Goal: Task Accomplishment & Management: Manage account settings

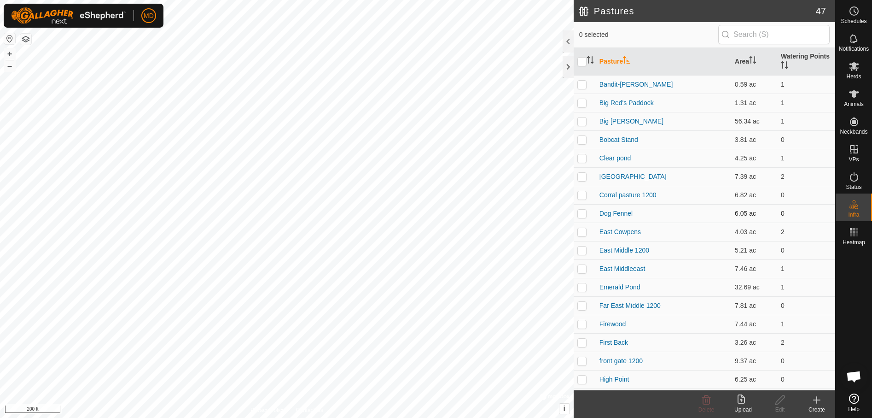
click at [579, 213] on p-checkbox at bounding box center [581, 213] width 9 height 7
click at [578, 213] on p-checkbox at bounding box center [581, 213] width 9 height 7
checkbox input "false"
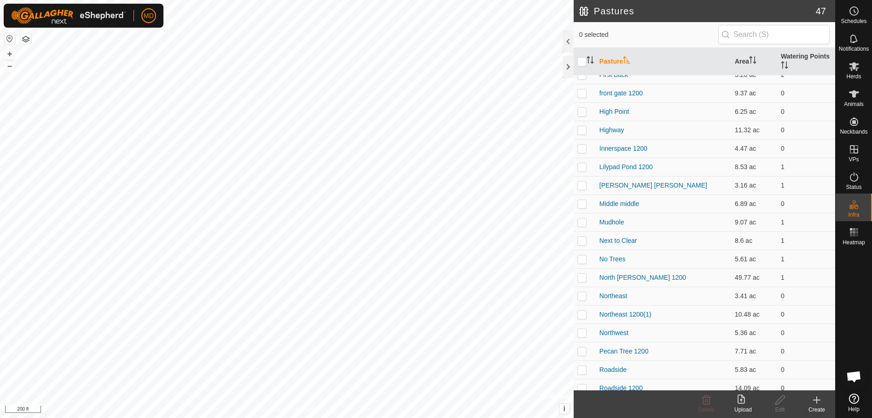
scroll to position [276, 0]
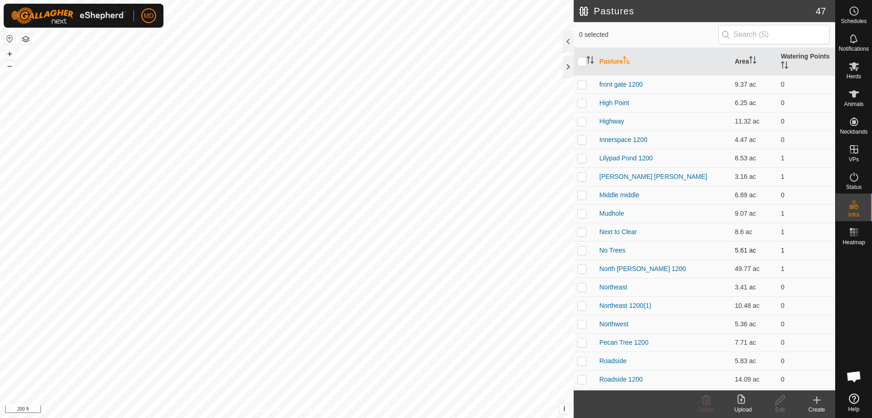
click at [581, 250] on p-checkbox at bounding box center [581, 249] width 9 height 7
click at [582, 248] on p-checkbox at bounding box center [581, 249] width 9 height 7
checkbox input "false"
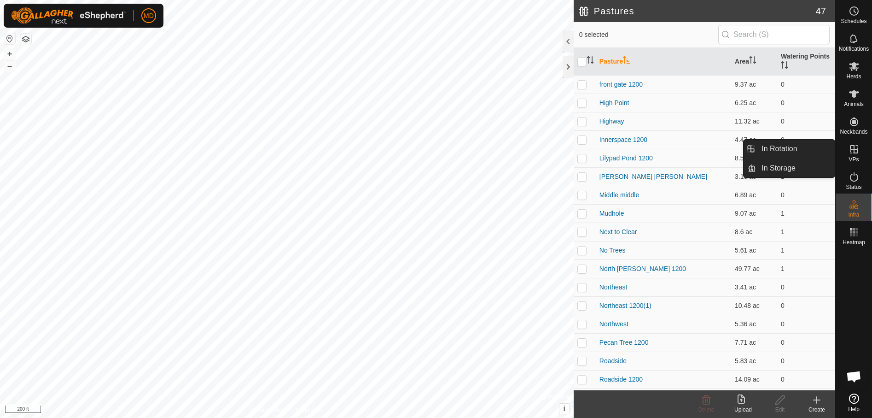
click at [849, 151] on icon at bounding box center [854, 149] width 11 height 11
click at [775, 146] on link "In Rotation" at bounding box center [795, 149] width 79 height 18
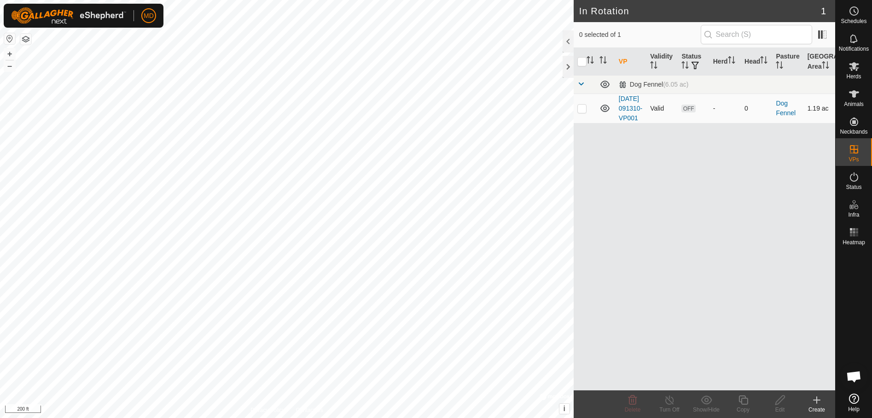
click at [580, 112] on p-checkbox at bounding box center [581, 108] width 9 height 7
checkbox input "true"
click at [628, 401] on icon at bounding box center [632, 399] width 11 height 11
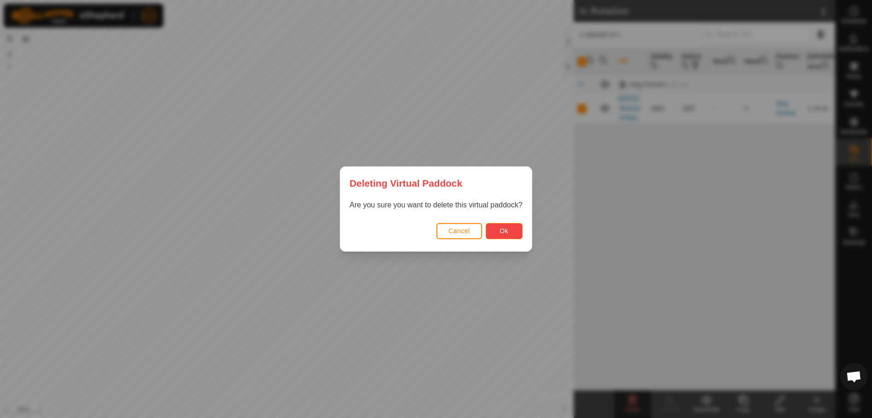
click at [505, 227] on span "Ok" at bounding box center [504, 230] width 9 height 7
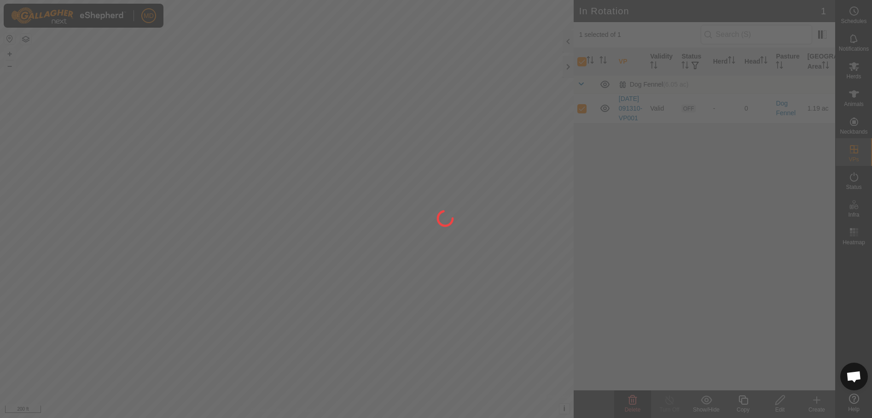
checkbox input "false"
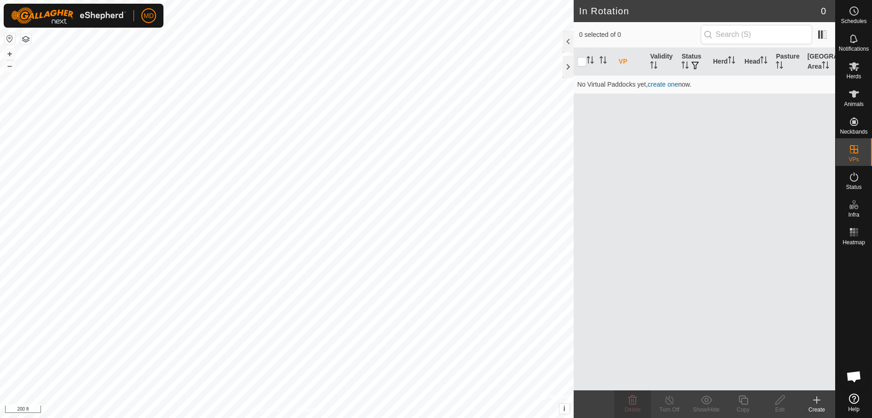
click at [816, 400] on icon at bounding box center [817, 400] width 6 height 0
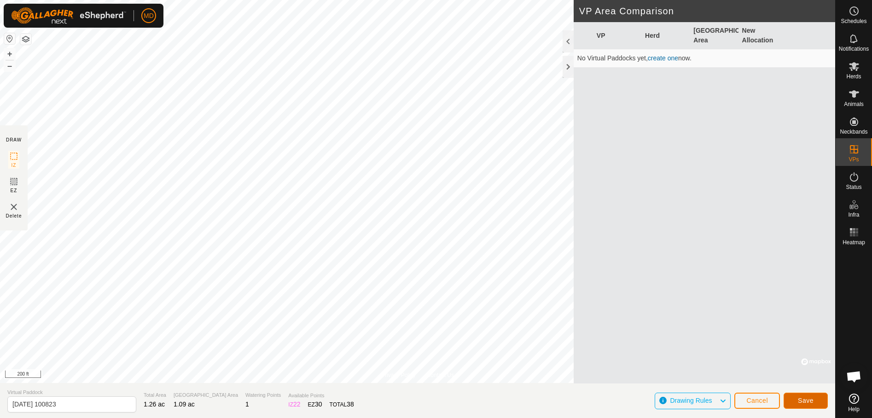
click at [807, 396] on button "Save" at bounding box center [806, 400] width 44 height 16
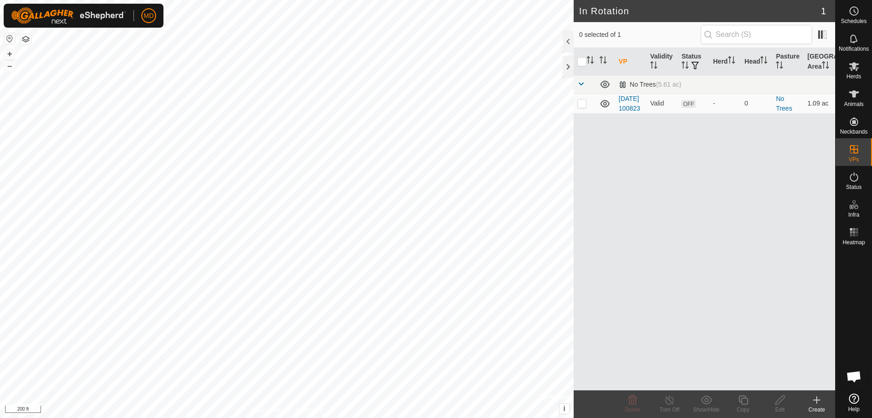
click at [817, 403] on icon at bounding box center [816, 399] width 11 height 11
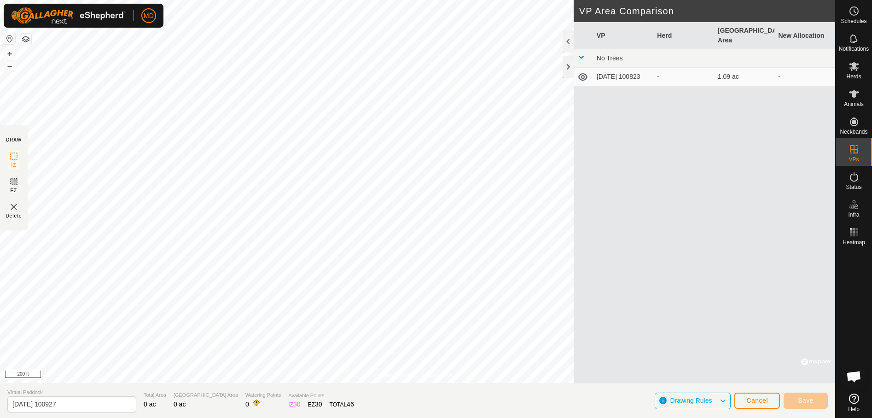
click at [674, 137] on div "VP Herd Grazing Area New Allocation No Trees 2025-10-06 100823 - 1.09 ac -" at bounding box center [705, 202] width 262 height 361
click at [760, 399] on span "Cancel" at bounding box center [757, 399] width 22 height 7
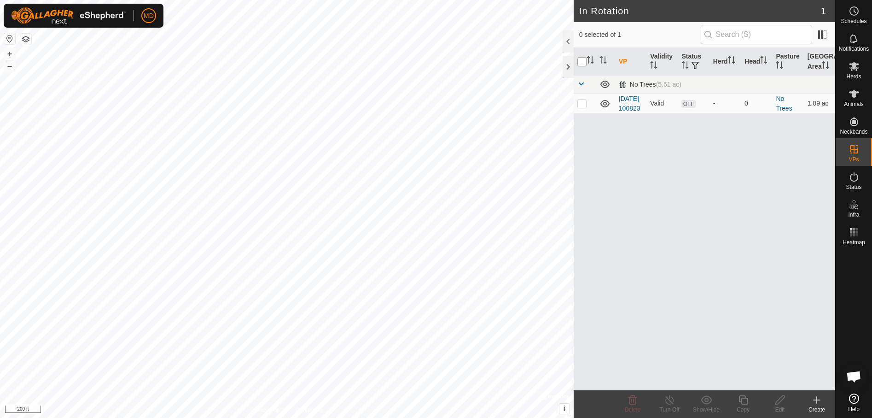
click at [581, 60] on input "checkbox" at bounding box center [581, 61] width 9 height 9
checkbox input "true"
click at [819, 400] on icon at bounding box center [817, 400] width 6 height 0
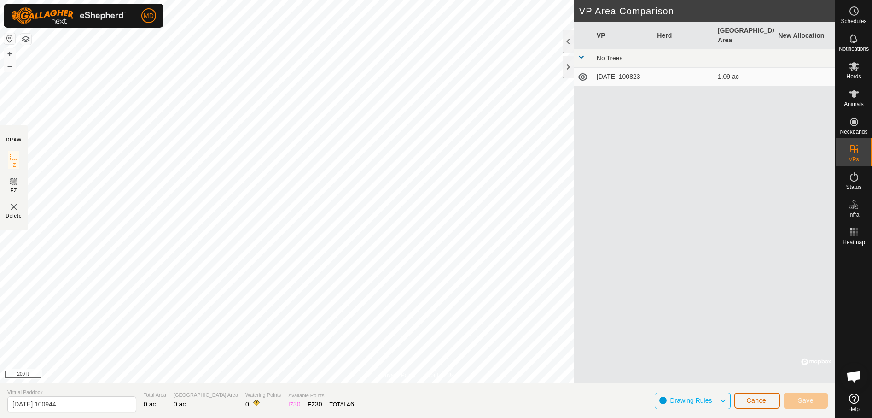
click at [748, 399] on span "Cancel" at bounding box center [757, 399] width 22 height 7
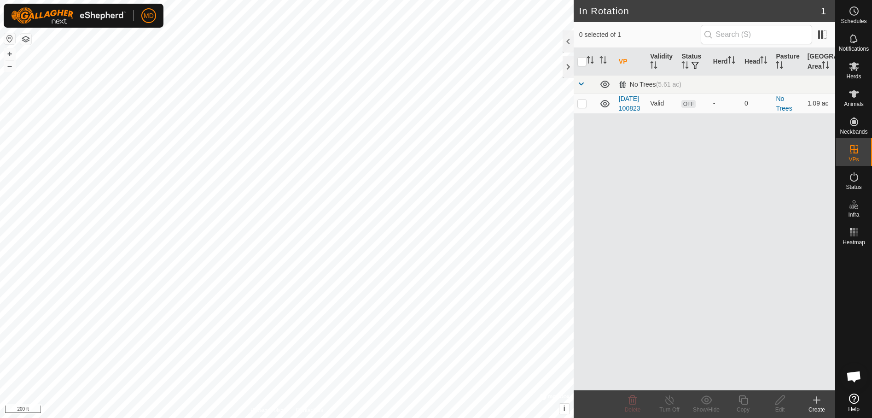
click at [817, 400] on icon at bounding box center [817, 400] width 6 height 0
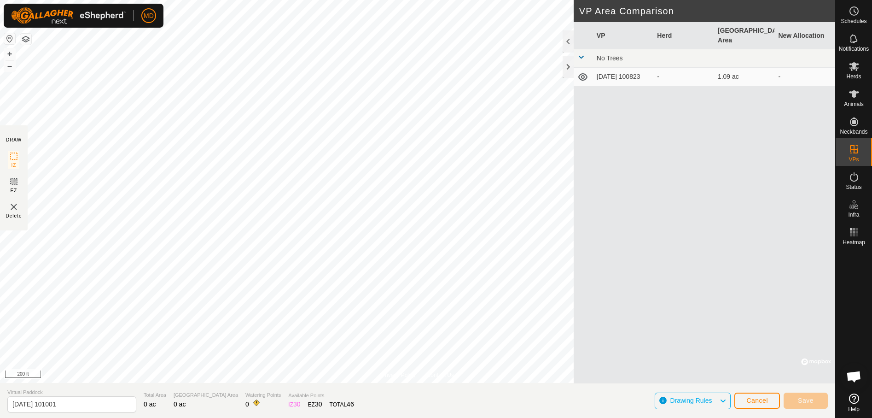
click at [728, 71] on td "1.09 ac" at bounding box center [744, 77] width 61 height 18
click at [12, 156] on icon at bounding box center [13, 156] width 11 height 11
click at [728, 68] on td "1.09 ac" at bounding box center [744, 77] width 61 height 18
copy td "9"
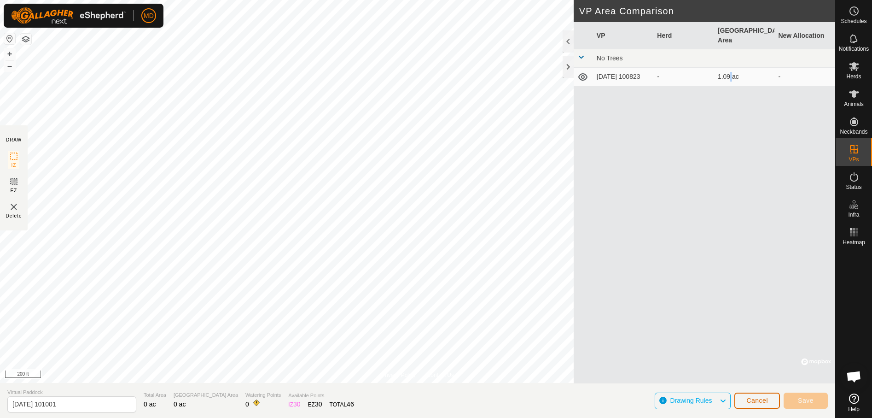
click at [759, 402] on span "Cancel" at bounding box center [757, 399] width 22 height 7
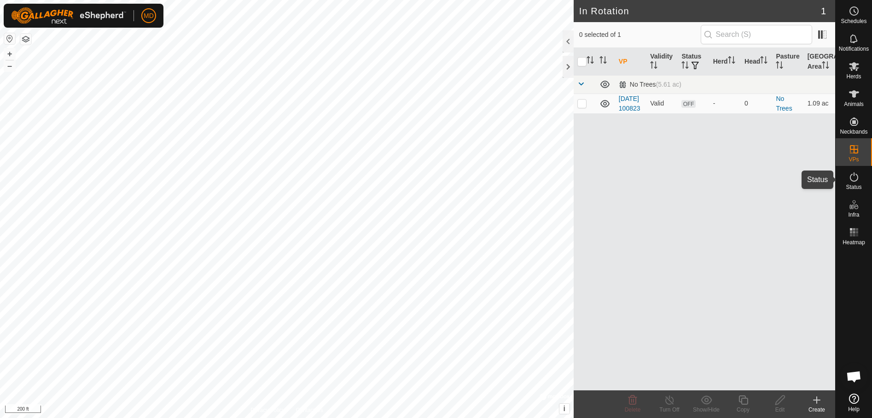
click at [852, 178] on icon at bounding box center [854, 176] width 11 height 11
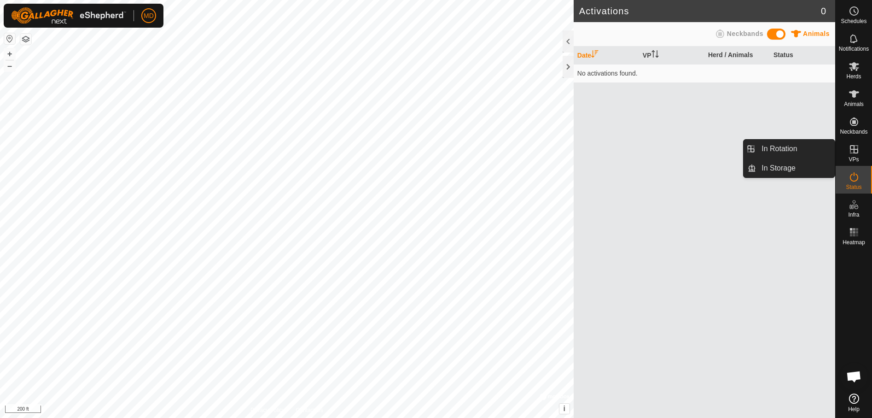
click at [851, 150] on icon at bounding box center [854, 149] width 11 height 11
click at [766, 148] on link "In Rotation" at bounding box center [795, 149] width 79 height 18
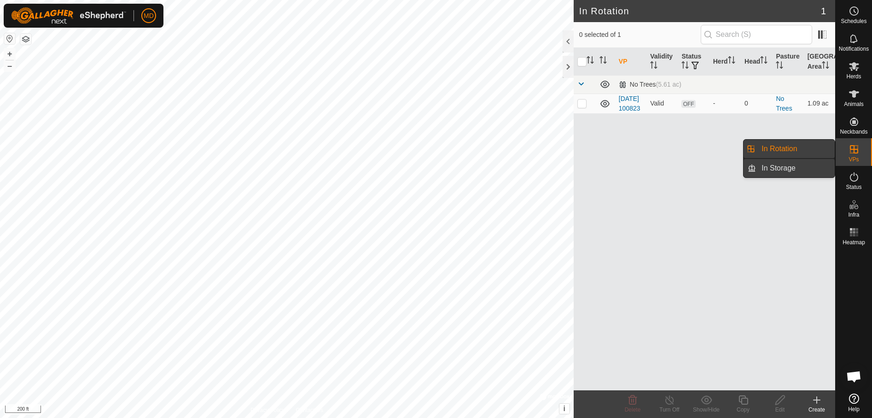
click at [770, 166] on link "In Storage" at bounding box center [795, 168] width 79 height 18
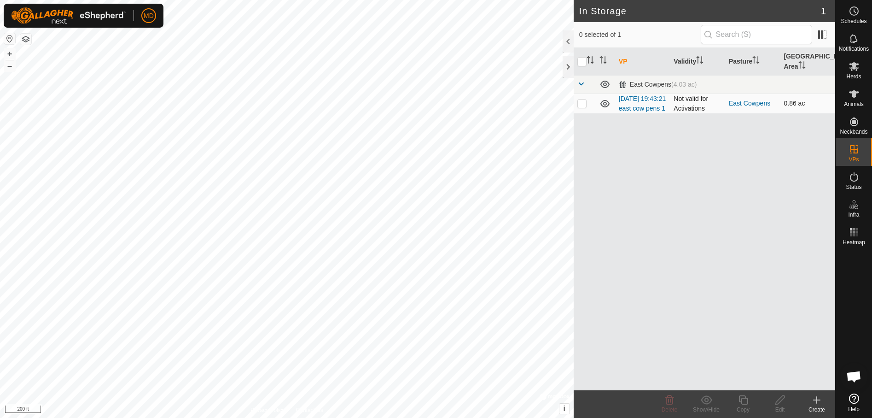
click at [581, 99] on p-checkbox at bounding box center [581, 102] width 9 height 7
checkbox input "true"
click at [668, 405] on icon at bounding box center [669, 399] width 11 height 11
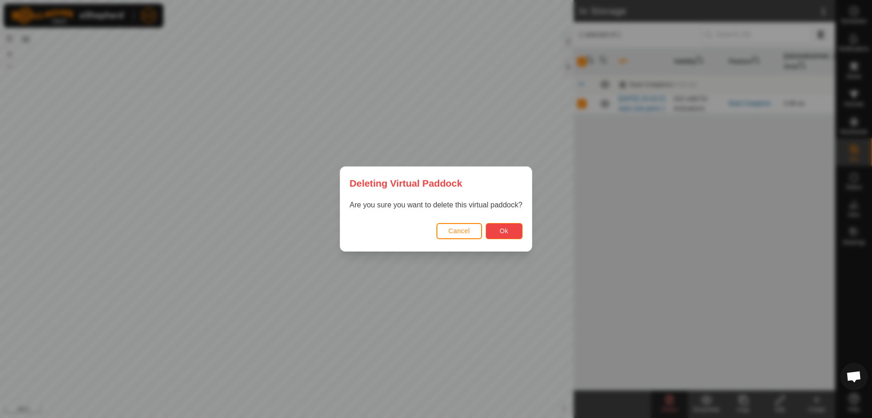
click at [507, 226] on button "Ok" at bounding box center [504, 231] width 37 height 16
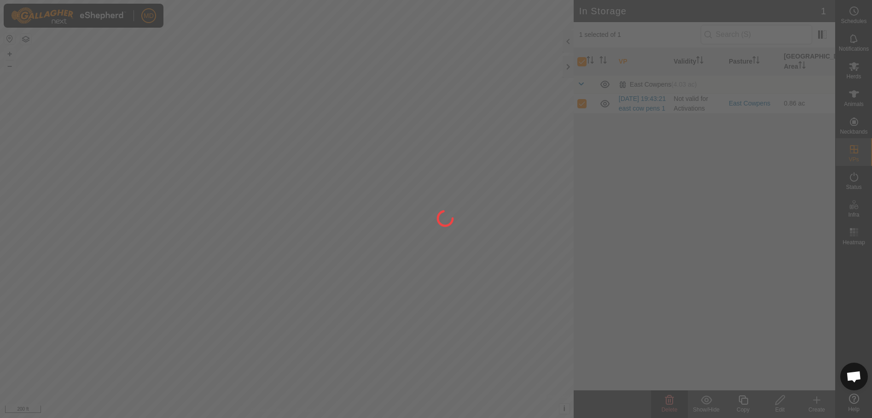
checkbox input "false"
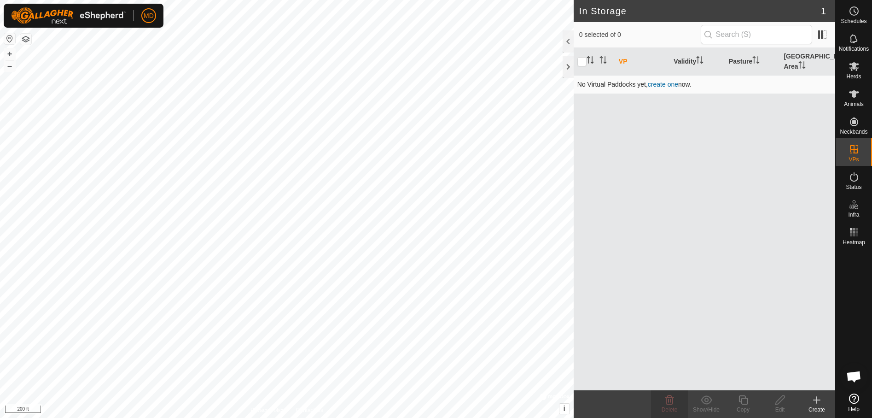
click at [660, 81] on link "create one" at bounding box center [663, 84] width 30 height 7
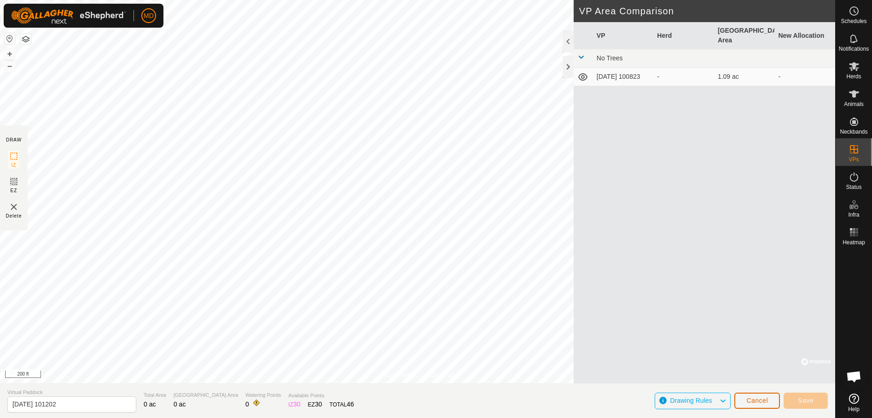
click at [748, 401] on span "Cancel" at bounding box center [757, 399] width 22 height 7
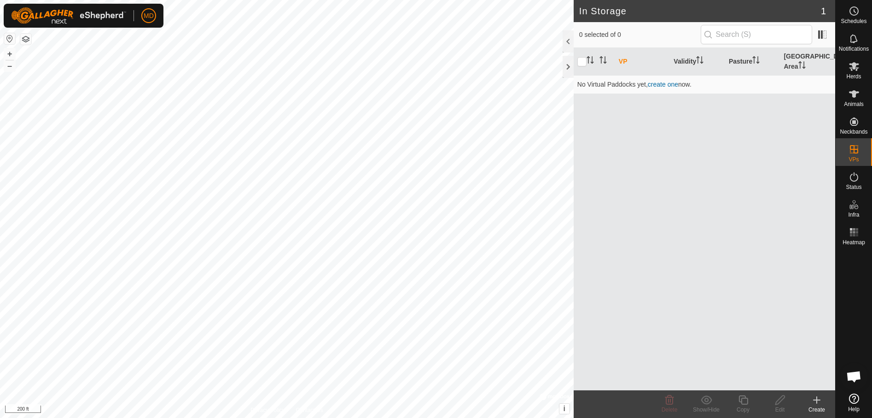
click at [815, 400] on icon at bounding box center [817, 400] width 6 height 0
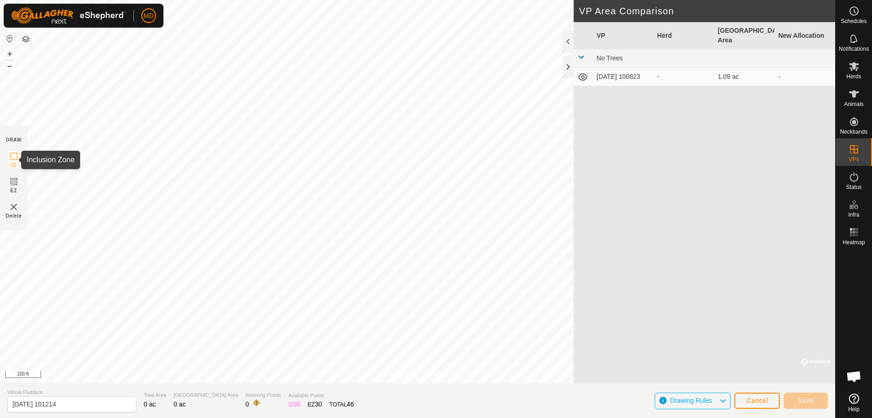
click at [13, 156] on icon at bounding box center [13, 156] width 11 height 11
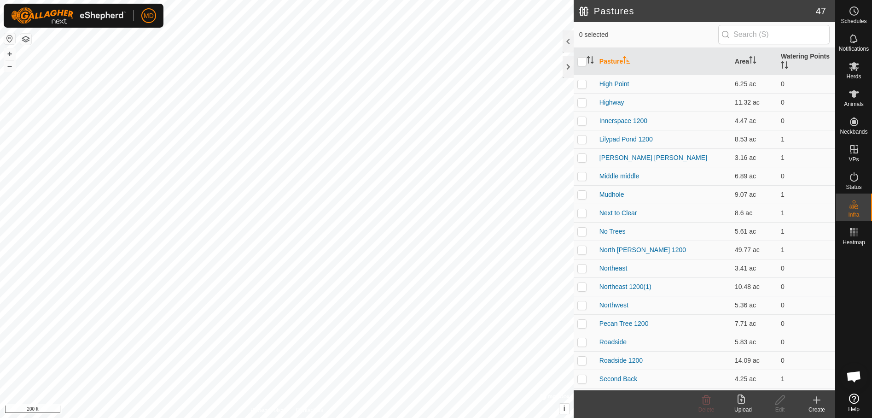
scroll to position [322, 0]
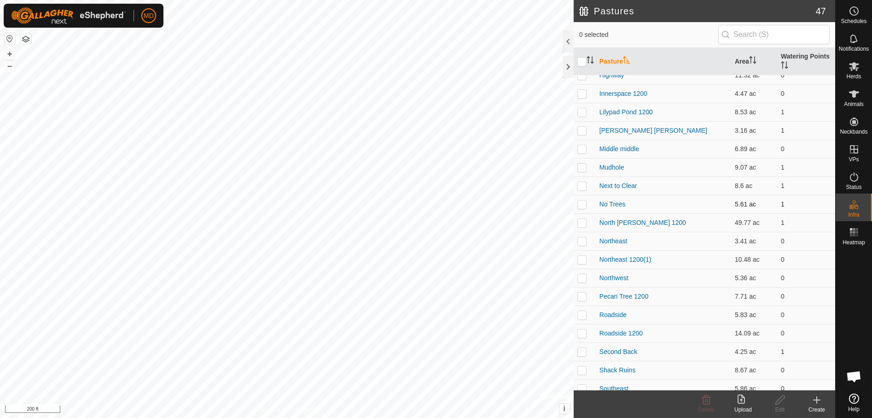
click at [580, 205] on p-checkbox at bounding box center [581, 203] width 9 height 7
checkbox input "true"
click at [813, 402] on icon at bounding box center [816, 399] width 11 height 11
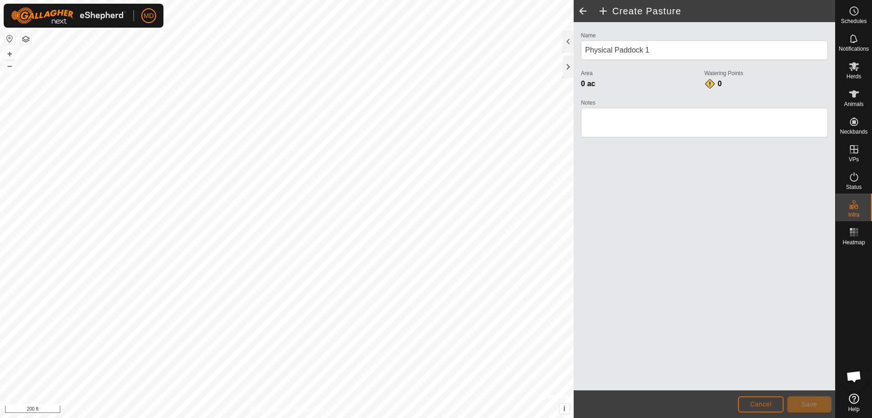
click at [752, 403] on span "Cancel" at bounding box center [761, 403] width 22 height 7
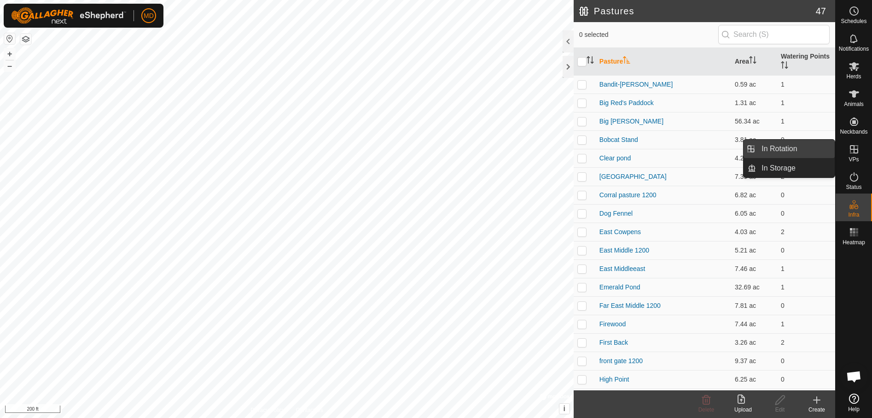
click at [762, 148] on link "In Rotation" at bounding box center [795, 149] width 79 height 18
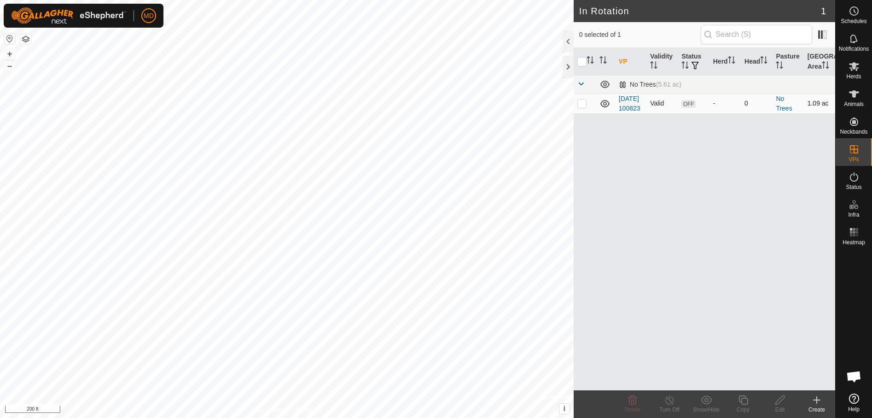
click at [580, 107] on p-checkbox at bounding box center [581, 102] width 9 height 7
checkbox input "true"
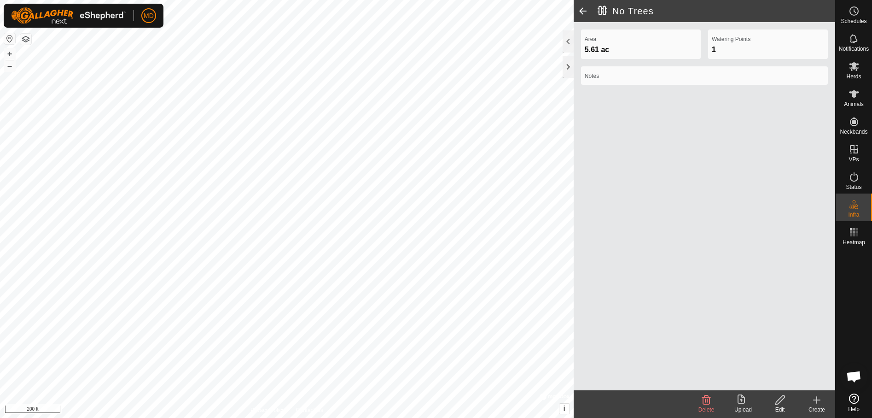
click at [780, 401] on icon at bounding box center [780, 399] width 12 height 11
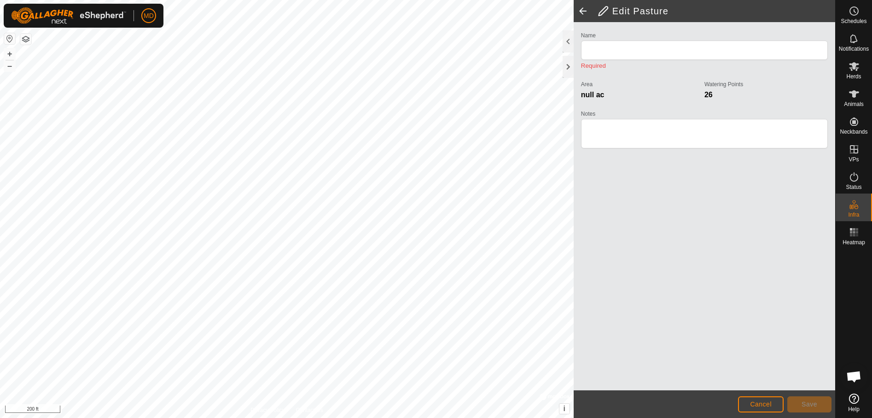
type input "No Trees"
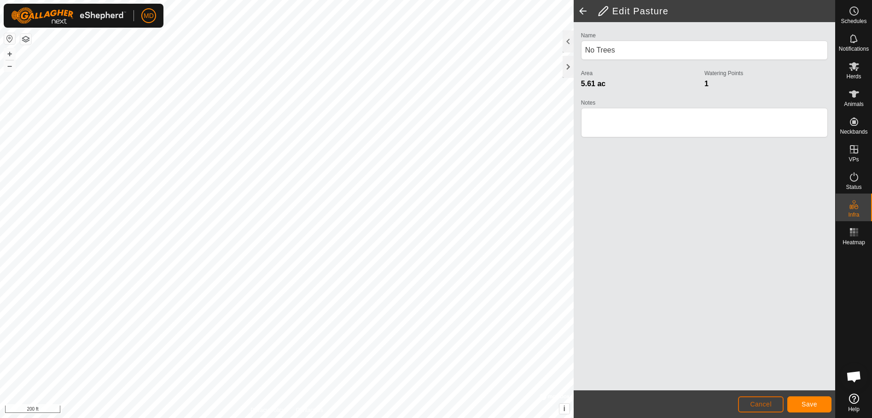
click at [762, 403] on span "Cancel" at bounding box center [761, 403] width 22 height 7
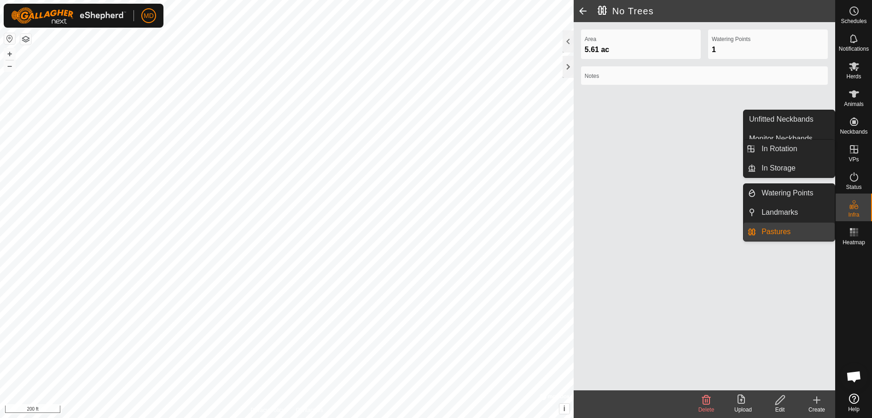
click at [852, 150] on icon at bounding box center [854, 149] width 8 height 8
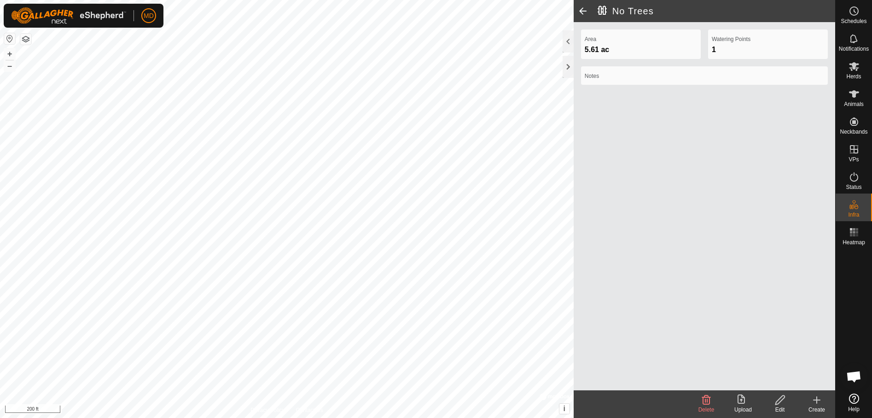
click at [704, 400] on icon at bounding box center [706, 399] width 11 height 11
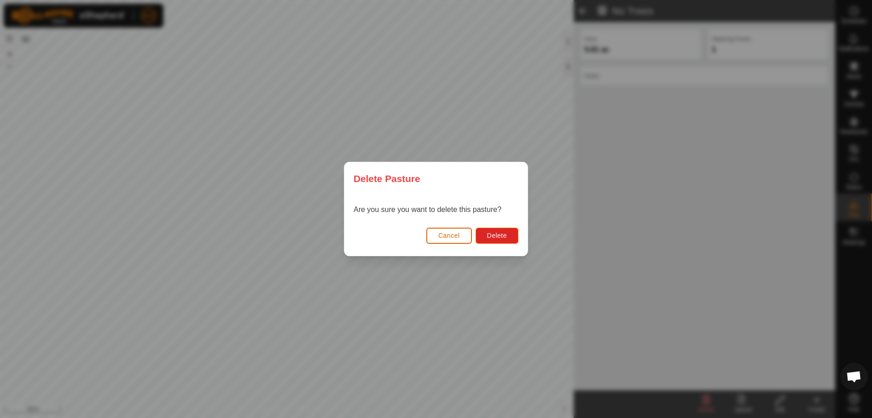
click at [455, 232] on span "Cancel" at bounding box center [449, 235] width 22 height 7
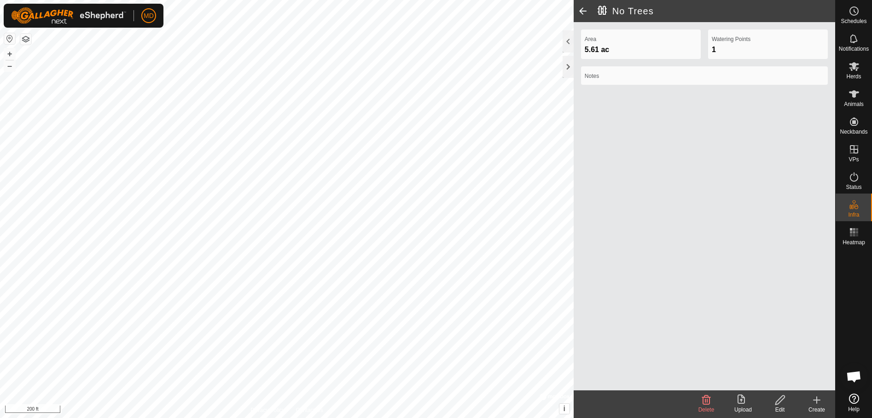
click at [579, 7] on span at bounding box center [583, 11] width 18 height 22
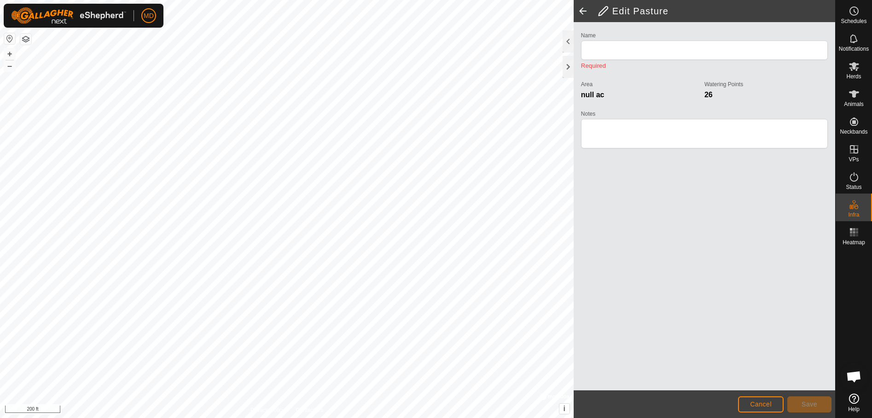
type input "No Trees"
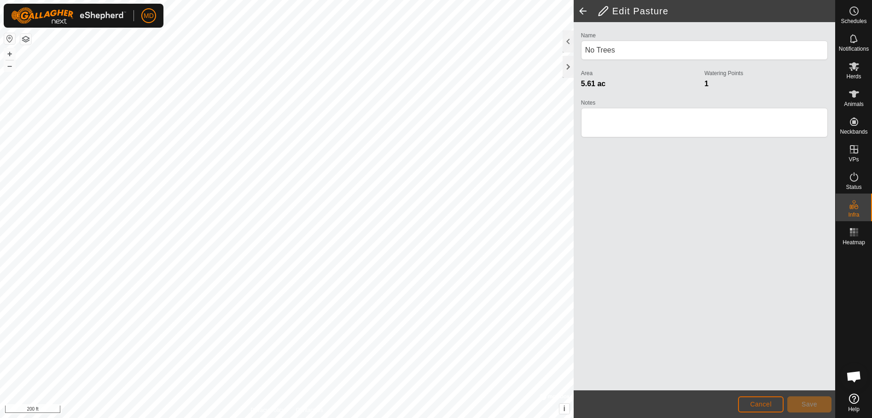
click at [761, 400] on span "Cancel" at bounding box center [761, 403] width 22 height 7
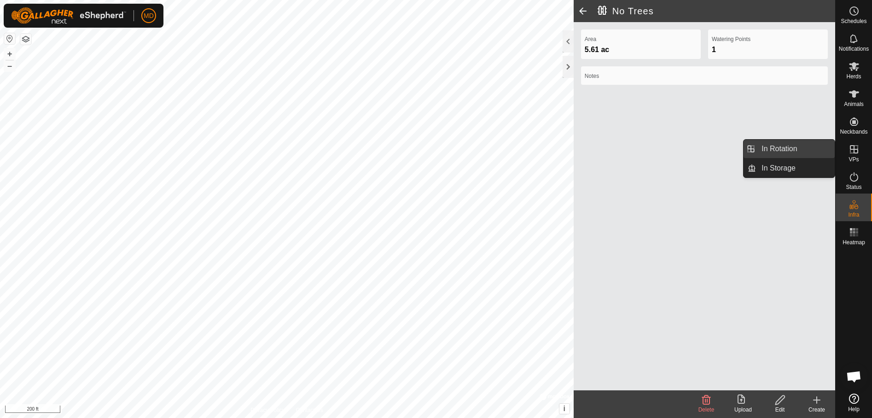
click at [779, 146] on link "In Rotation" at bounding box center [795, 149] width 79 height 18
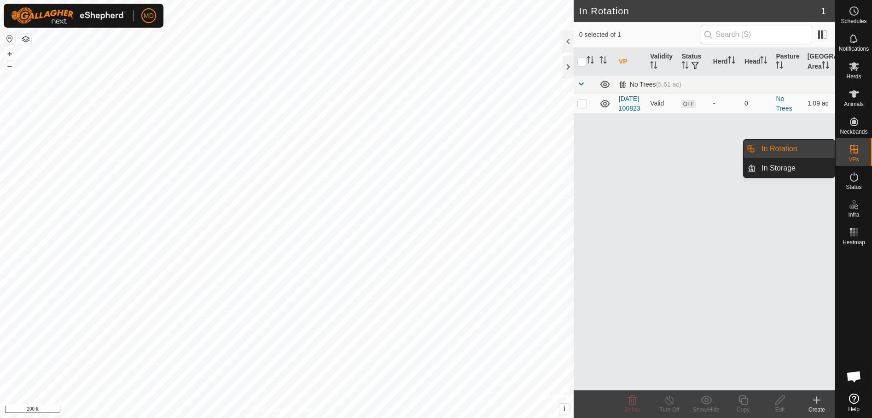
click at [835, 417] on p-menu "In Rotation In Storage In Rotation In Storage" at bounding box center [835, 418] width 0 height 0
click at [779, 148] on link "In Rotation" at bounding box center [795, 149] width 79 height 18
click at [816, 400] on icon at bounding box center [817, 400] width 6 height 0
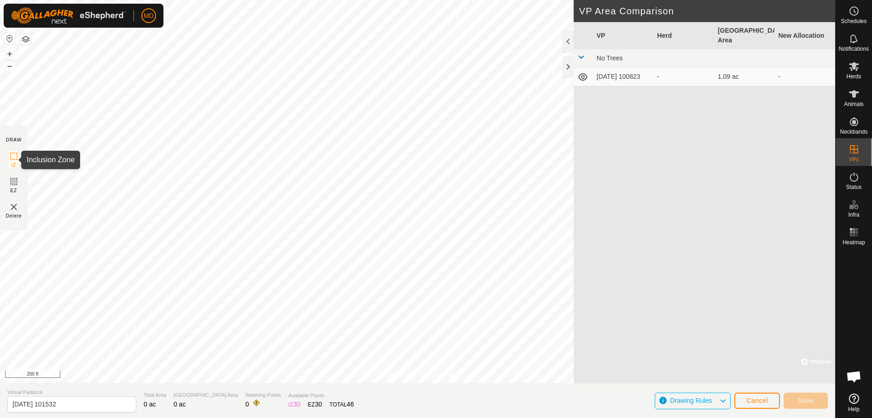
click at [11, 157] on rect at bounding box center [13, 155] width 7 height 7
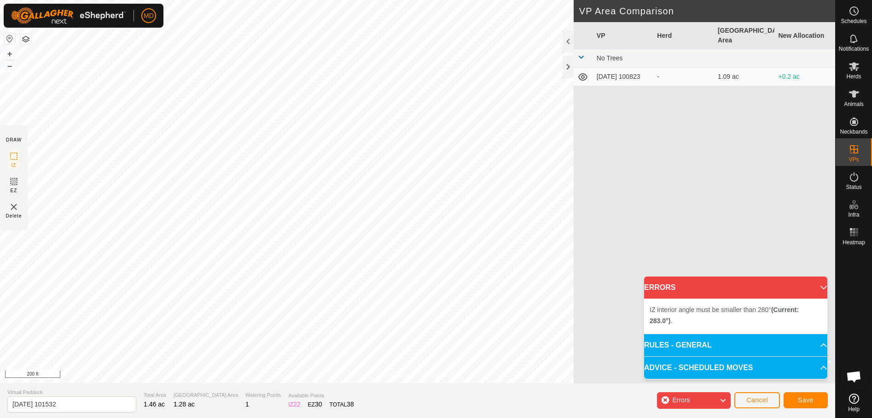
click at [713, 400] on div "Errors" at bounding box center [694, 400] width 74 height 17
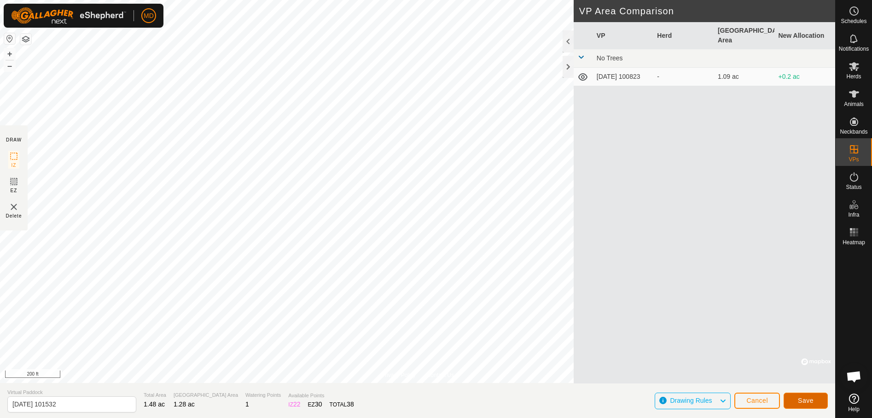
click at [804, 399] on span "Save" at bounding box center [806, 399] width 16 height 7
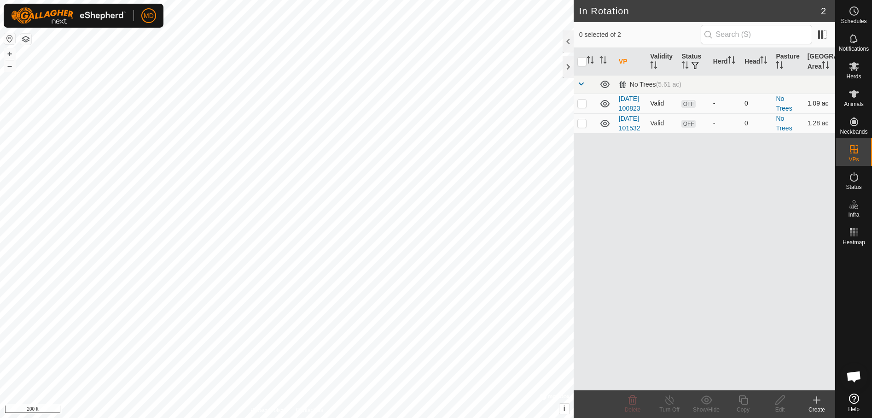
click at [685, 108] on span "OFF" at bounding box center [688, 104] width 14 height 8
click at [687, 64] on icon "Activate to sort" at bounding box center [687, 64] width 1 height 7
click at [581, 107] on p-checkbox at bounding box center [581, 102] width 9 height 7
click at [631, 402] on icon at bounding box center [632, 399] width 11 height 11
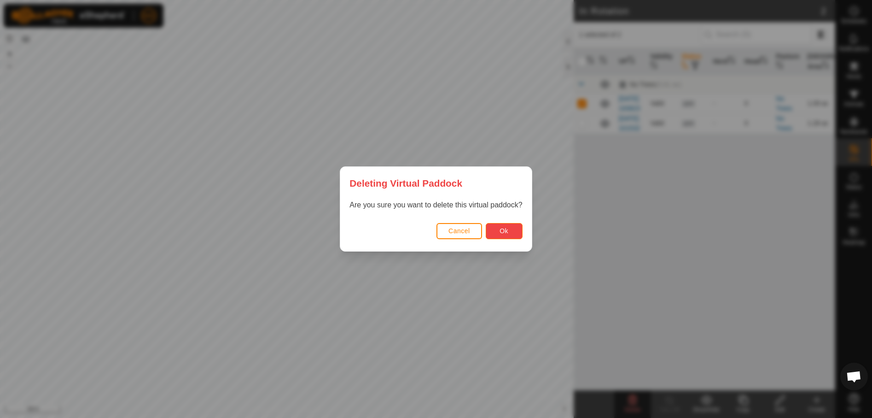
click at [508, 229] on button "Ok" at bounding box center [504, 231] width 37 height 16
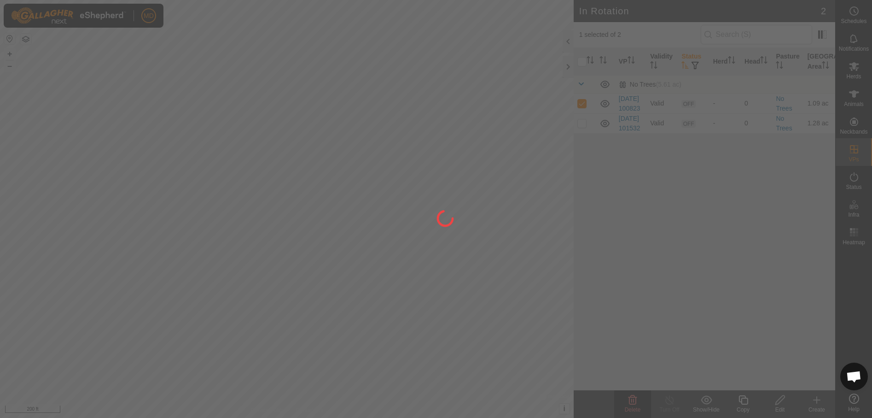
checkbox input "false"
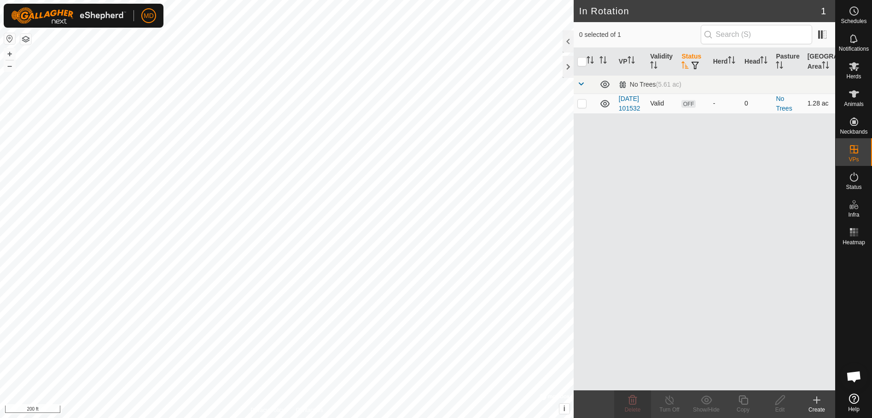
click at [688, 108] on span "OFF" at bounding box center [688, 104] width 14 height 8
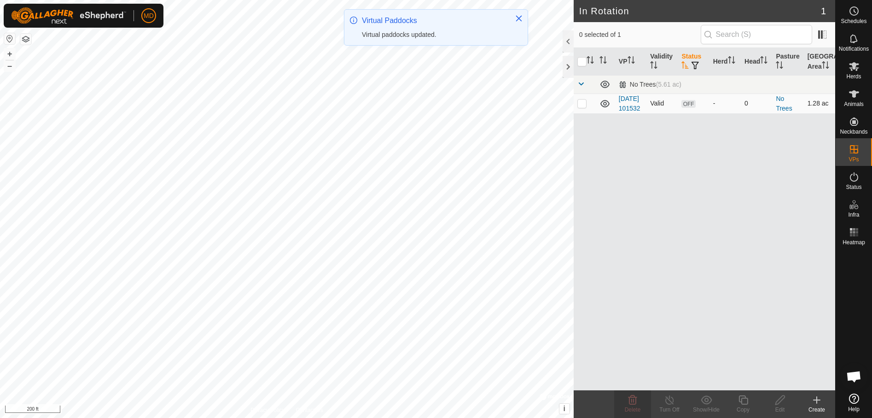
click at [688, 108] on span "OFF" at bounding box center [688, 104] width 14 height 8
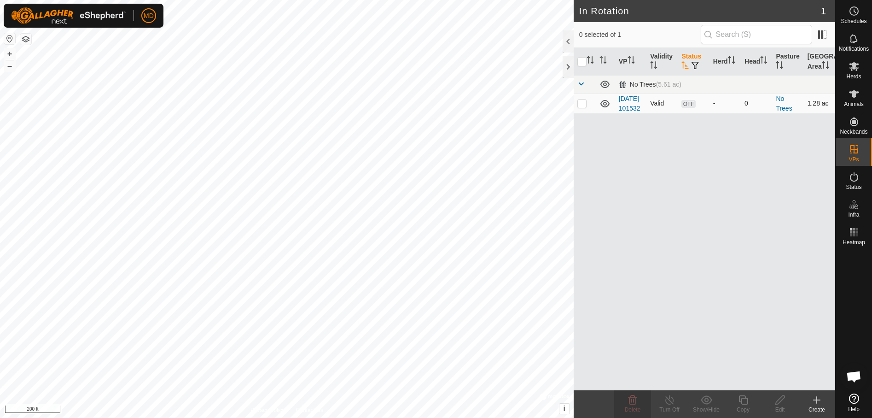
click at [688, 108] on span "OFF" at bounding box center [688, 104] width 14 height 8
copy span "OFF"
click at [581, 107] on p-checkbox at bounding box center [581, 102] width 9 height 7
checkbox input "true"
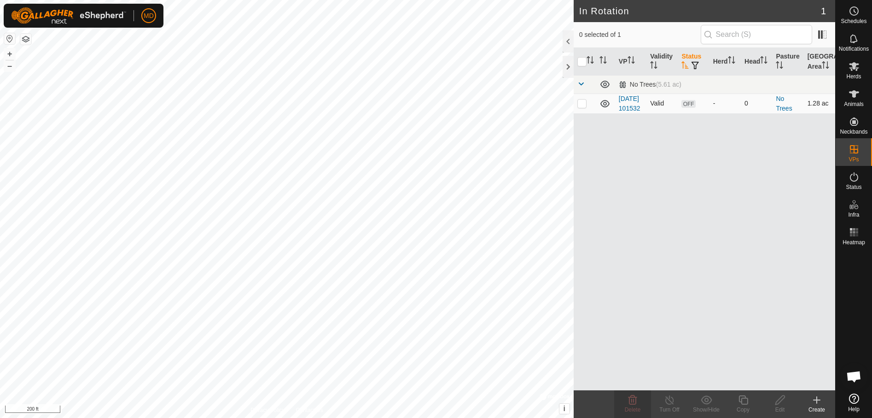
checkbox input "true"
click at [690, 108] on span "OFF" at bounding box center [688, 104] width 14 height 8
click at [694, 64] on span "button" at bounding box center [695, 65] width 7 height 7
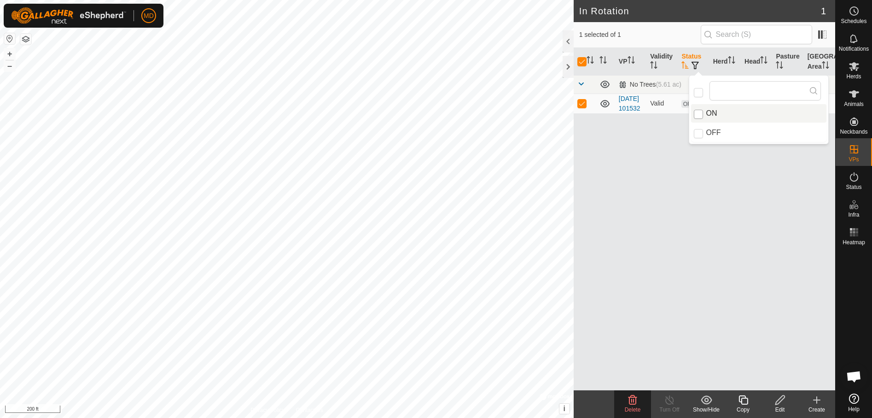
click at [700, 114] on input "ON" at bounding box center [698, 114] width 9 height 9
checkbox input "true"
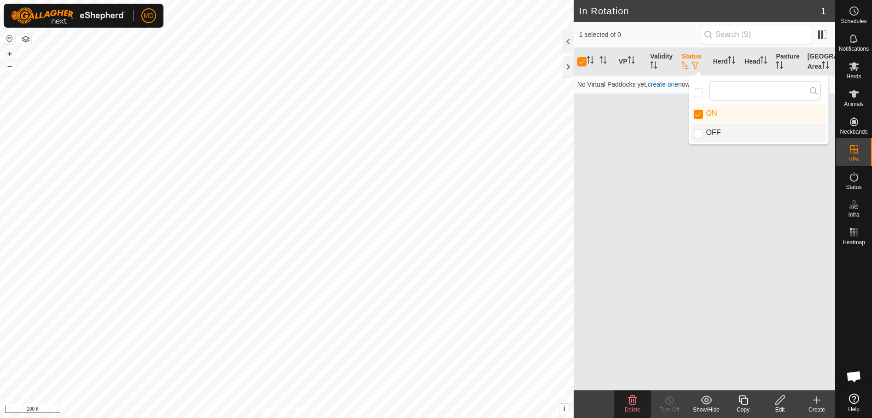
click at [627, 145] on div "VP Validity Status Herd Head Pasture Grazing Area No Virtual Paddocks yet, crea…" at bounding box center [705, 219] width 262 height 342
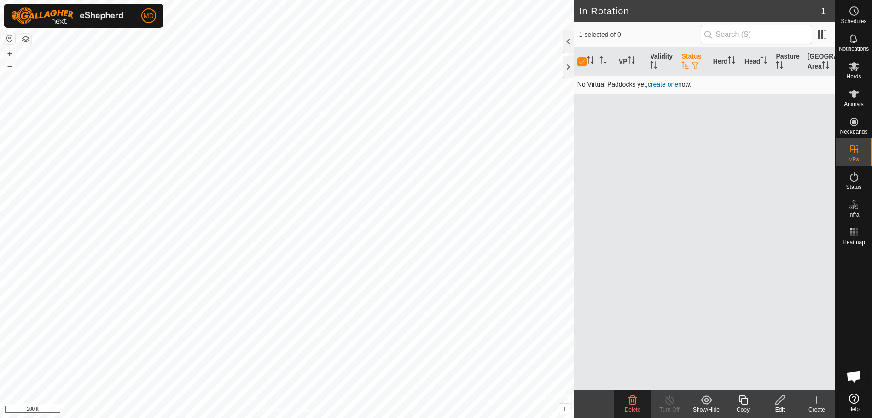
click at [664, 83] on link "create one" at bounding box center [663, 84] width 30 height 7
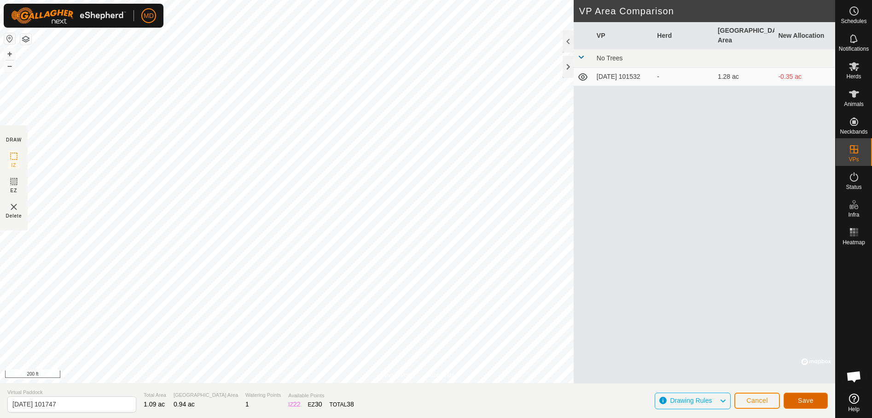
click at [802, 405] on button "Save" at bounding box center [806, 400] width 44 height 16
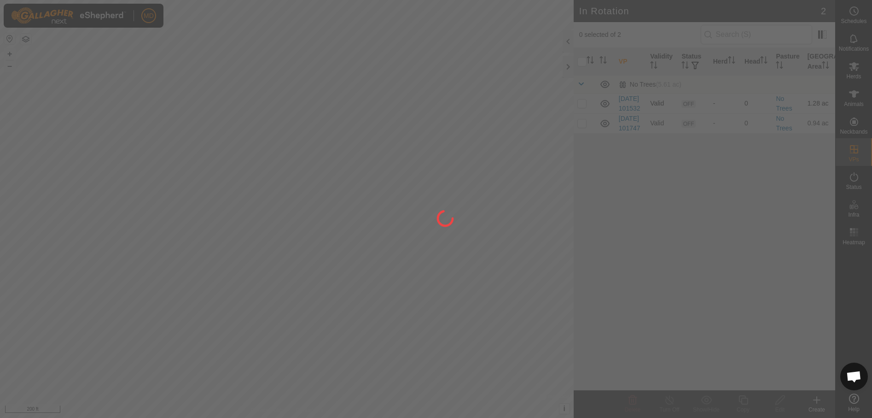
click at [583, 105] on div at bounding box center [436, 209] width 872 height 418
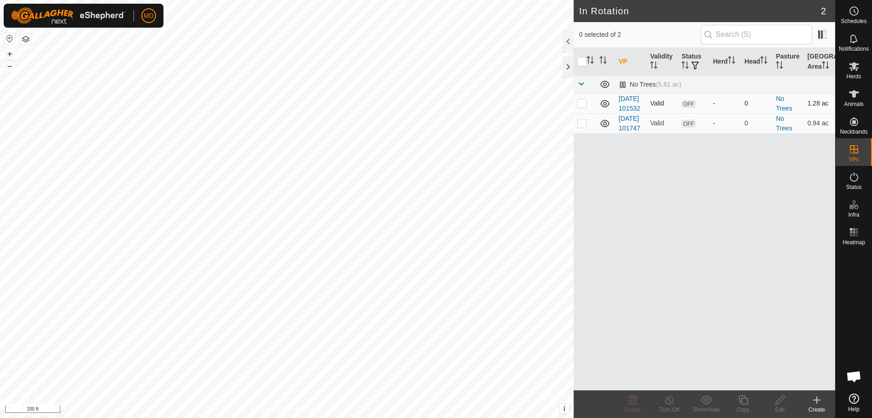
click at [580, 107] on p-checkbox at bounding box center [581, 102] width 9 height 7
click at [632, 406] on div "Delete" at bounding box center [632, 409] width 37 height 8
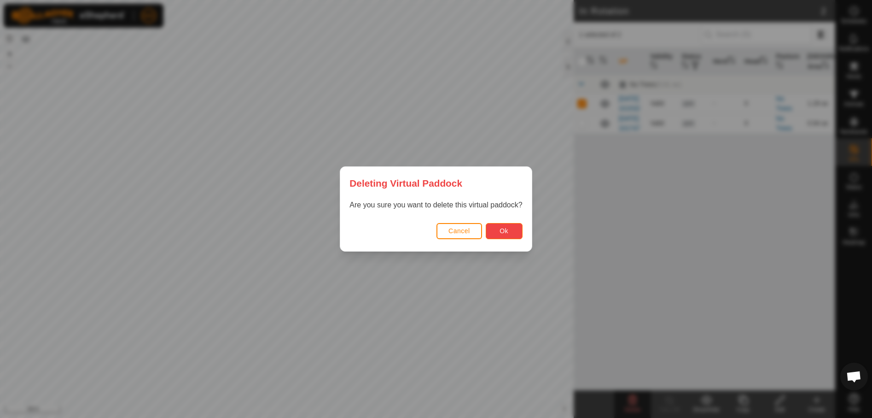
click at [505, 225] on button "Ok" at bounding box center [504, 231] width 37 height 16
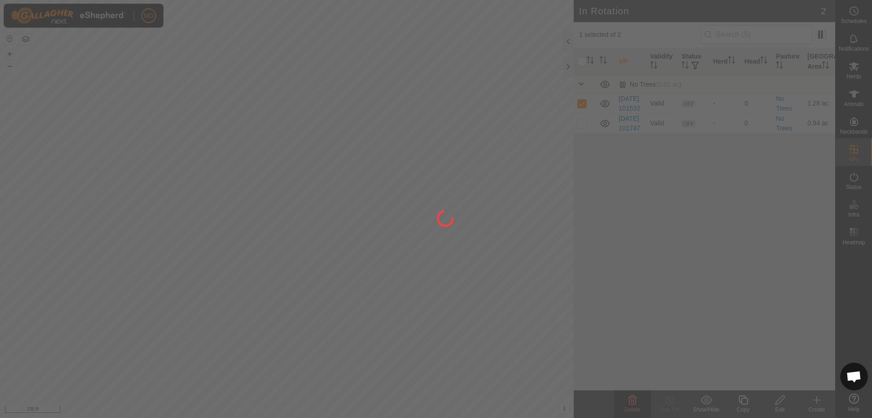
checkbox input "false"
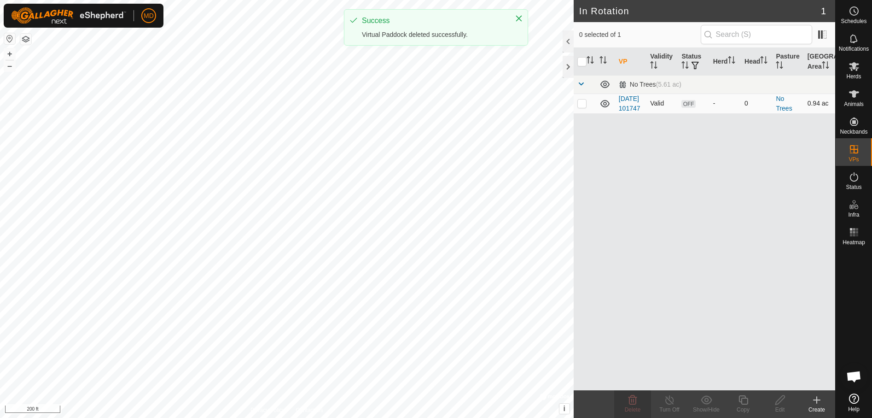
click at [582, 107] on p-checkbox at bounding box center [581, 102] width 9 height 7
checkbox input "true"
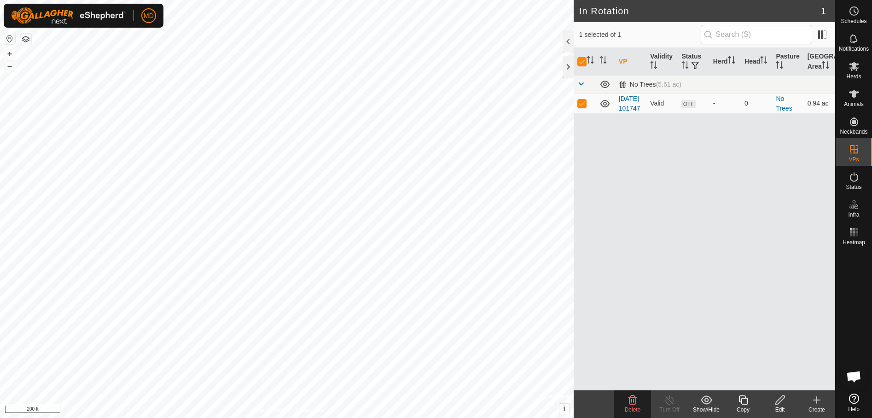
click at [746, 401] on icon at bounding box center [744, 399] width 12 height 11
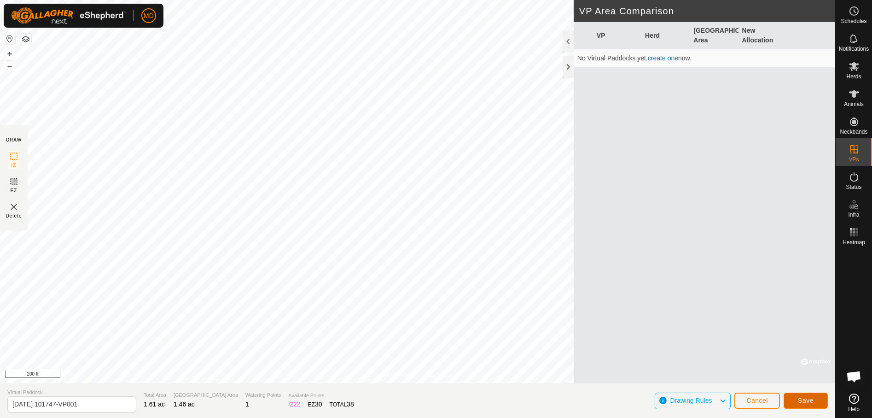
click at [809, 396] on span "Save" at bounding box center [806, 399] width 16 height 7
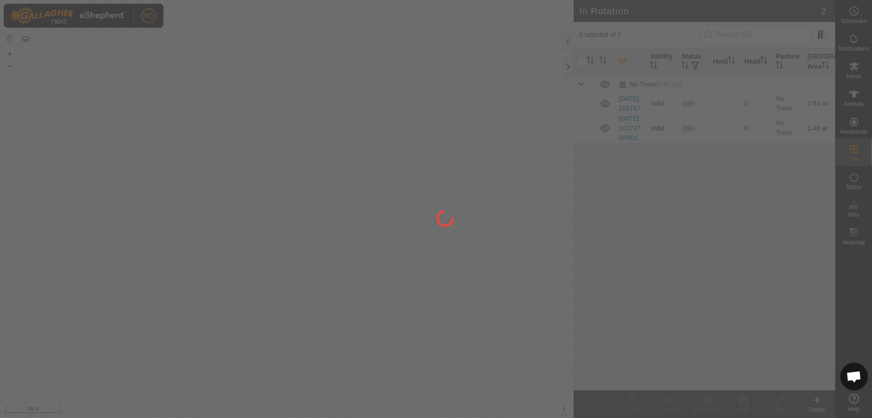
click at [582, 141] on div at bounding box center [436, 209] width 872 height 418
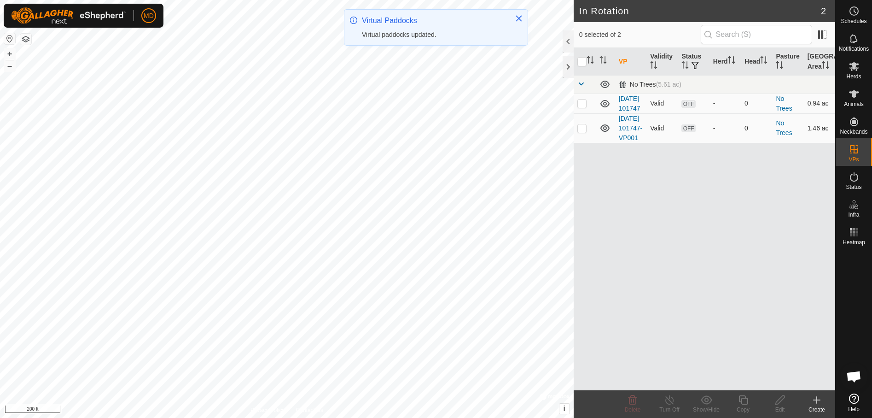
click at [582, 132] on p-checkbox at bounding box center [581, 127] width 9 height 7
checkbox input "true"
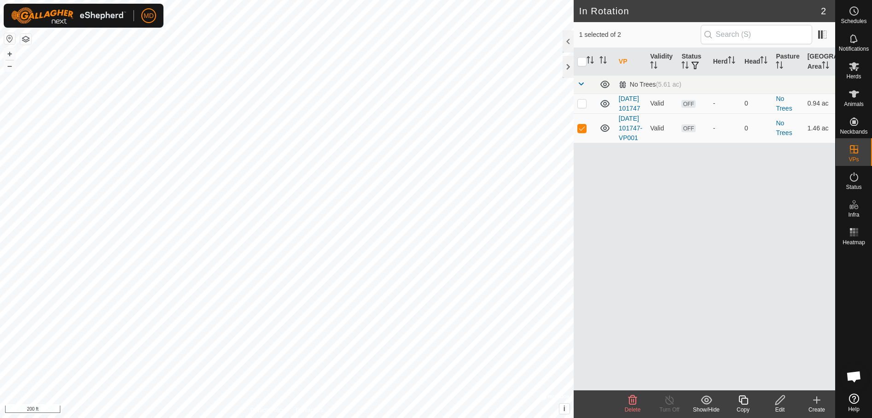
click at [743, 403] on icon at bounding box center [744, 399] width 12 height 11
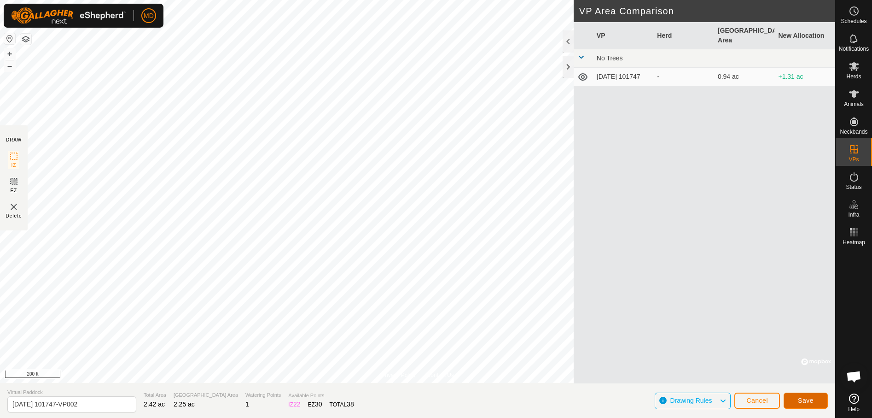
click at [809, 399] on span "Save" at bounding box center [806, 399] width 16 height 7
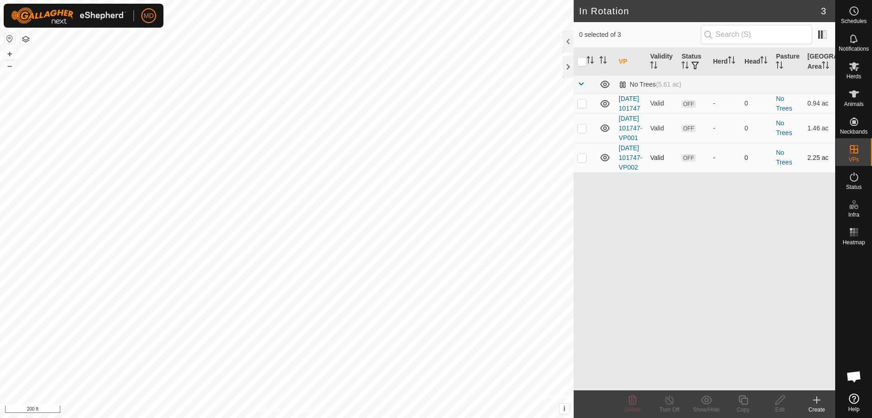
click at [585, 161] on p-checkbox at bounding box center [581, 157] width 9 height 7
checkbox input "true"
click at [742, 401] on icon at bounding box center [744, 399] width 12 height 11
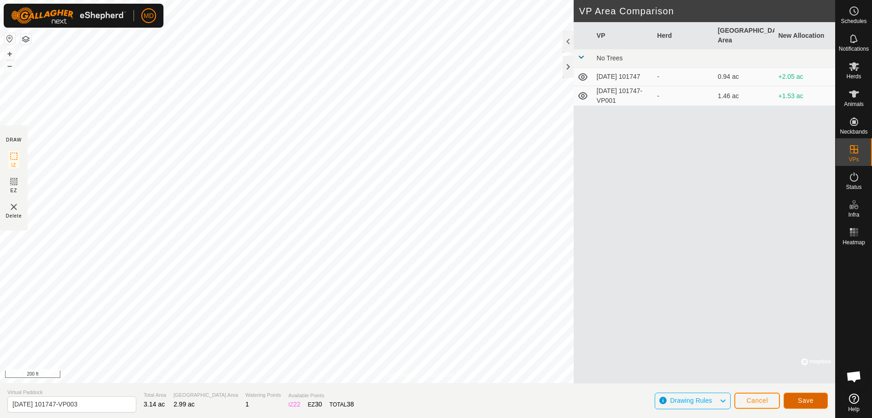
click at [810, 399] on span "Save" at bounding box center [806, 399] width 16 height 7
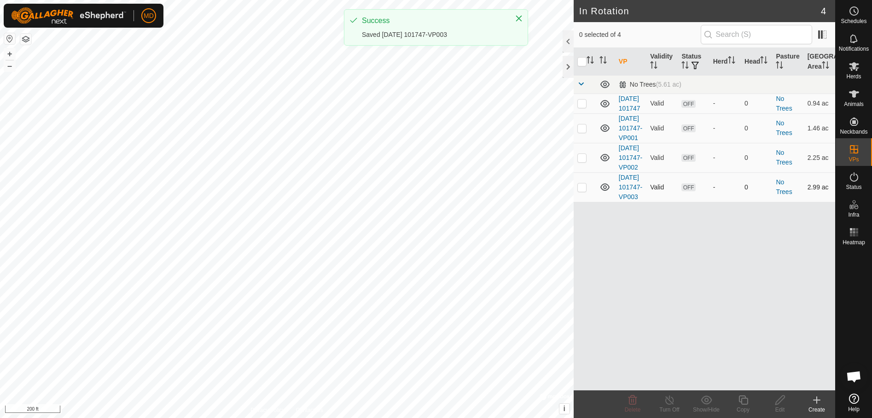
click at [583, 191] on p-checkbox at bounding box center [581, 186] width 9 height 7
checkbox input "true"
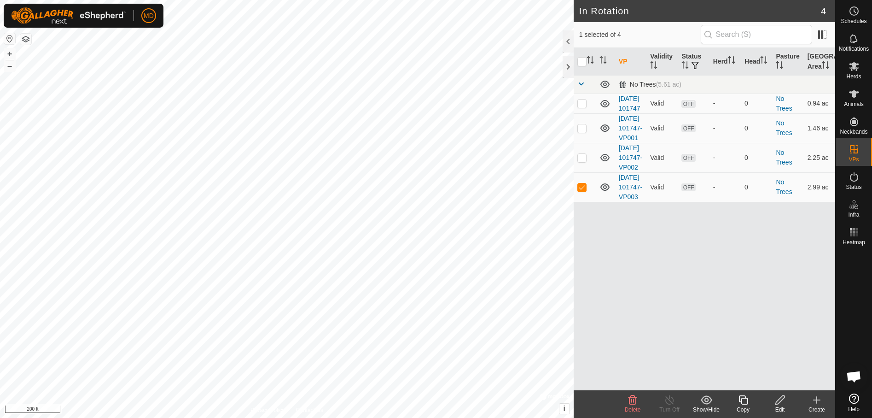
click at [741, 401] on icon at bounding box center [743, 399] width 9 height 9
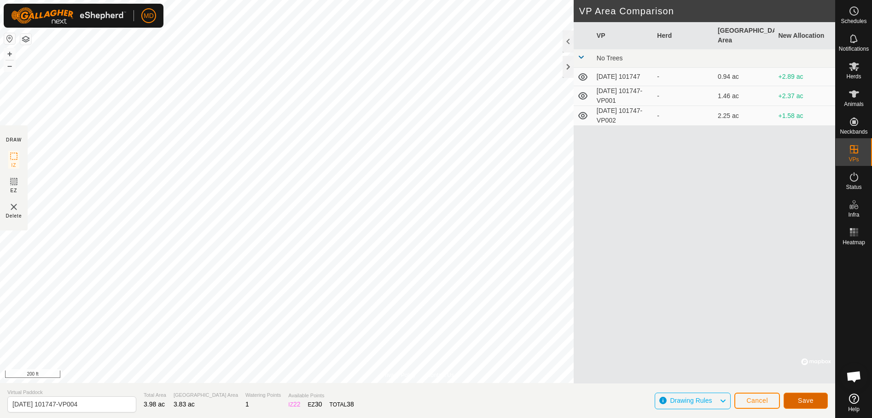
click at [805, 398] on span "Save" at bounding box center [806, 399] width 16 height 7
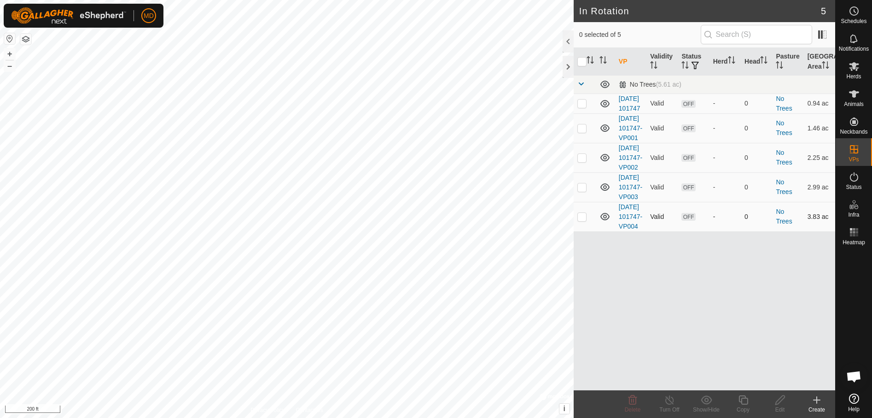
click at [581, 220] on p-checkbox at bounding box center [581, 216] width 9 height 7
checkbox input "true"
click at [746, 402] on icon at bounding box center [744, 399] width 12 height 11
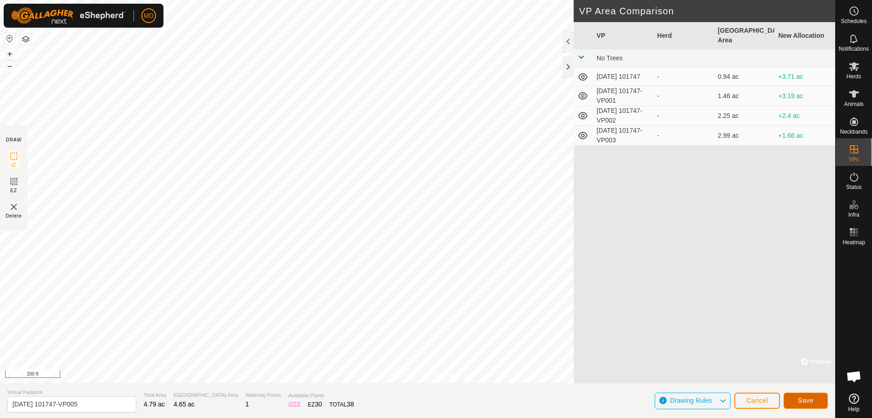
click at [812, 396] on span "Save" at bounding box center [806, 399] width 16 height 7
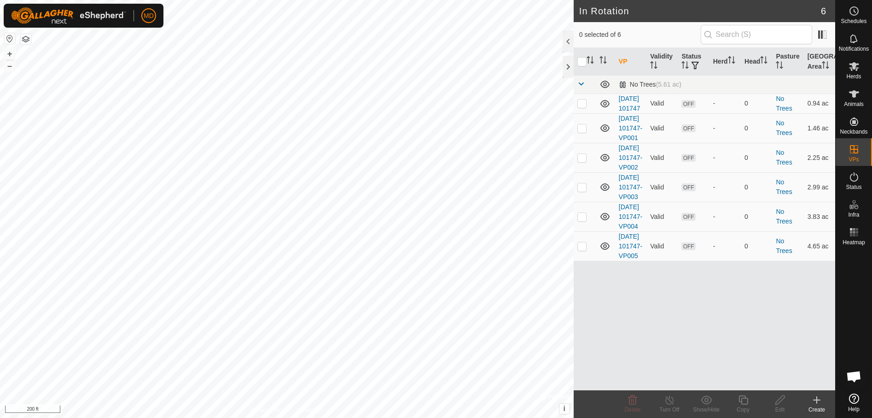
click at [817, 401] on icon at bounding box center [817, 399] width 0 height 6
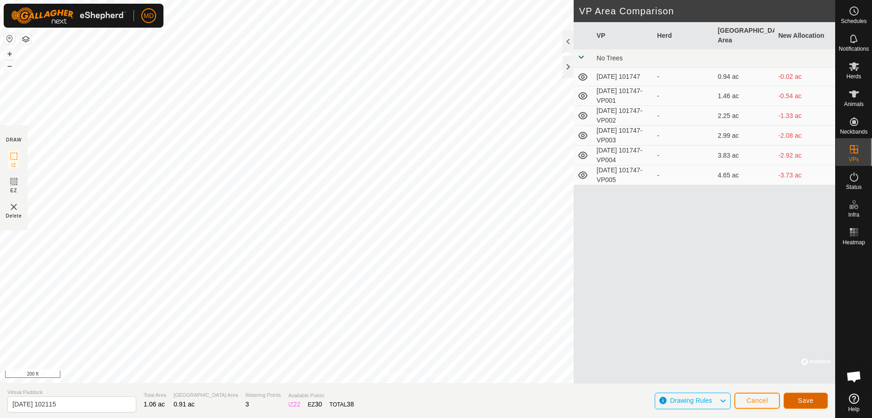
click at [809, 397] on span "Save" at bounding box center [806, 399] width 16 height 7
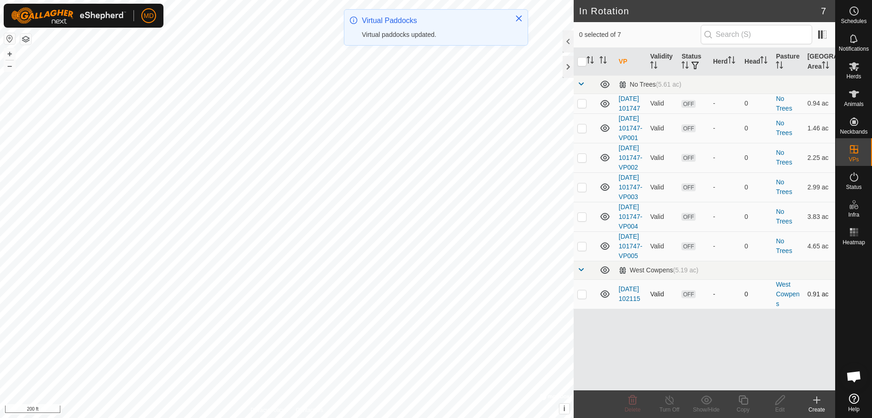
click at [584, 297] on p-checkbox at bounding box center [581, 293] width 9 height 7
checkbox input "true"
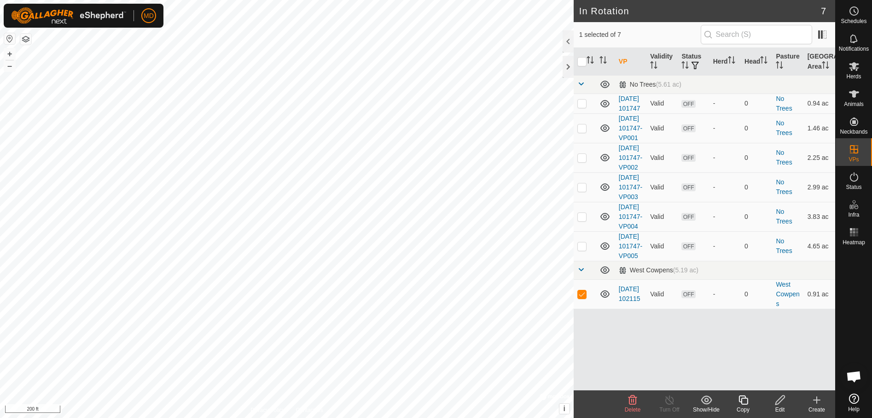
click at [745, 402] on icon at bounding box center [744, 399] width 12 height 11
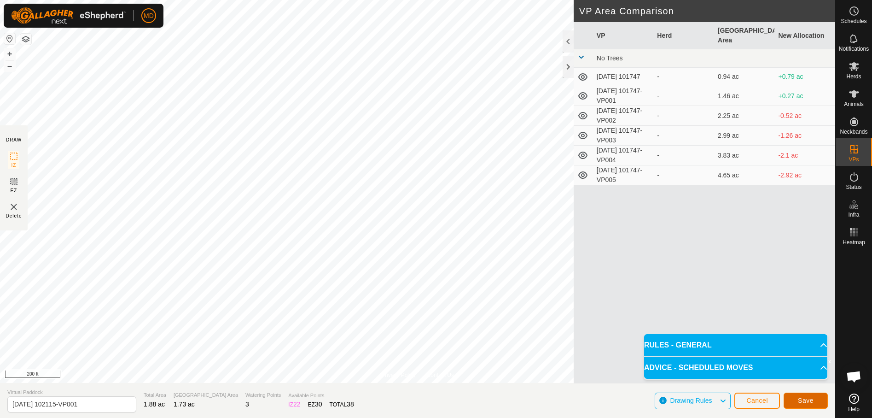
click at [814, 397] on button "Save" at bounding box center [806, 400] width 44 height 16
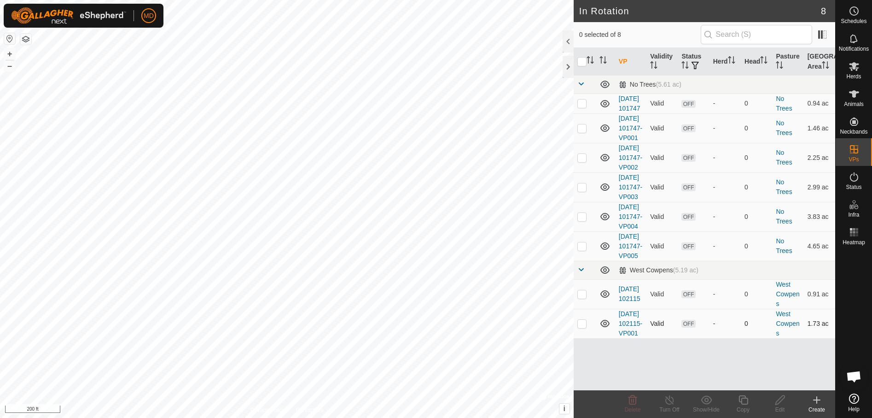
click at [584, 327] on p-checkbox at bounding box center [581, 323] width 9 height 7
checkbox input "true"
click at [745, 404] on icon at bounding box center [743, 399] width 9 height 9
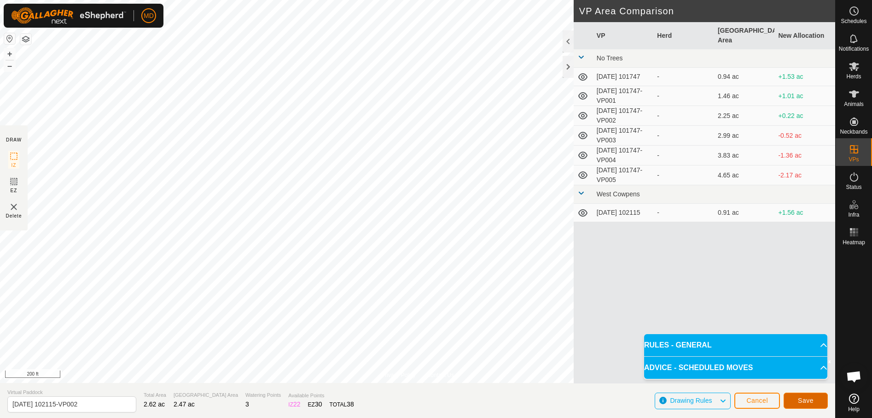
click at [809, 397] on span "Save" at bounding box center [806, 399] width 16 height 7
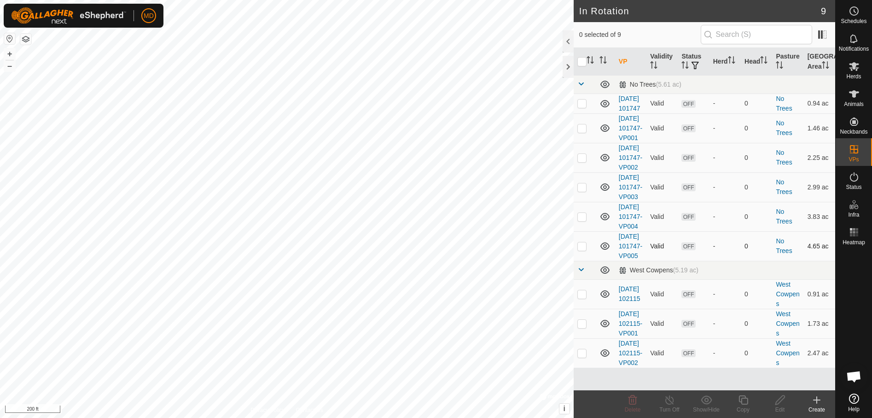
drag, startPoint x: 681, startPoint y: 308, endPoint x: 672, endPoint y: 301, distance: 11.1
click at [681, 261] on td "OFF" at bounding box center [693, 245] width 31 height 29
click at [371, 186] on div "MD Schedules Notifications Herds Animals Neckbands VPs Status Infra Heatmap Hel…" at bounding box center [436, 209] width 872 height 418
click at [582, 356] on p-checkbox at bounding box center [581, 352] width 9 height 7
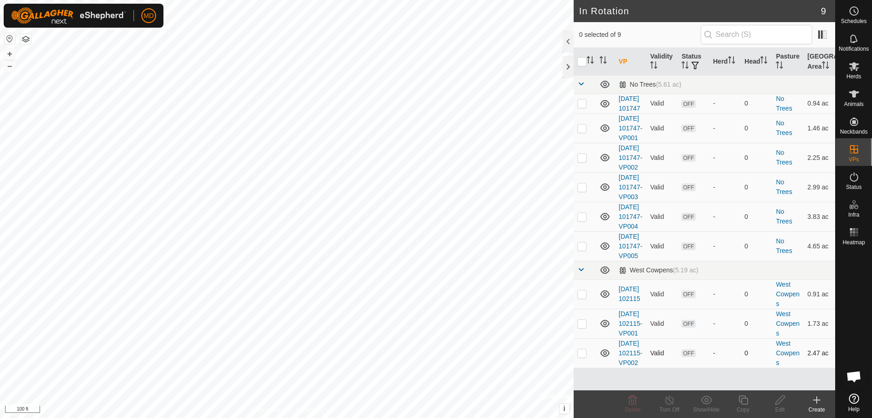
checkbox input "true"
click at [742, 401] on icon at bounding box center [744, 399] width 12 height 11
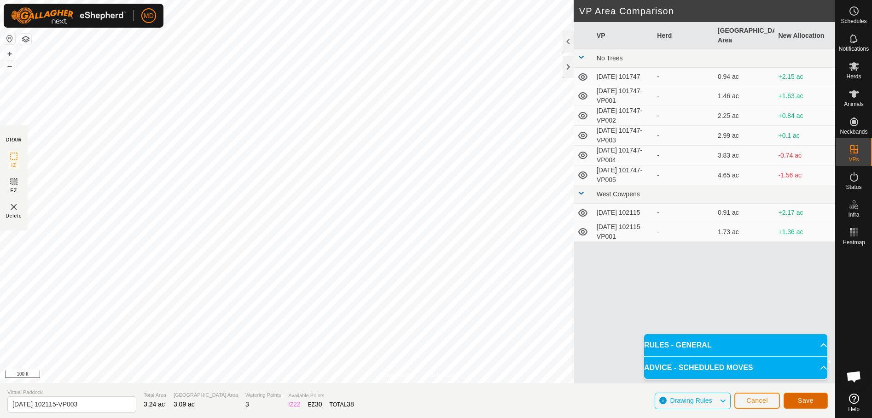
click at [801, 396] on button "Save" at bounding box center [806, 400] width 44 height 16
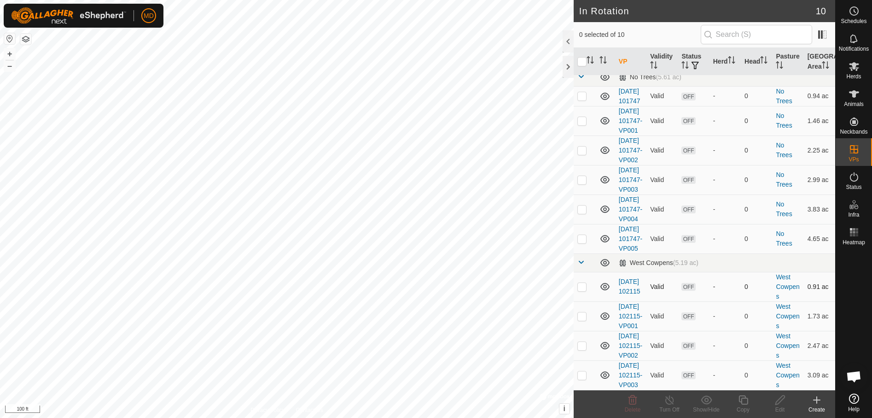
scroll to position [94, 0]
click at [580, 371] on p-checkbox at bounding box center [581, 374] width 9 height 7
checkbox input "true"
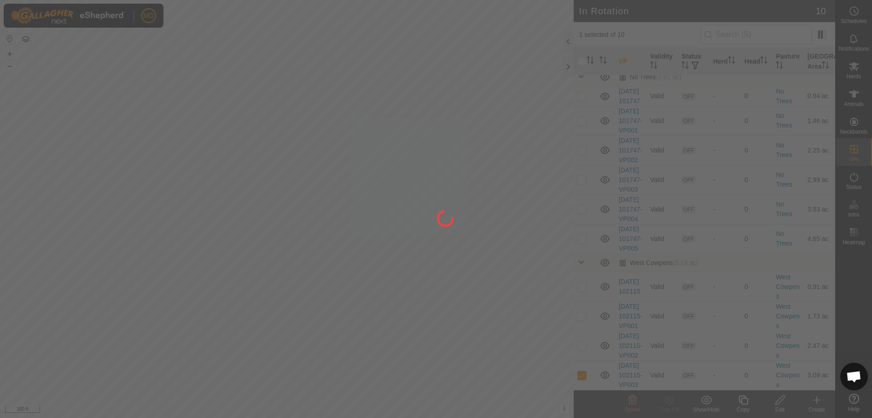
scroll to position [0, 0]
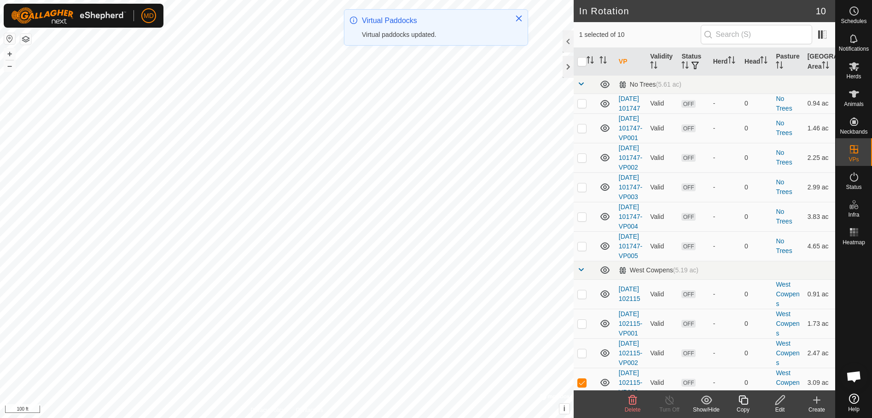
click at [741, 405] on icon at bounding box center [744, 399] width 12 height 11
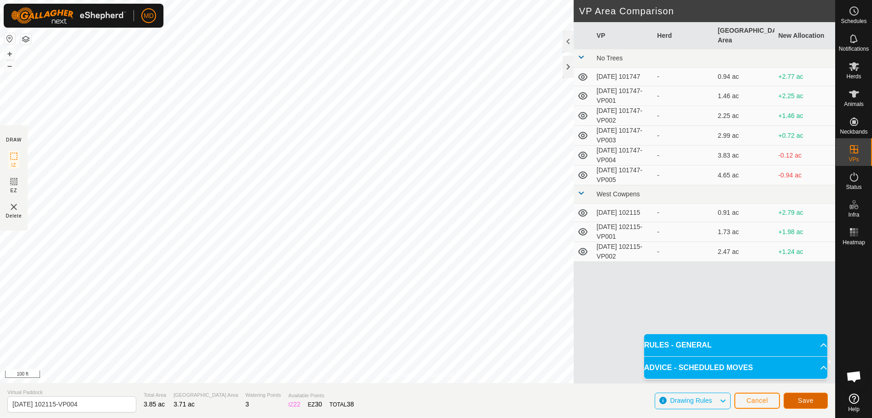
click at [807, 398] on span "Save" at bounding box center [806, 399] width 16 height 7
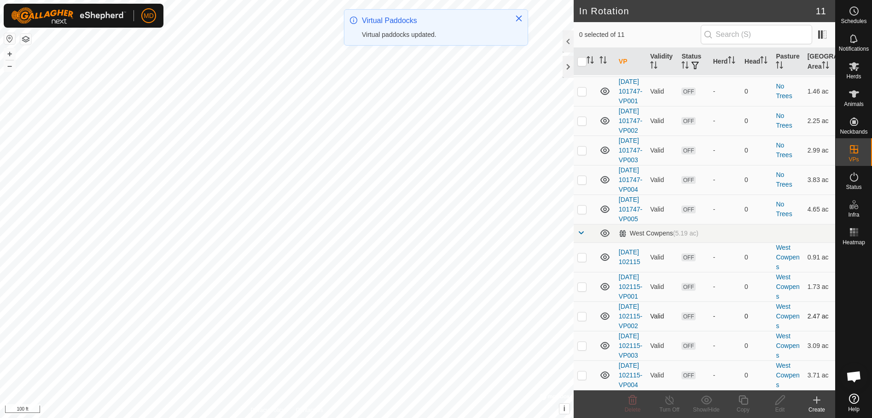
scroll to position [134, 0]
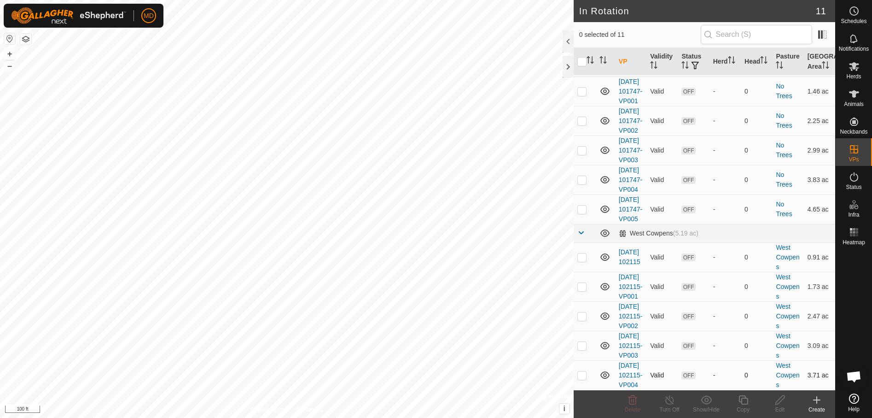
click at [581, 371] on p-checkbox at bounding box center [581, 374] width 9 height 7
checkbox input "true"
click at [742, 400] on icon at bounding box center [744, 399] width 12 height 11
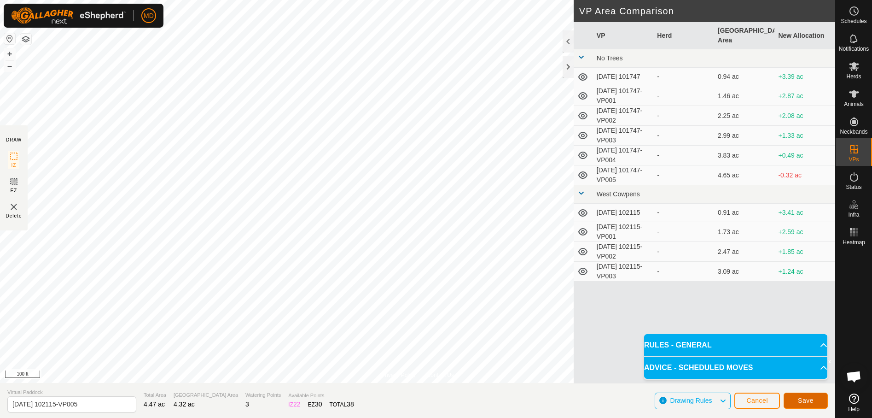
click at [809, 397] on span "Save" at bounding box center [806, 399] width 16 height 7
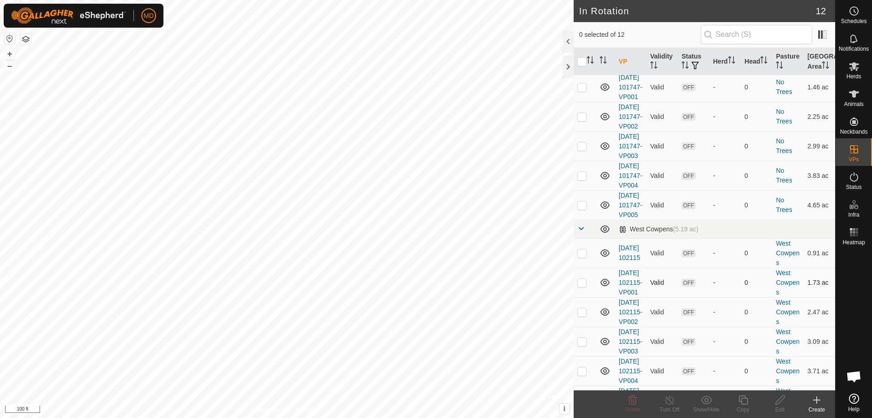
scroll to position [173, 0]
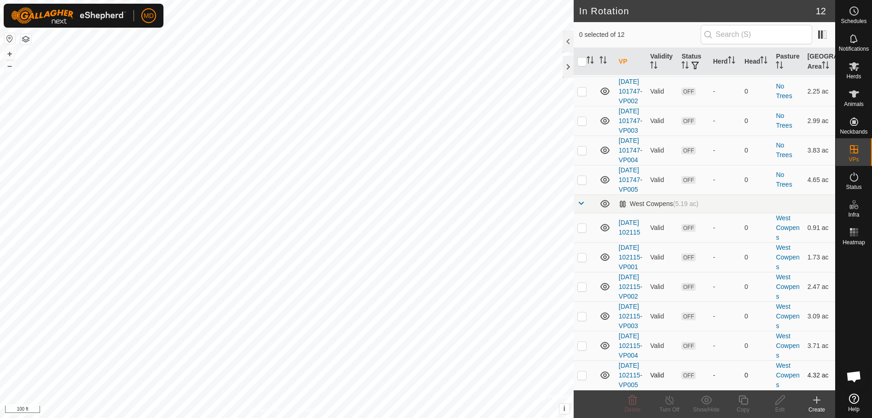
click at [582, 371] on p-checkbox at bounding box center [581, 374] width 9 height 7
checkbox input "true"
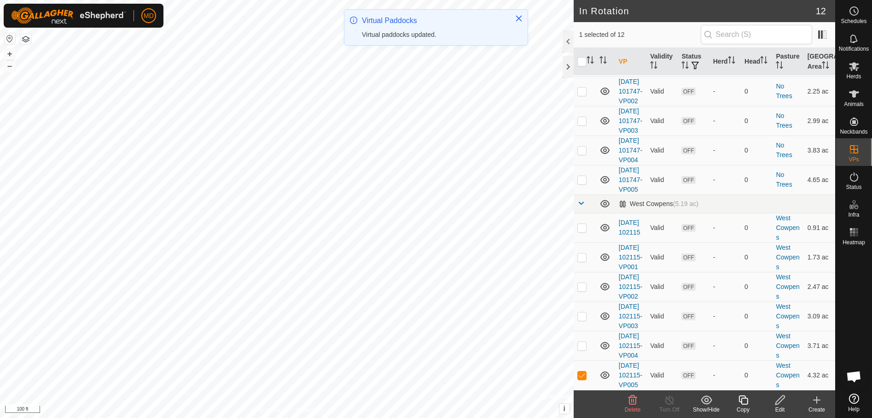
scroll to position [0, 0]
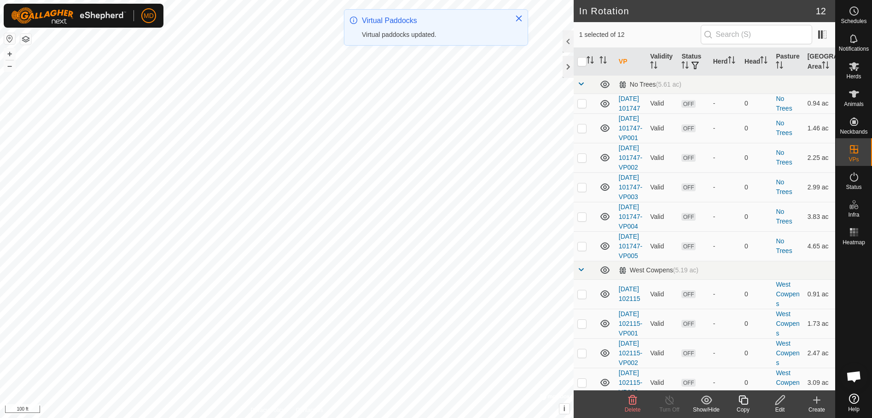
click at [742, 404] on icon at bounding box center [744, 399] width 12 height 11
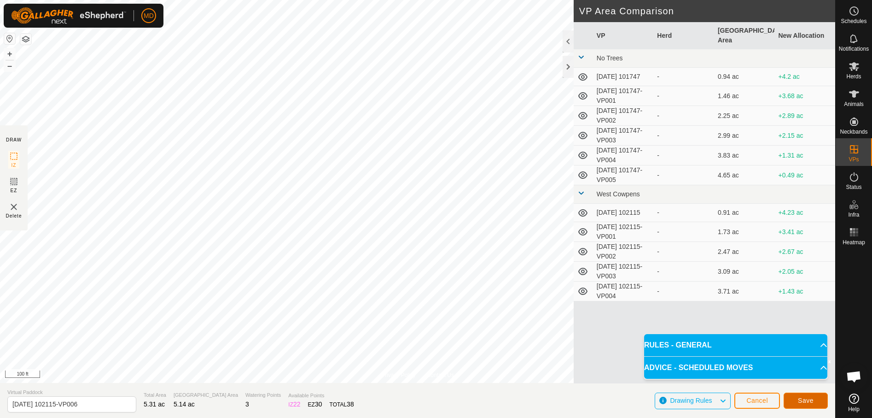
click at [809, 397] on span "Save" at bounding box center [806, 399] width 16 height 7
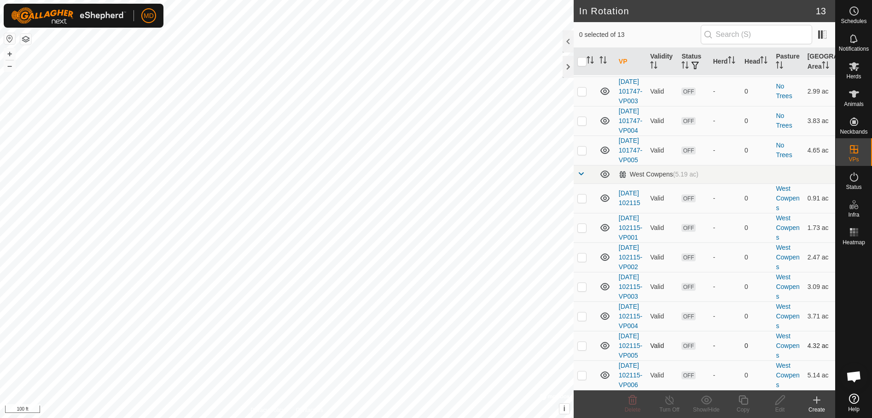
scroll to position [212, 0]
click at [582, 371] on p-checkbox at bounding box center [581, 374] width 9 height 7
checkbox input "true"
click at [744, 400] on icon at bounding box center [744, 399] width 12 height 11
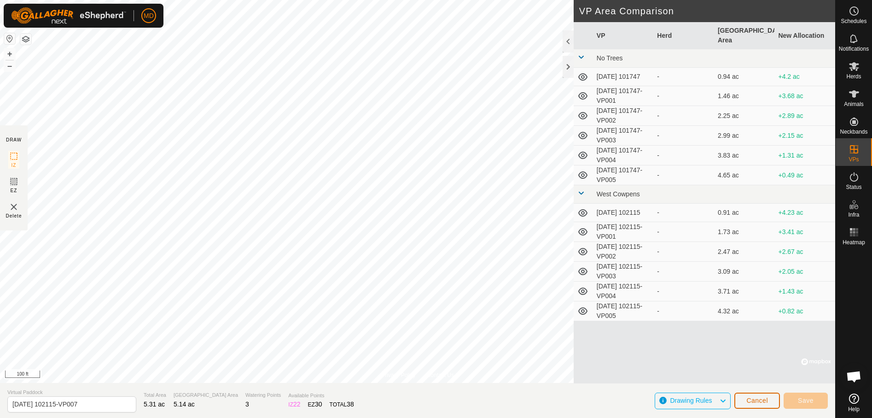
click at [761, 399] on span "Cancel" at bounding box center [757, 399] width 22 height 7
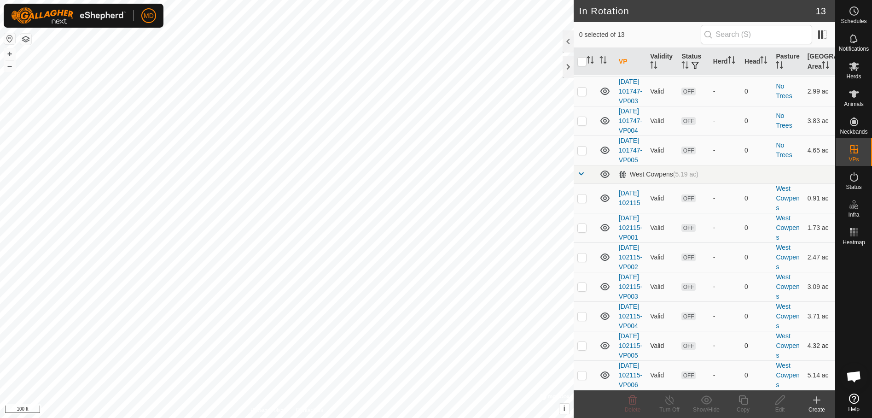
scroll to position [212, 0]
click at [581, 372] on p-checkbox at bounding box center [581, 374] width 9 height 7
checkbox input "true"
click at [744, 401] on icon at bounding box center [744, 399] width 12 height 11
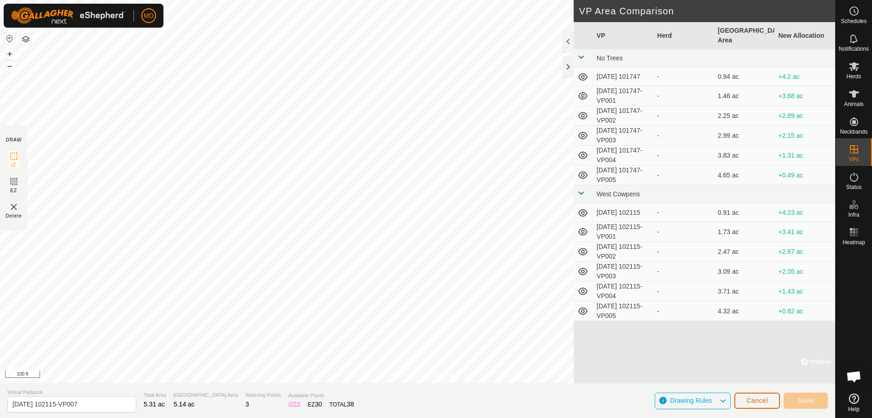
click at [759, 401] on span "Cancel" at bounding box center [757, 399] width 22 height 7
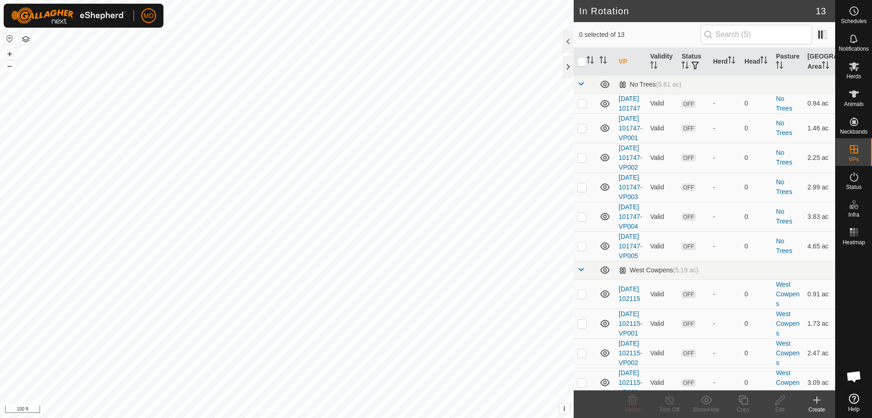
click at [820, 402] on icon at bounding box center [816, 399] width 11 height 11
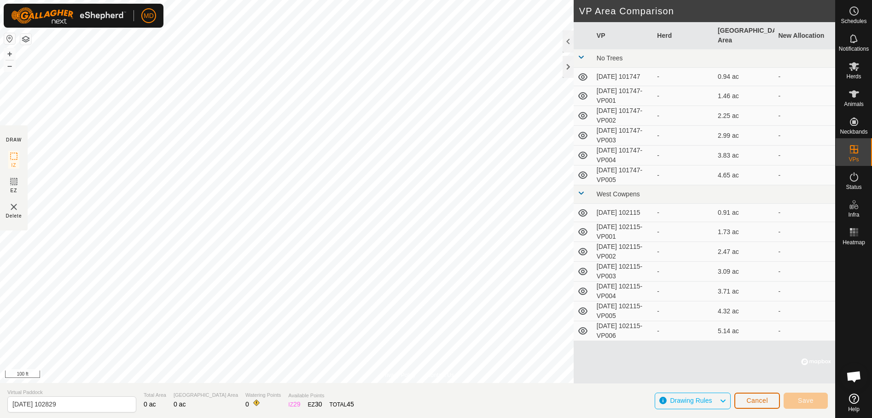
click at [765, 401] on span "Cancel" at bounding box center [757, 399] width 22 height 7
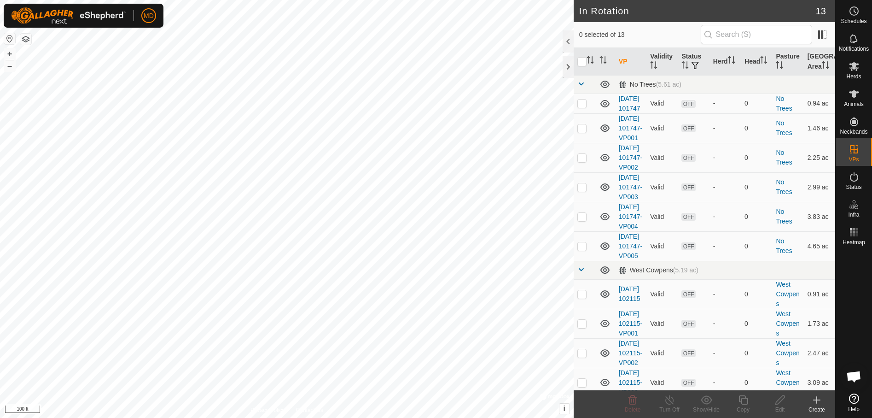
click at [817, 404] on icon at bounding box center [816, 399] width 11 height 11
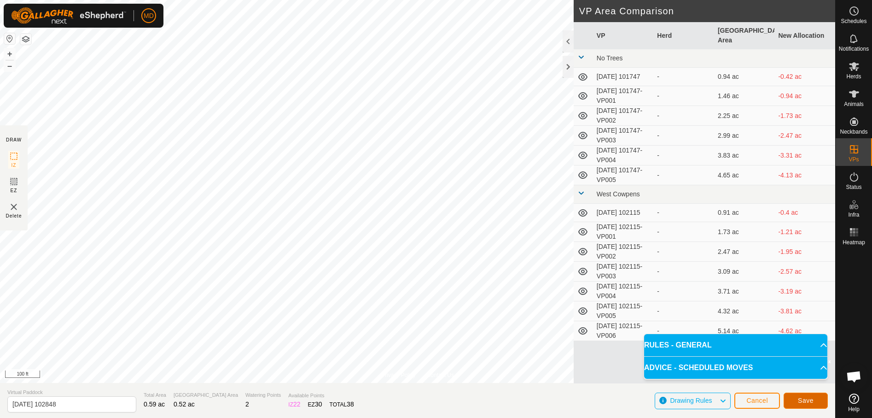
click at [805, 396] on span "Save" at bounding box center [806, 399] width 16 height 7
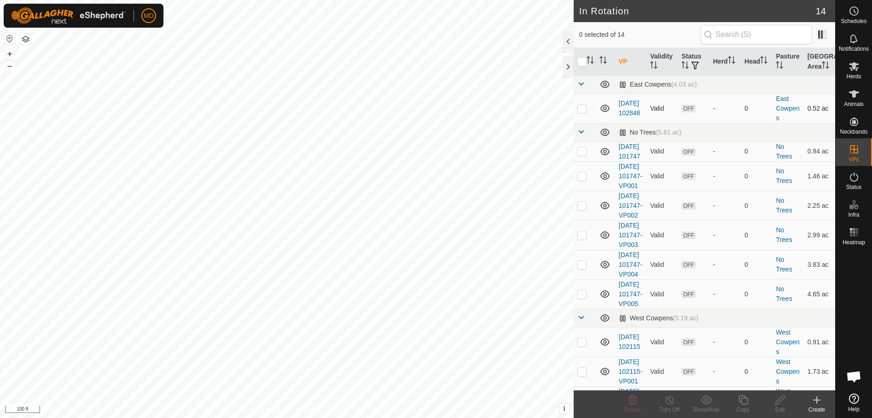
click at [581, 108] on p-checkbox at bounding box center [581, 108] width 9 height 7
checkbox input "true"
click at [745, 401] on icon at bounding box center [744, 399] width 12 height 11
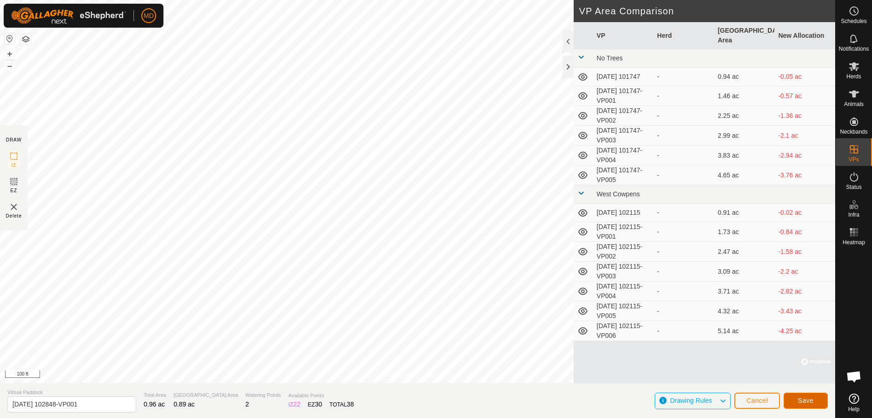
click at [807, 400] on span "Save" at bounding box center [806, 399] width 16 height 7
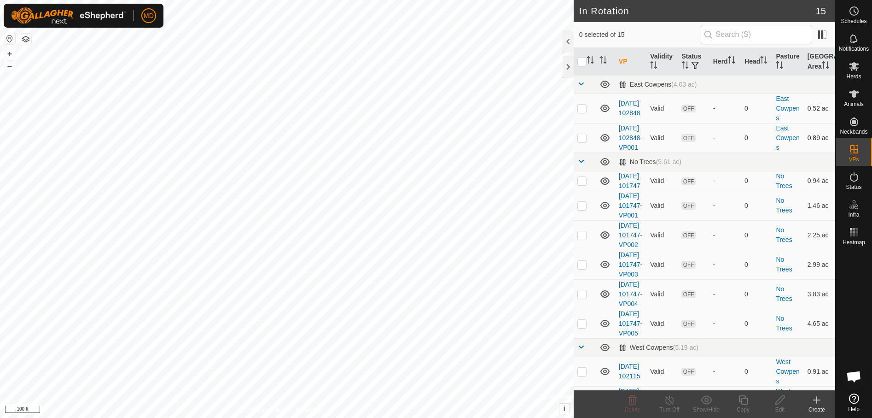
click at [581, 141] on p-checkbox at bounding box center [581, 137] width 9 height 7
checkbox input "true"
click at [741, 403] on icon at bounding box center [743, 399] width 9 height 9
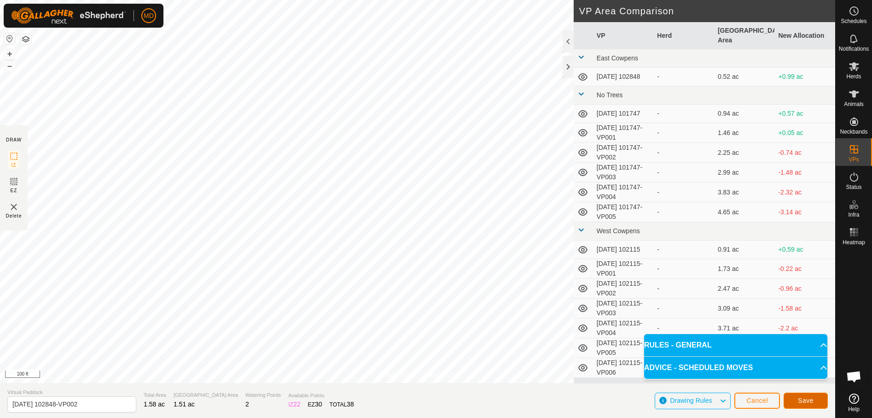
click at [813, 398] on span "Save" at bounding box center [806, 399] width 16 height 7
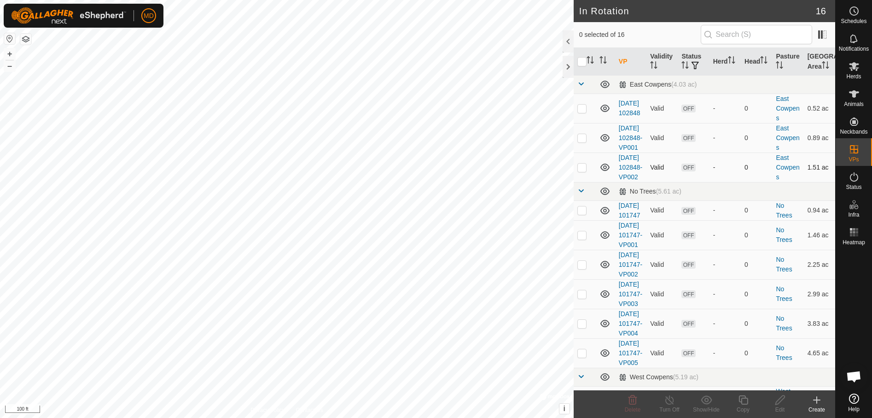
click at [582, 171] on p-checkbox at bounding box center [581, 166] width 9 height 7
checkbox input "true"
click at [743, 406] on div "Copy" at bounding box center [743, 409] width 37 height 8
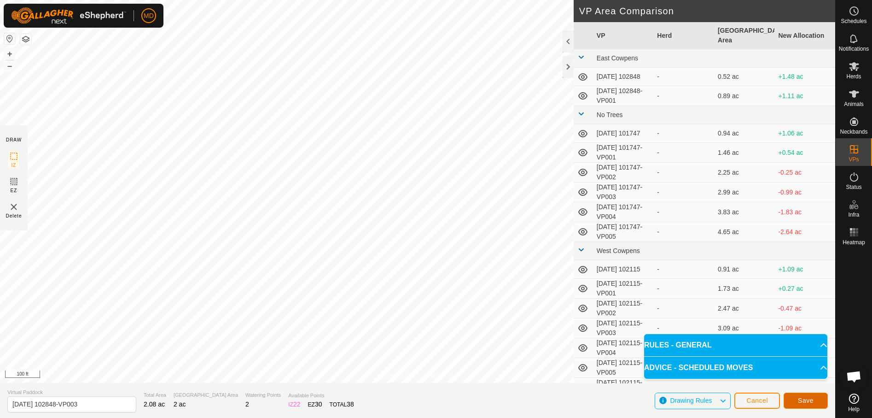
click at [812, 396] on button "Save" at bounding box center [806, 400] width 44 height 16
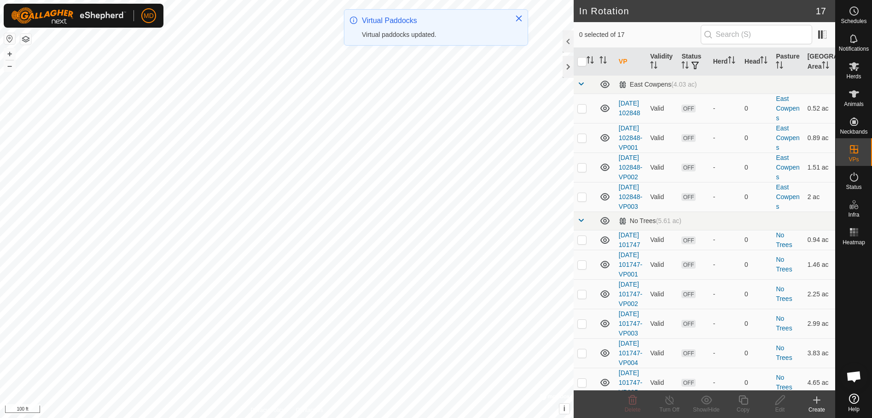
click at [817, 403] on icon at bounding box center [817, 399] width 0 height 6
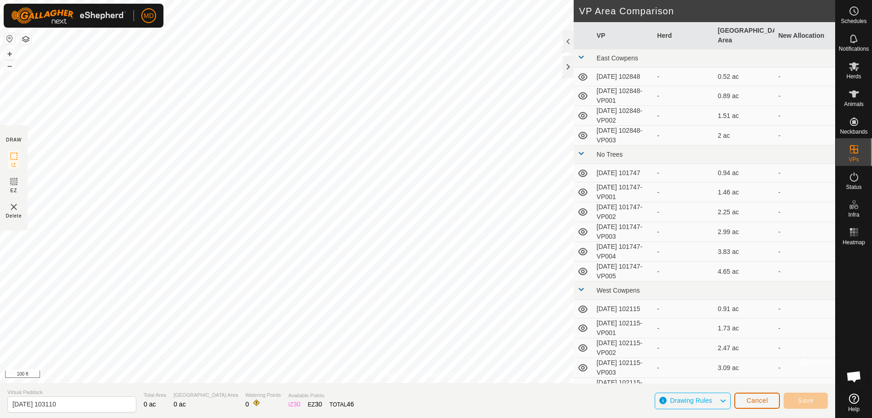
click at [759, 400] on span "Cancel" at bounding box center [757, 399] width 22 height 7
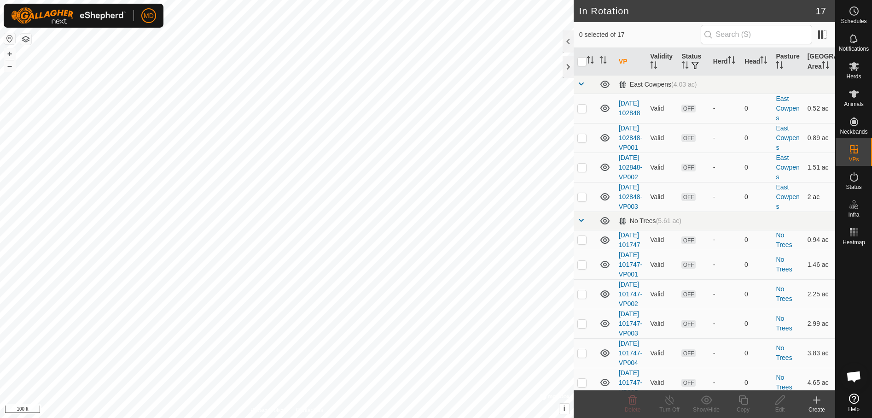
click at [581, 200] on p-checkbox at bounding box center [581, 196] width 9 height 7
checkbox input "true"
click at [817, 402] on icon at bounding box center [816, 399] width 11 height 11
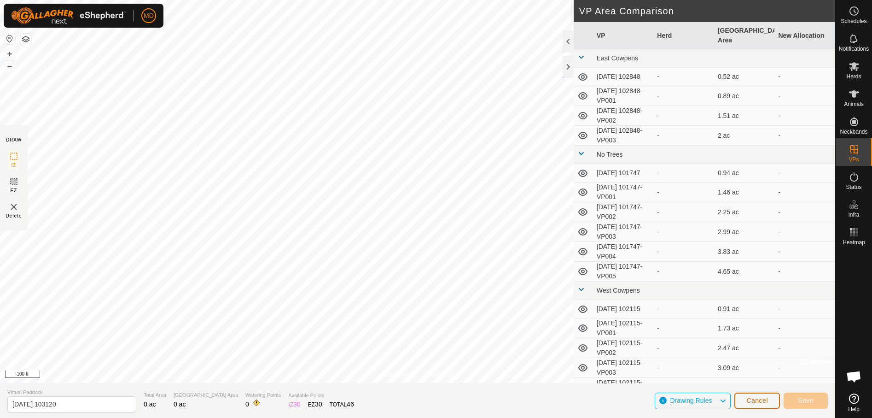
click at [759, 402] on span "Cancel" at bounding box center [757, 399] width 22 height 7
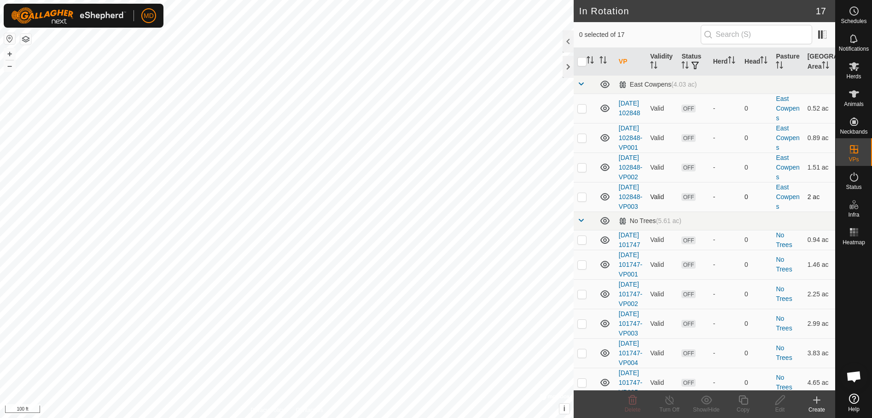
click at [583, 200] on p-checkbox at bounding box center [581, 196] width 9 height 7
checkbox input "true"
click at [743, 405] on icon at bounding box center [744, 399] width 12 height 11
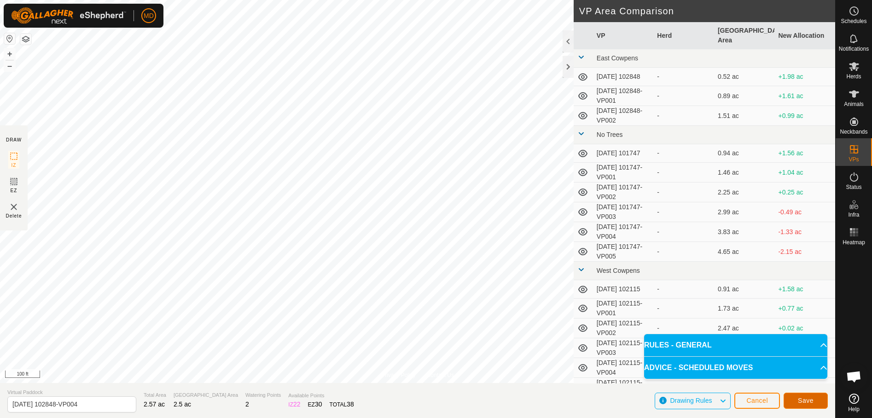
click at [815, 399] on button "Save" at bounding box center [806, 400] width 44 height 16
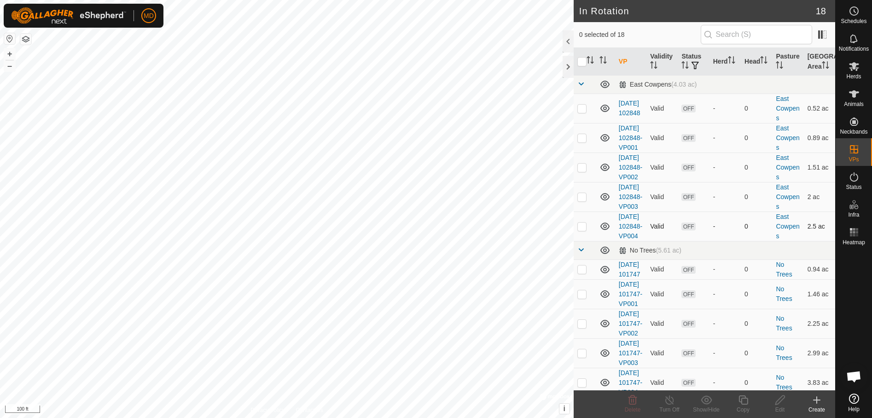
click at [580, 230] on p-checkbox at bounding box center [581, 225] width 9 height 7
checkbox input "true"
click at [744, 404] on icon at bounding box center [743, 399] width 9 height 9
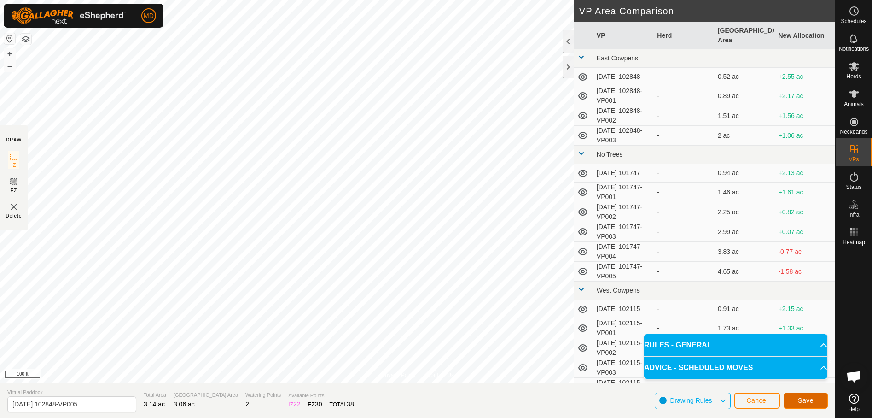
click at [806, 398] on span "Save" at bounding box center [806, 399] width 16 height 7
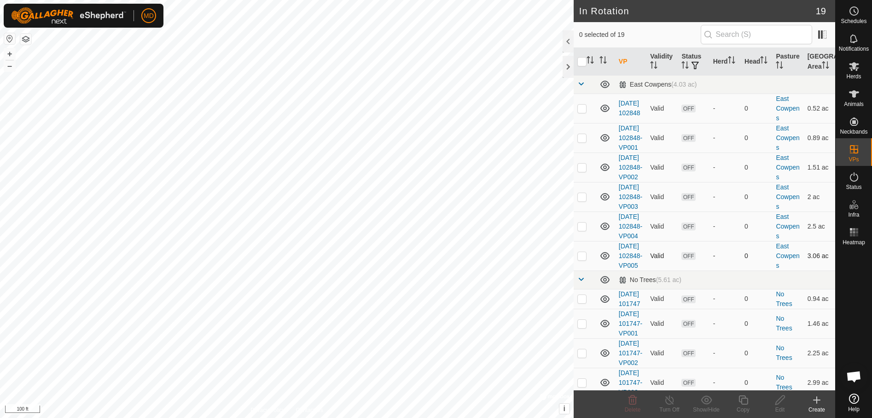
click at [581, 259] on p-checkbox at bounding box center [581, 255] width 9 height 7
checkbox input "true"
click at [744, 402] on icon at bounding box center [744, 399] width 12 height 11
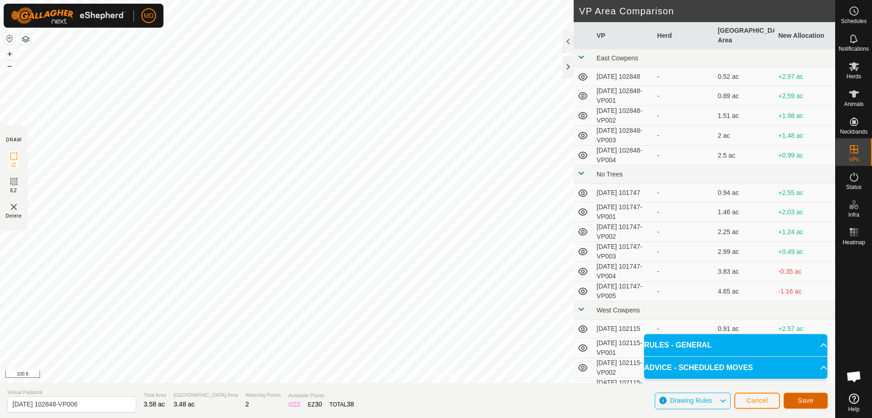
click at [815, 400] on button "Save" at bounding box center [806, 400] width 44 height 16
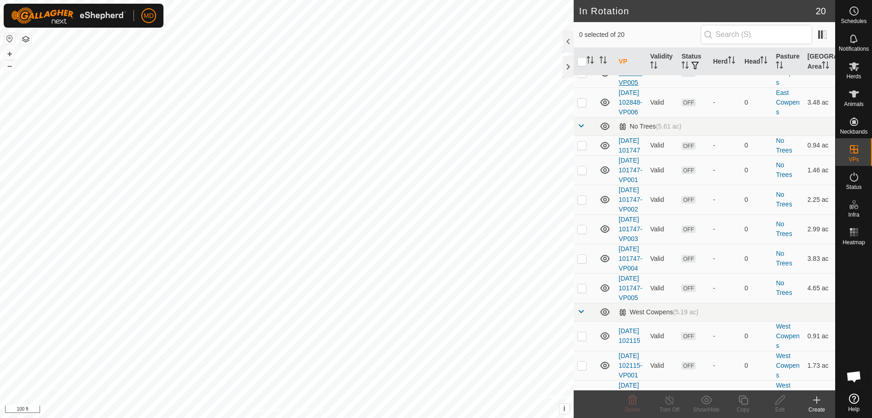
scroll to position [184, 0]
click at [583, 105] on p-checkbox at bounding box center [581, 100] width 9 height 7
checkbox input "true"
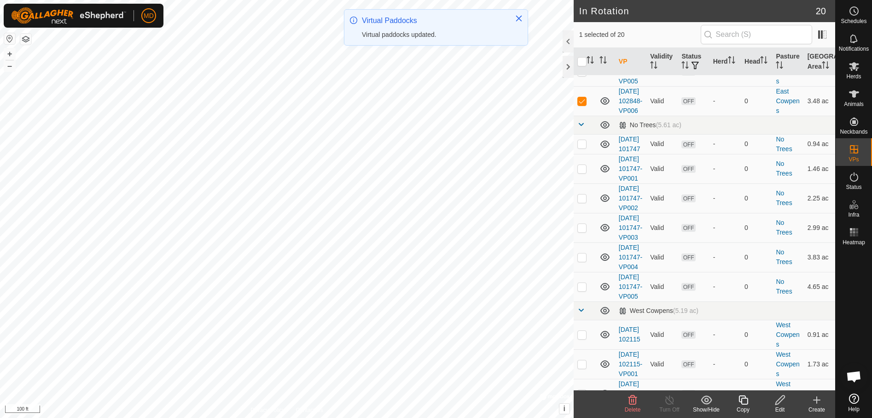
click at [745, 403] on icon at bounding box center [744, 399] width 12 height 11
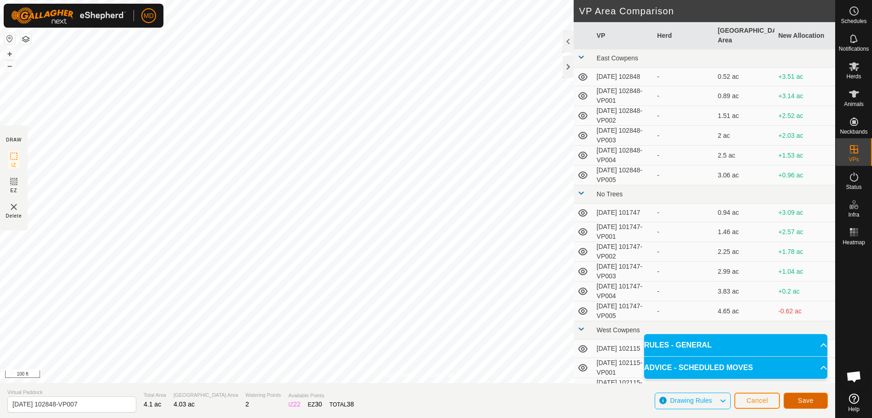
click at [808, 402] on span "Save" at bounding box center [806, 399] width 16 height 7
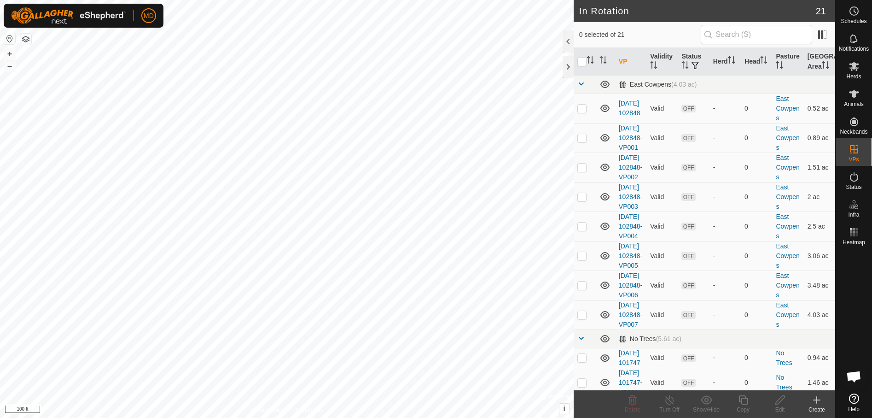
click at [819, 405] on div "Create" at bounding box center [816, 409] width 37 height 8
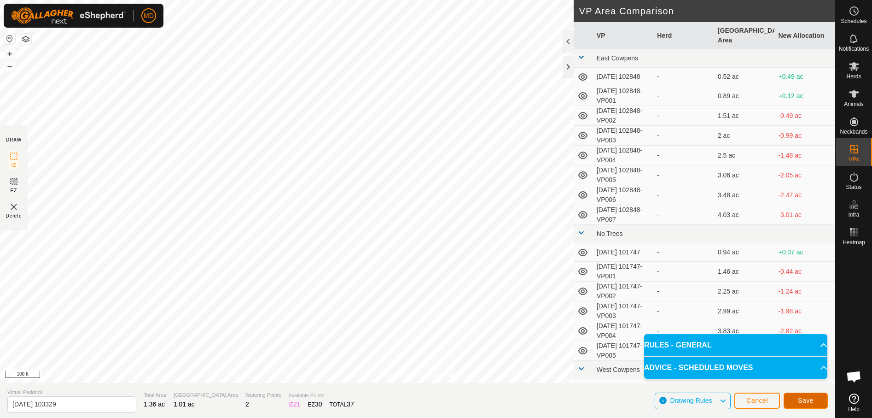
click at [807, 399] on span "Save" at bounding box center [806, 399] width 16 height 7
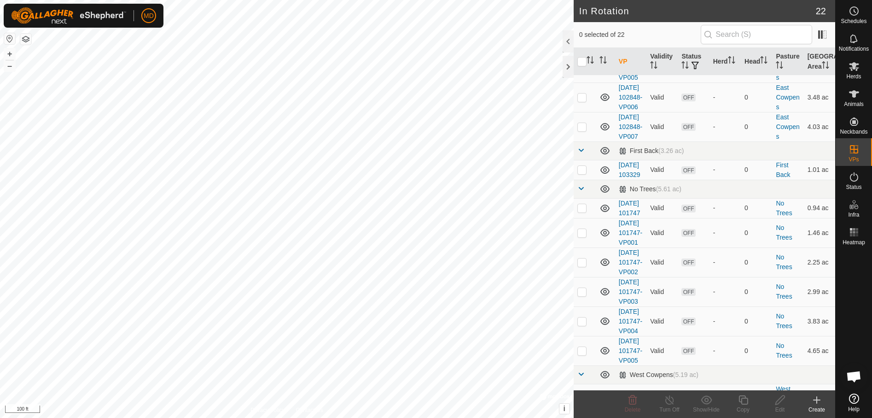
scroll to position [167, 0]
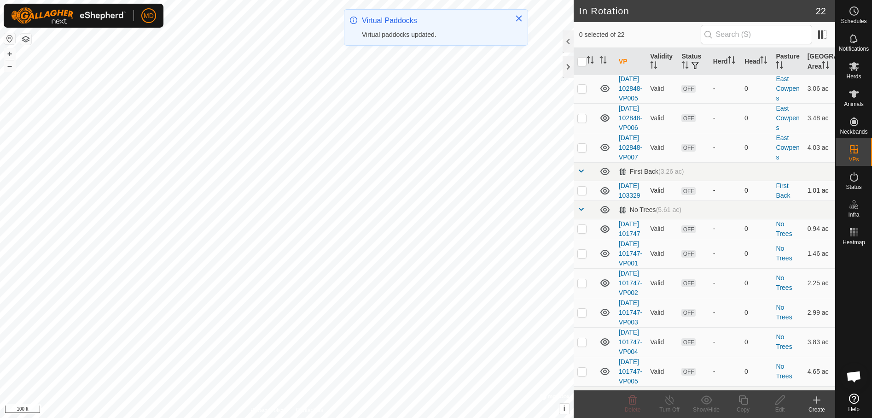
click at [582, 194] on p-checkbox at bounding box center [581, 189] width 9 height 7
checkbox input "true"
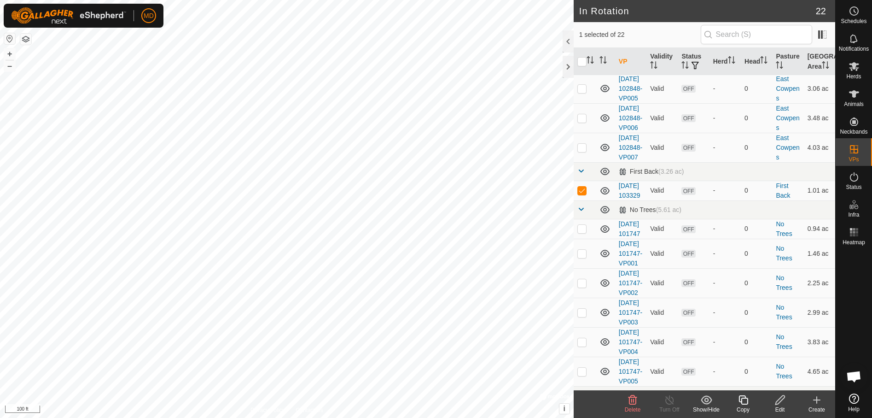
click at [745, 402] on icon at bounding box center [744, 399] width 12 height 11
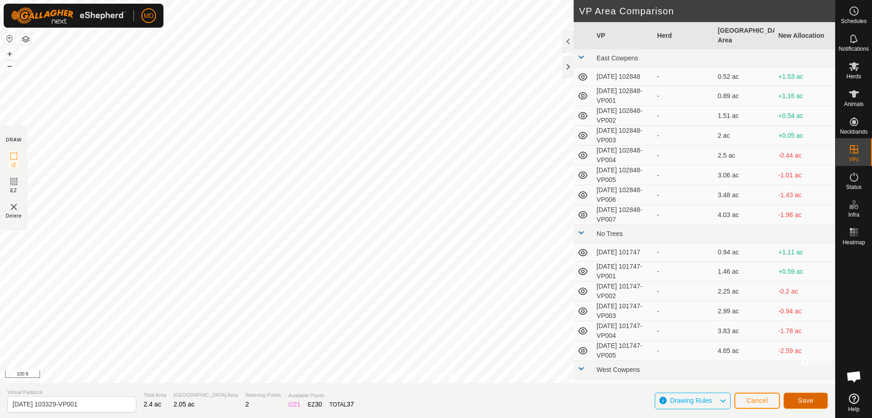
click at [811, 397] on span "Save" at bounding box center [806, 399] width 16 height 7
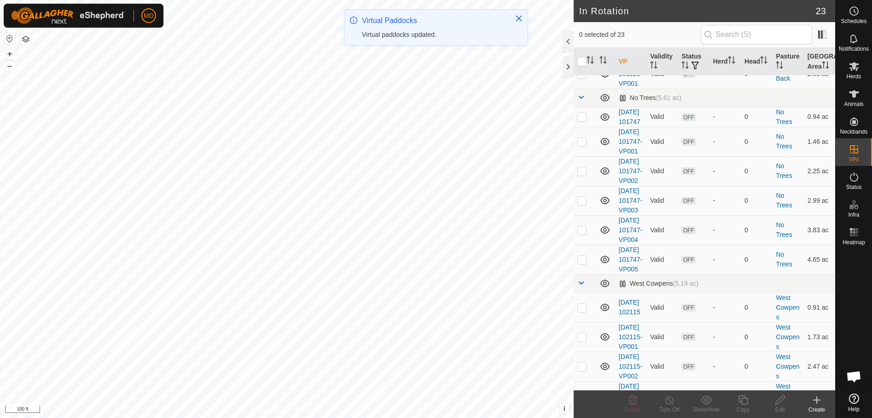
scroll to position [322, 0]
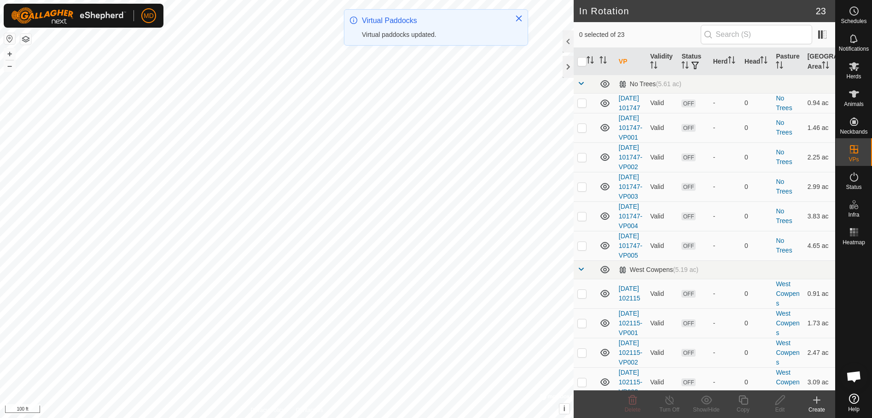
click at [583, 64] on p-checkbox at bounding box center [581, 59] width 9 height 7
checkbox input "true"
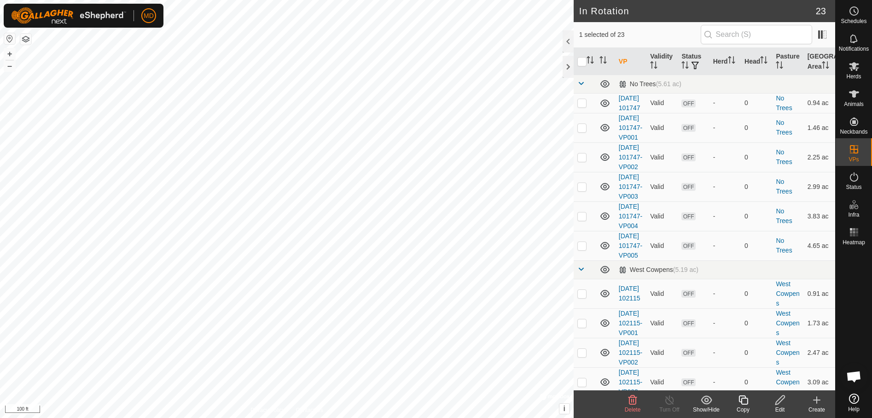
click at [745, 403] on icon at bounding box center [744, 399] width 12 height 11
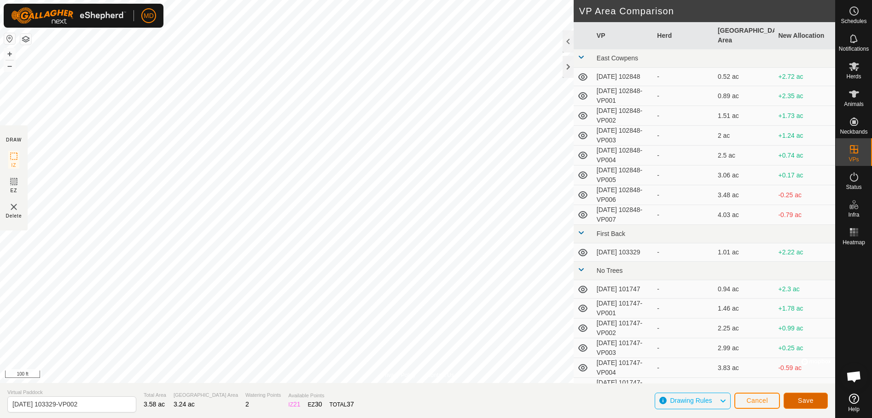
click at [810, 401] on span "Save" at bounding box center [806, 399] width 16 height 7
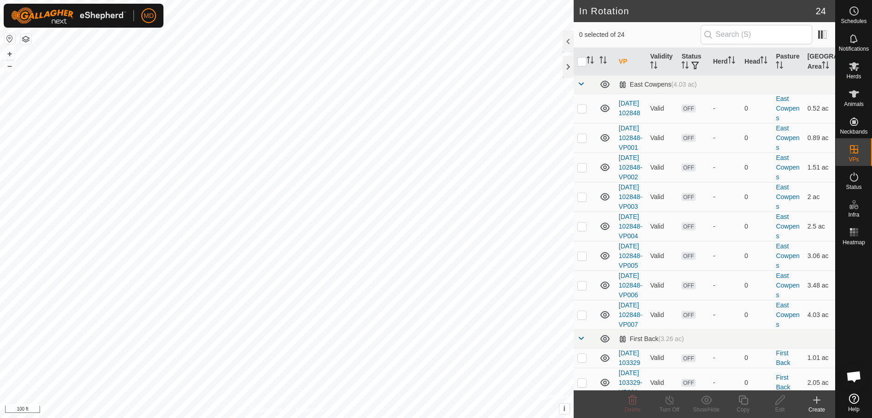
click at [815, 402] on icon at bounding box center [816, 399] width 11 height 11
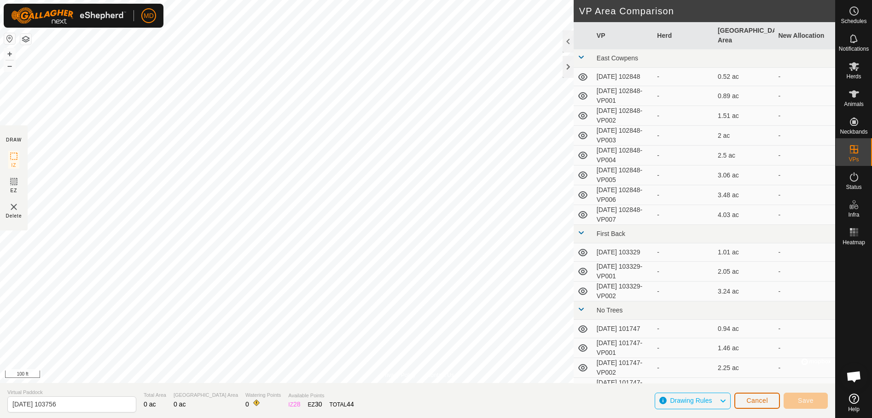
click at [754, 396] on span "Cancel" at bounding box center [757, 399] width 22 height 7
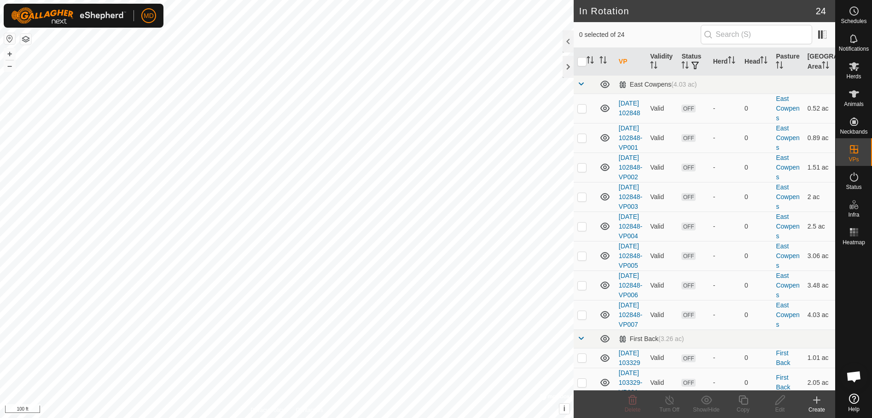
click at [817, 402] on icon at bounding box center [817, 399] width 0 height 6
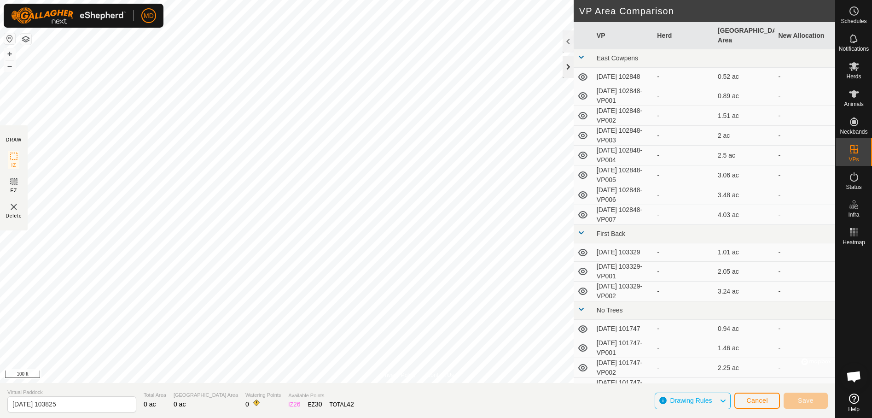
click at [570, 65] on div at bounding box center [568, 67] width 11 height 22
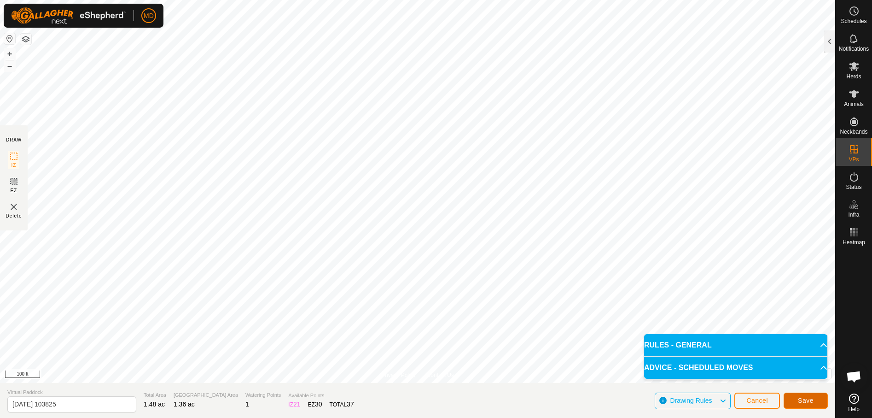
click at [805, 397] on span "Save" at bounding box center [806, 399] width 16 height 7
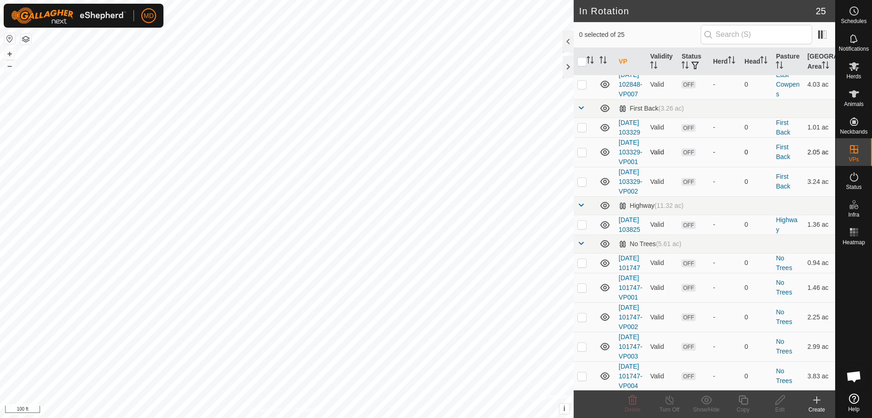
scroll to position [276, 0]
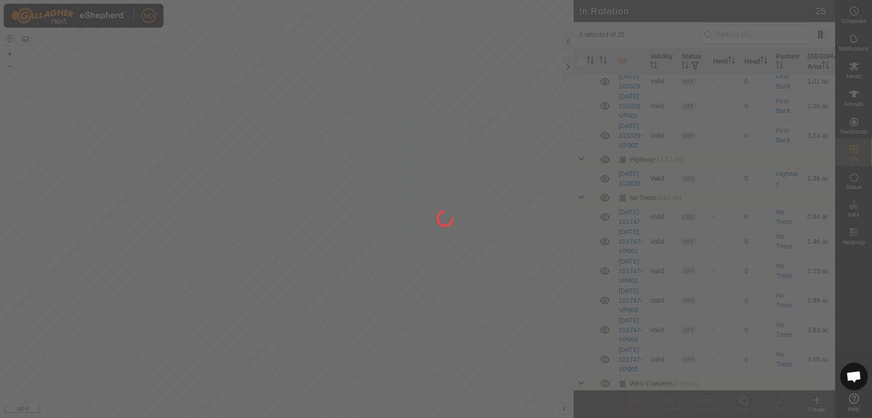
click at [580, 279] on div at bounding box center [436, 209] width 872 height 418
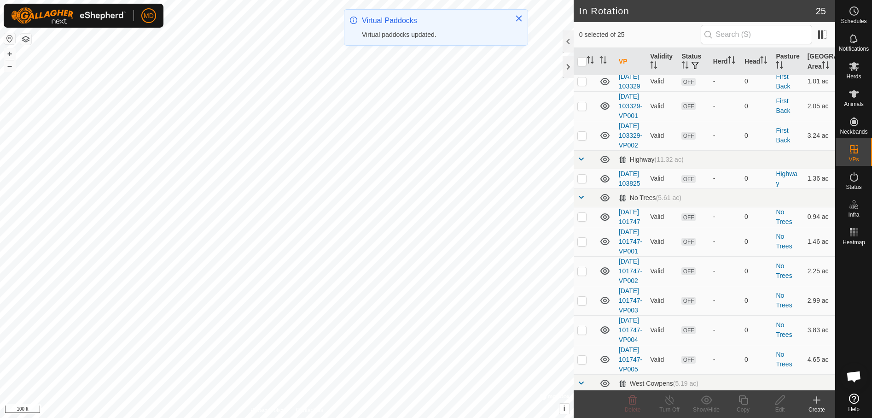
click at [580, 182] on p-checkbox at bounding box center [581, 178] width 9 height 7
checkbox input "true"
click at [743, 400] on icon at bounding box center [744, 399] width 12 height 11
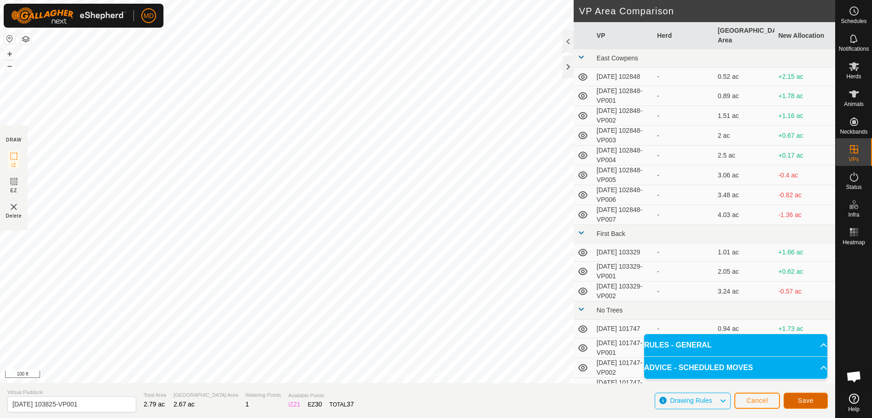
click at [807, 400] on span "Save" at bounding box center [806, 399] width 16 height 7
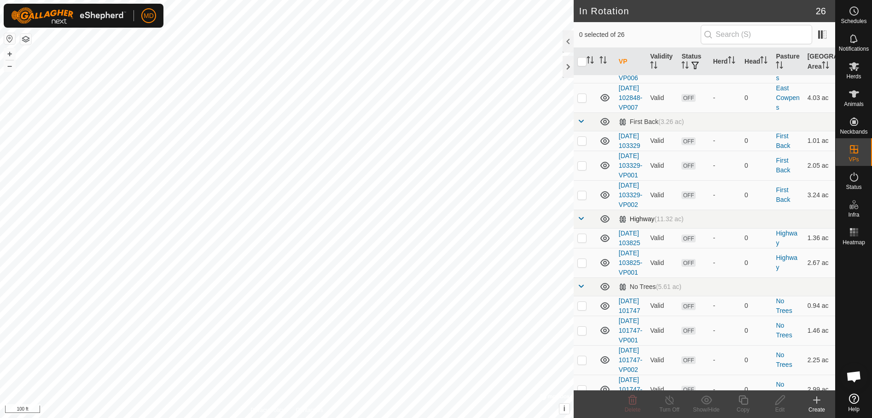
scroll to position [322, 0]
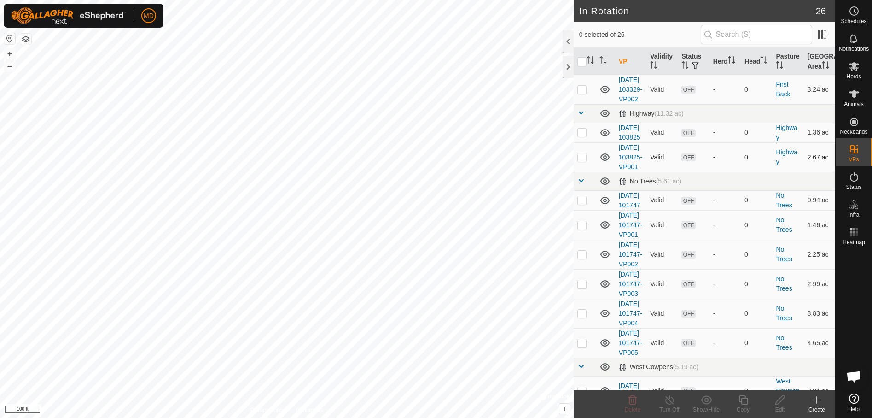
click at [581, 161] on p-checkbox at bounding box center [581, 156] width 9 height 7
checkbox input "true"
click at [744, 405] on icon at bounding box center [744, 399] width 12 height 11
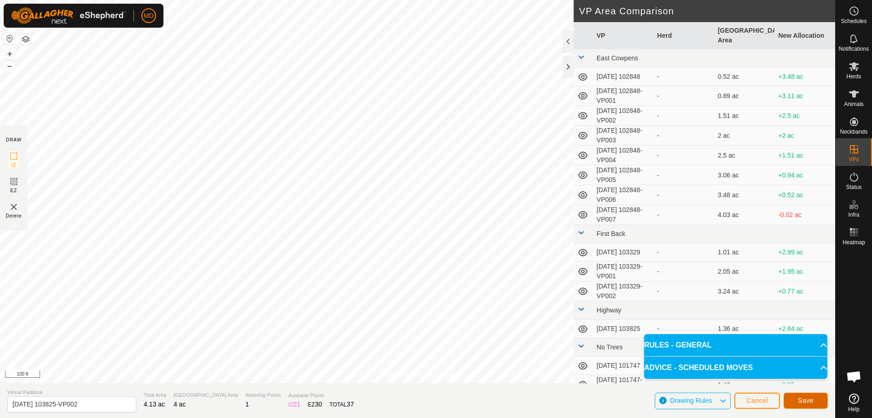
click at [807, 399] on span "Save" at bounding box center [806, 399] width 16 height 7
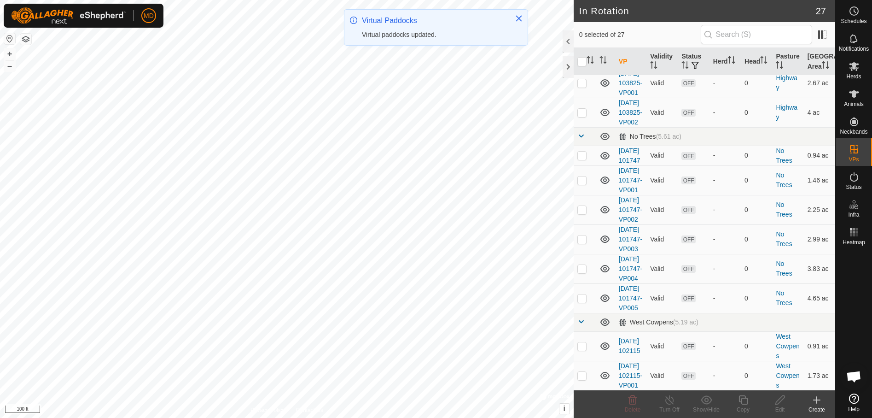
scroll to position [414, 0]
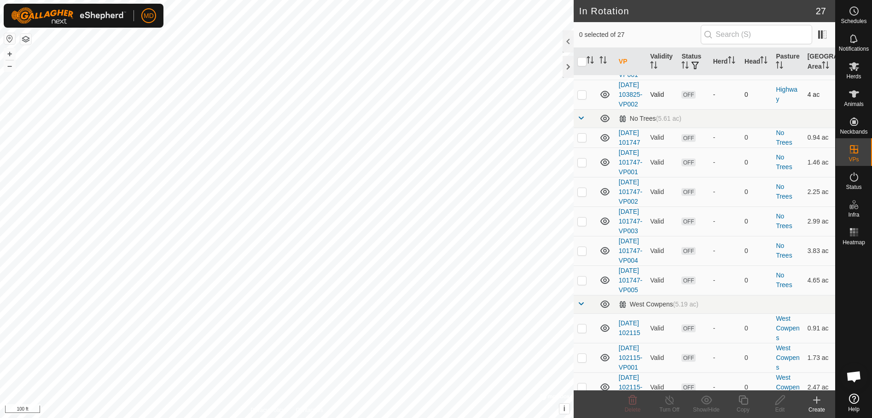
click at [582, 98] on p-checkbox at bounding box center [581, 94] width 9 height 7
checkbox input "true"
click at [744, 405] on div "Copy" at bounding box center [743, 409] width 37 height 8
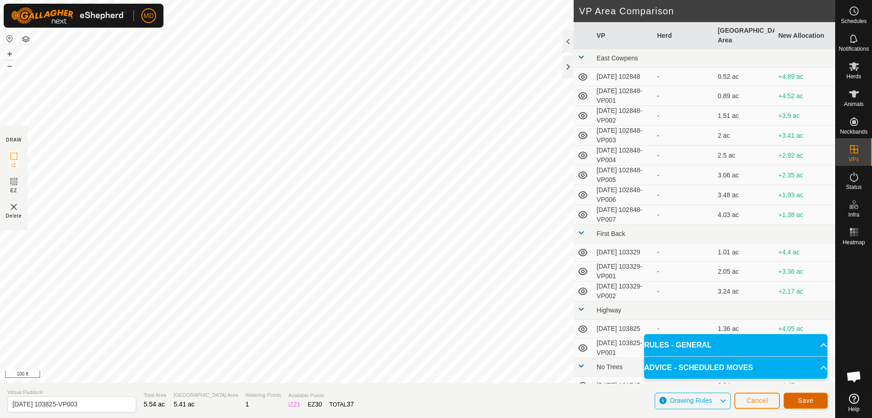
click at [813, 400] on button "Save" at bounding box center [806, 400] width 44 height 16
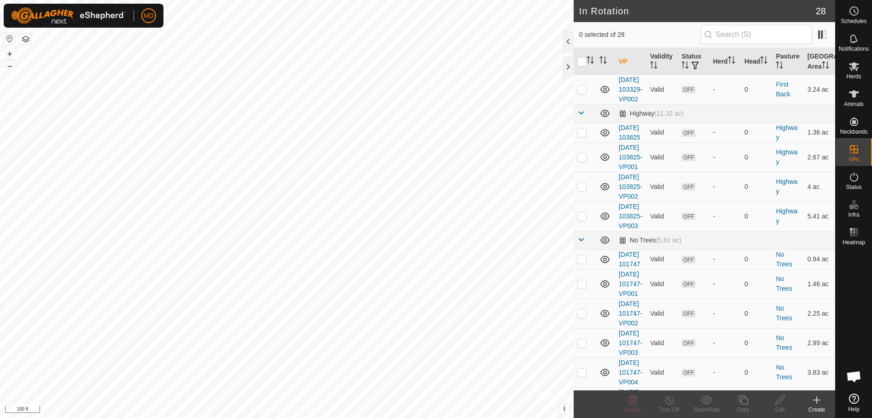
scroll to position [368, 0]
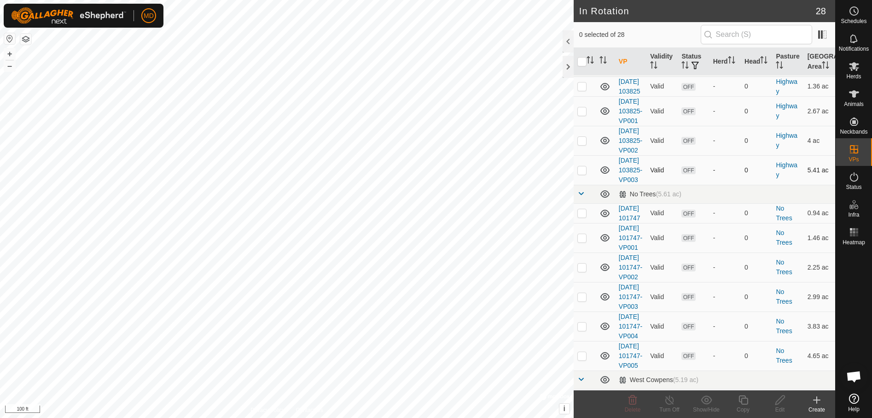
click at [580, 174] on p-checkbox at bounding box center [581, 169] width 9 height 7
checkbox input "true"
click at [745, 402] on icon at bounding box center [744, 399] width 12 height 11
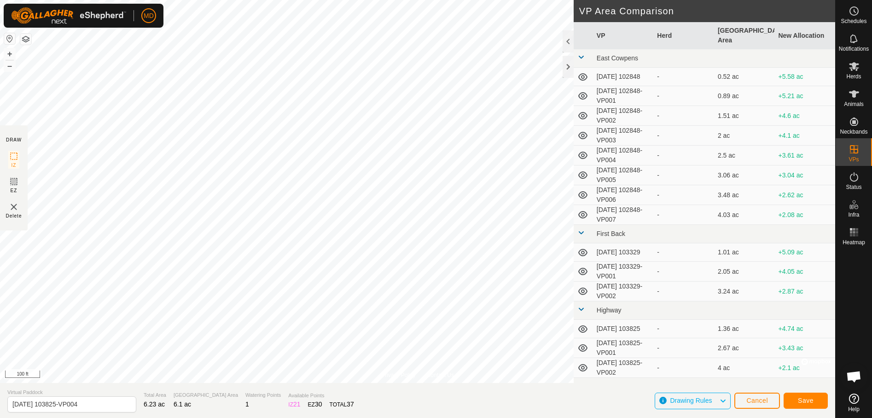
click at [577, 180] on div "Privacy Policy Contact Us Status: OFF Type: Inclusion Zone + – ⇧ i © Mapbox , ©…" at bounding box center [417, 209] width 835 height 418
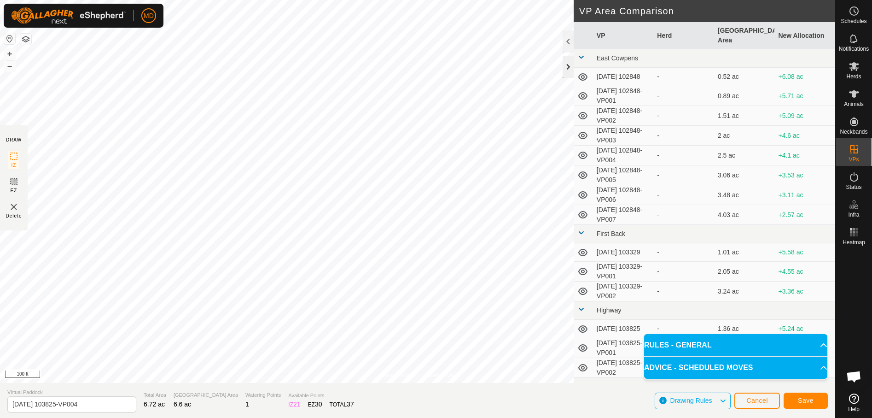
click at [568, 66] on div at bounding box center [568, 67] width 11 height 22
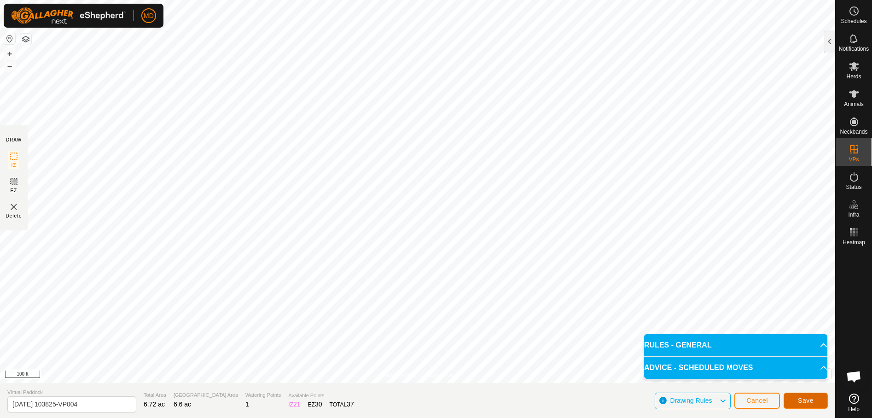
click at [807, 399] on span "Save" at bounding box center [806, 399] width 16 height 7
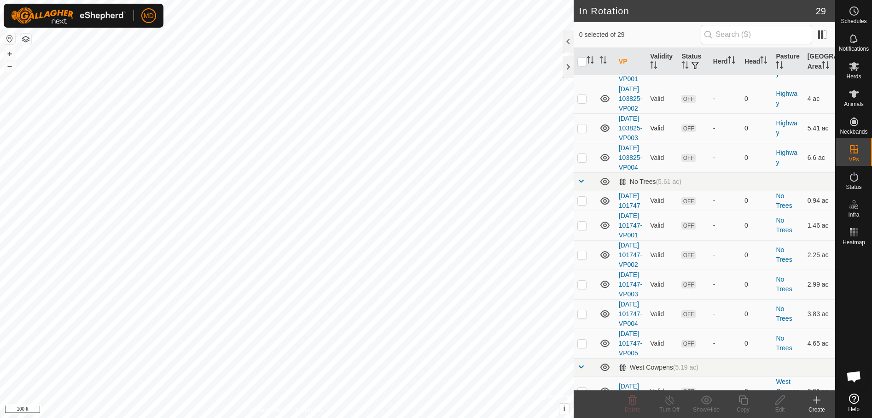
scroll to position [460, 0]
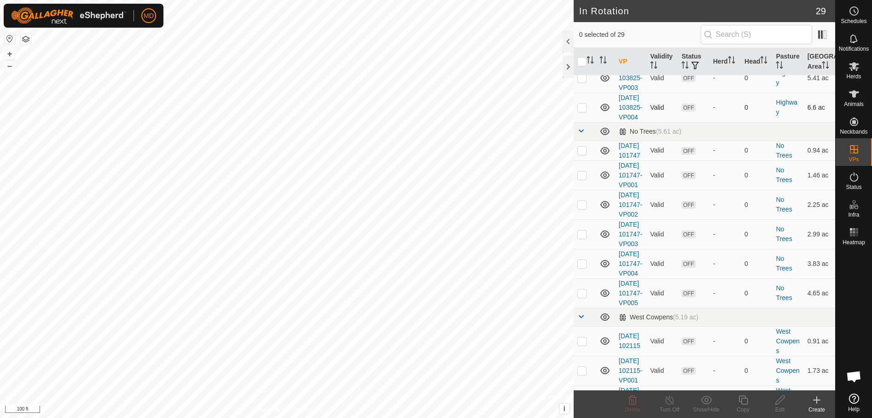
click at [582, 111] on p-checkbox at bounding box center [581, 107] width 9 height 7
checkbox input "true"
click at [742, 400] on icon at bounding box center [744, 399] width 12 height 11
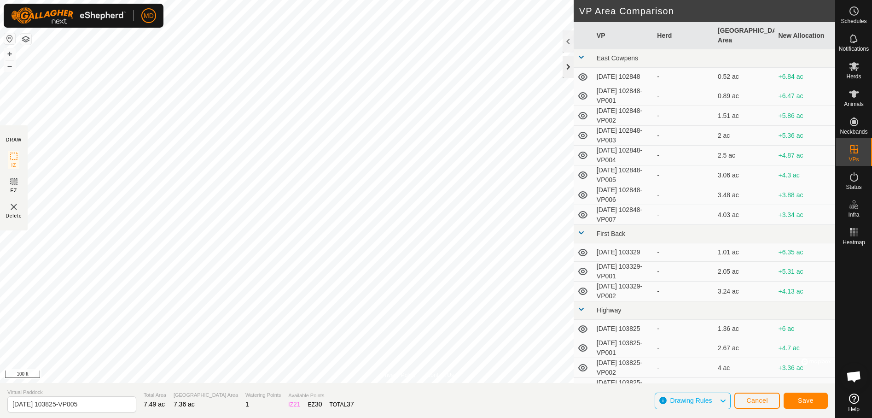
click at [565, 65] on div at bounding box center [568, 67] width 11 height 22
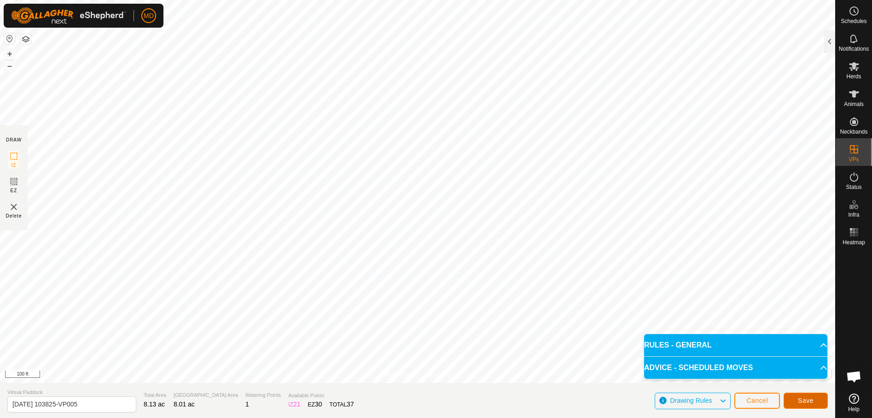
click at [811, 400] on span "Save" at bounding box center [806, 399] width 16 height 7
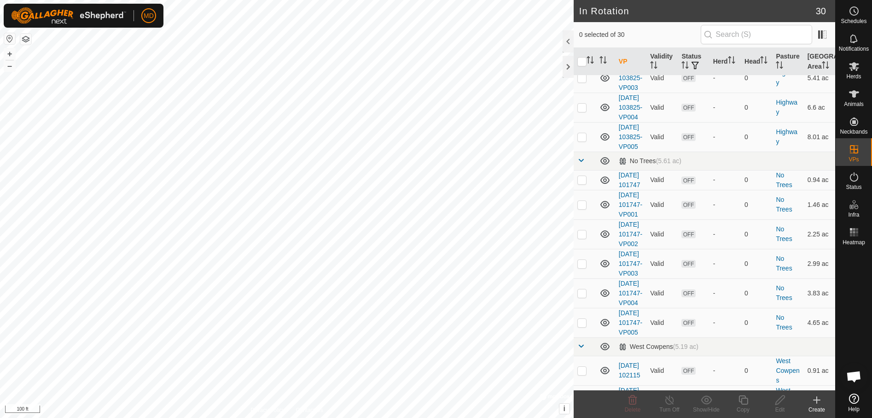
scroll to position [506, 0]
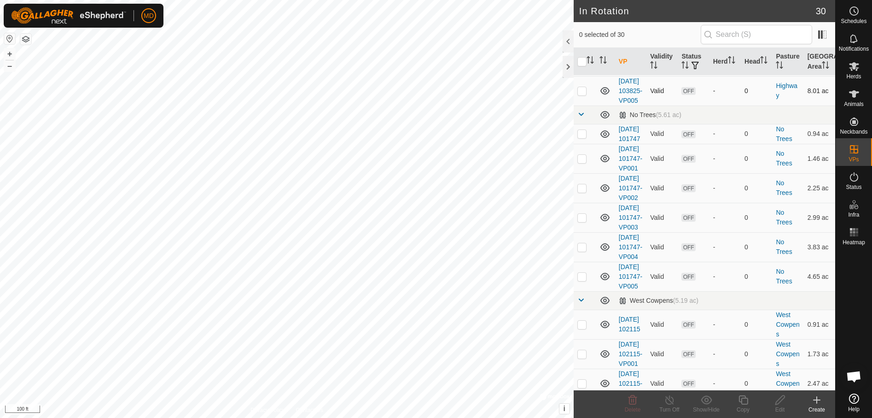
click at [582, 94] on p-checkbox at bounding box center [581, 90] width 9 height 7
checkbox input "true"
click at [745, 401] on icon at bounding box center [744, 399] width 12 height 11
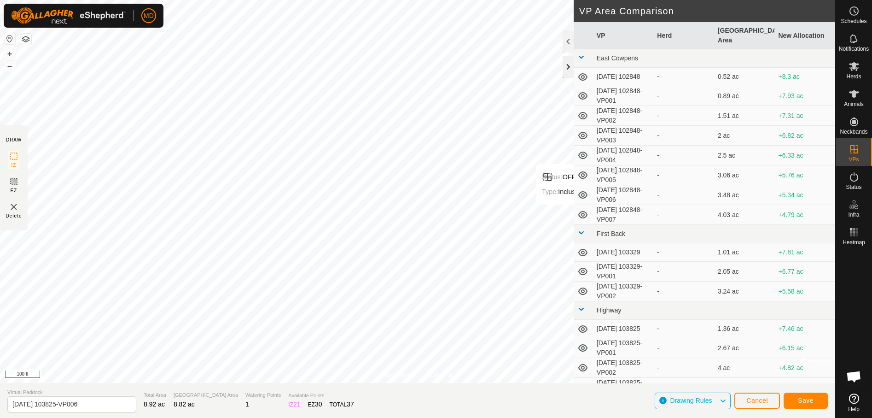
click at [566, 64] on div at bounding box center [568, 67] width 11 height 22
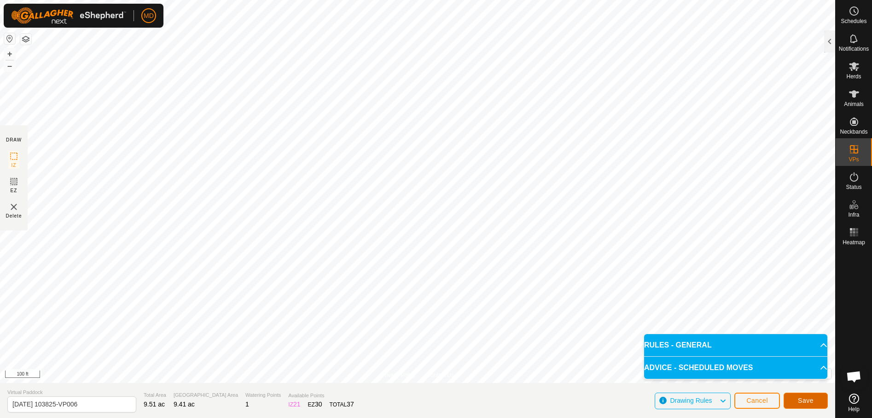
click at [806, 397] on span "Save" at bounding box center [806, 399] width 16 height 7
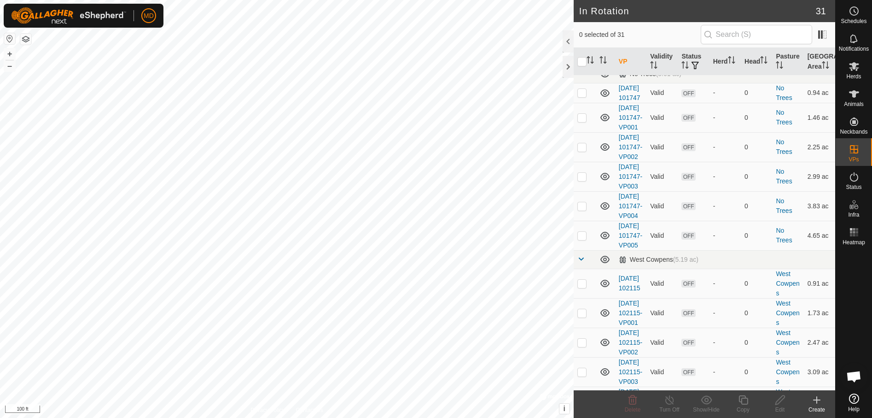
scroll to position [599, 0]
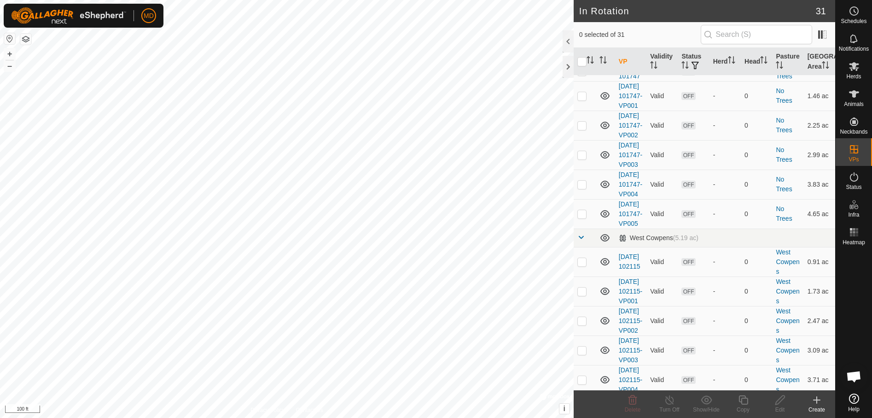
click at [581, 32] on p-checkbox at bounding box center [581, 27] width 9 height 7
checkbox input "true"
click at [743, 401] on icon at bounding box center [744, 399] width 12 height 11
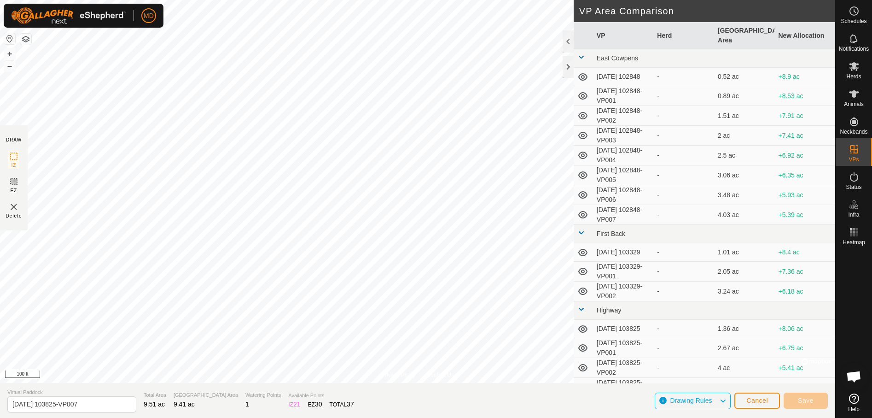
click at [431, 384] on div "Privacy Policy Contact Us Status: OFF Type: Inclusion Zone + – ⇧ i © Mapbox , ©…" at bounding box center [417, 209] width 835 height 418
click at [567, 64] on div at bounding box center [568, 67] width 11 height 22
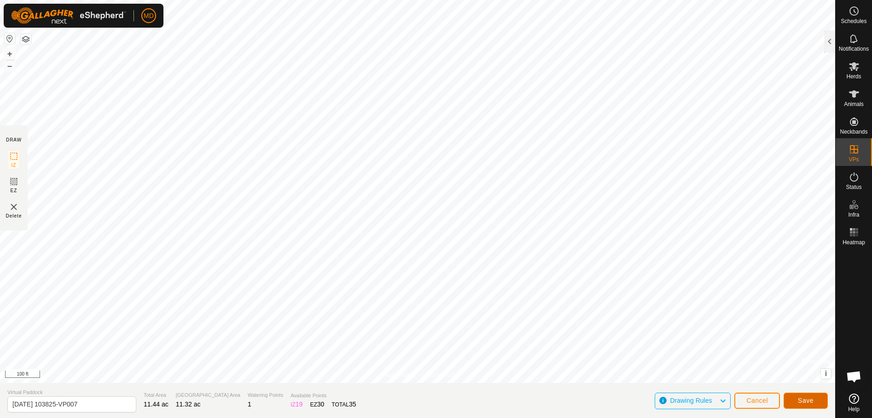
click at [809, 398] on span "Save" at bounding box center [806, 399] width 16 height 7
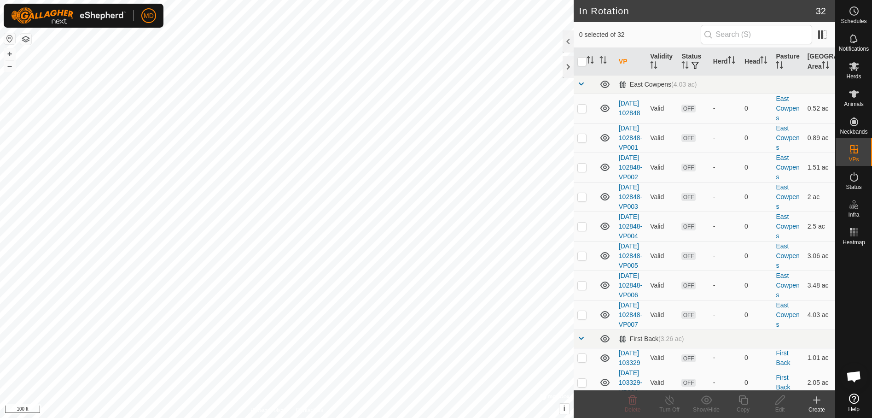
click at [819, 400] on icon at bounding box center [817, 400] width 6 height 0
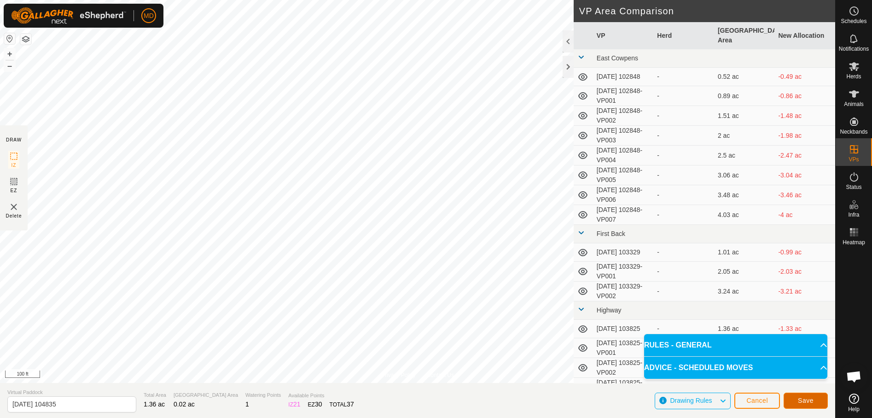
click at [803, 399] on span "Save" at bounding box center [806, 399] width 16 height 7
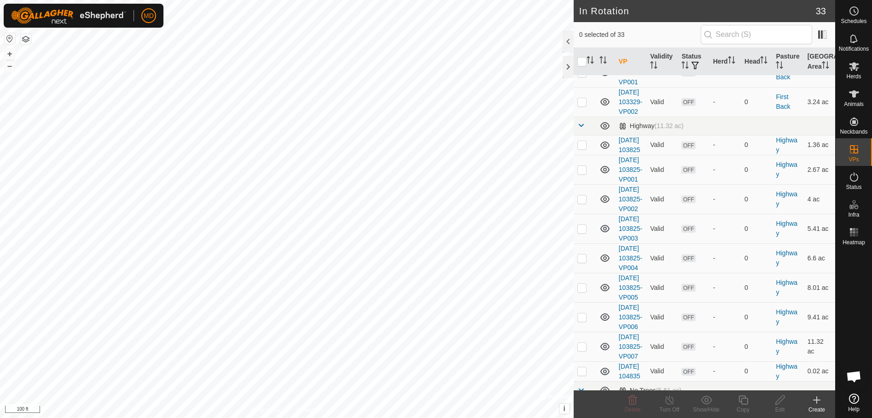
scroll to position [322, 0]
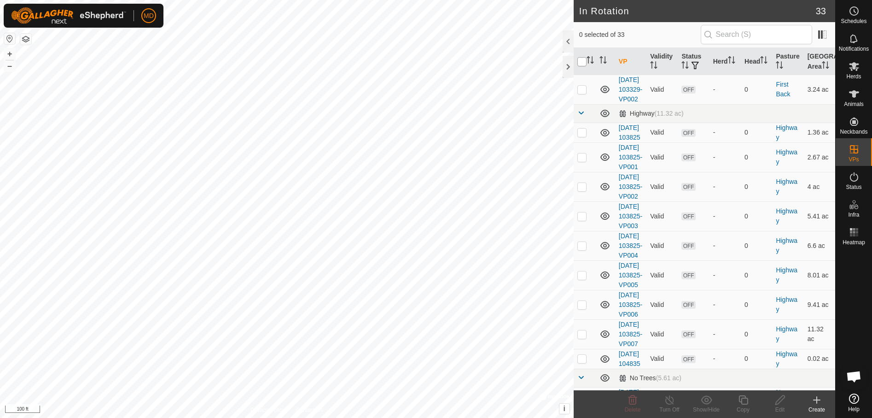
click at [583, 61] on input "checkbox" at bounding box center [581, 61] width 9 height 9
checkbox input "true"
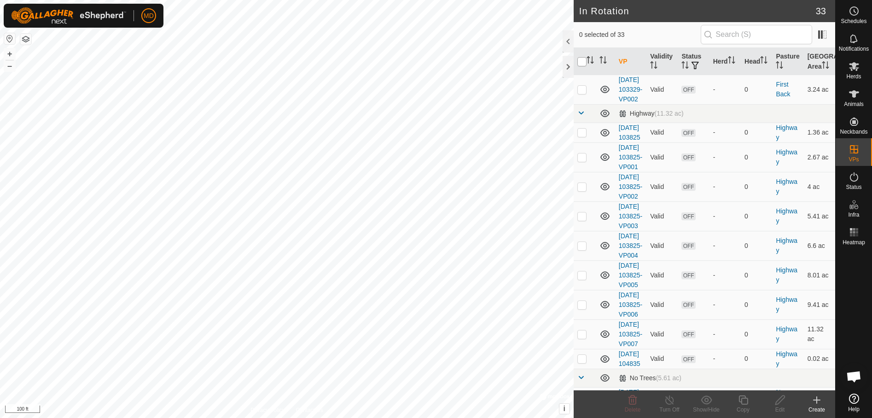
checkbox input "true"
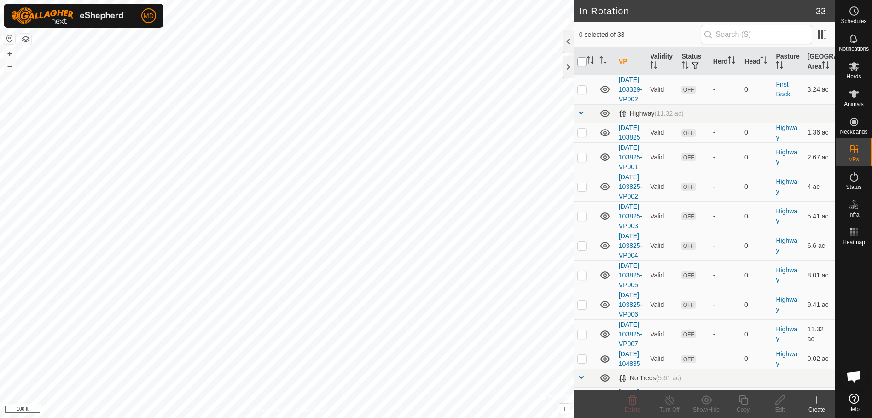
checkbox input "true"
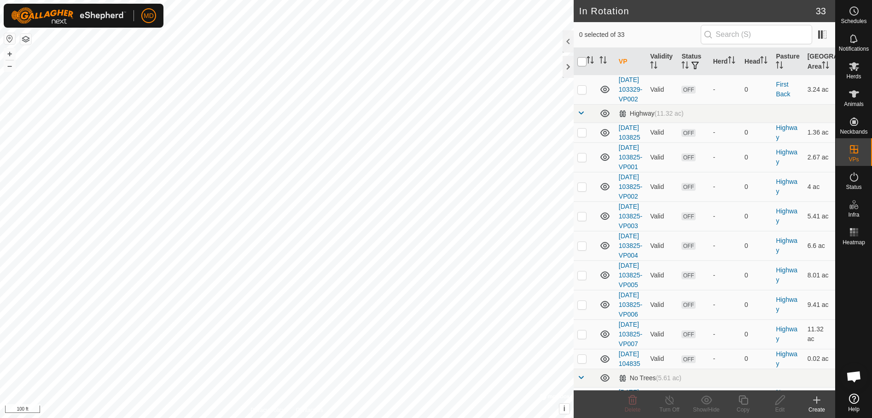
checkbox input "true"
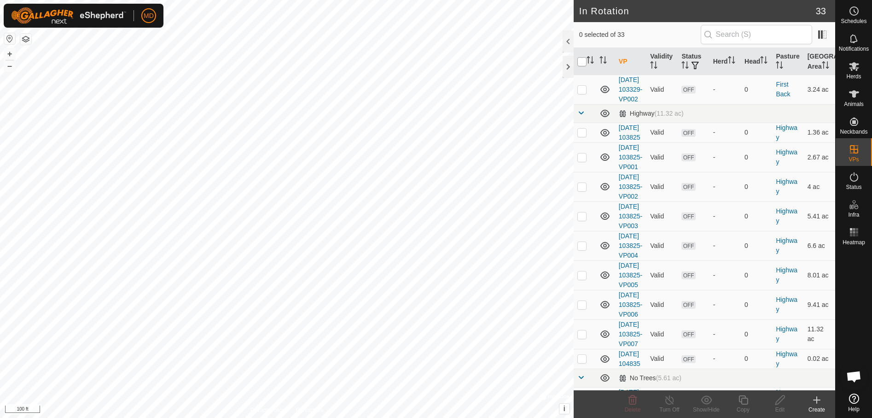
checkbox input "true"
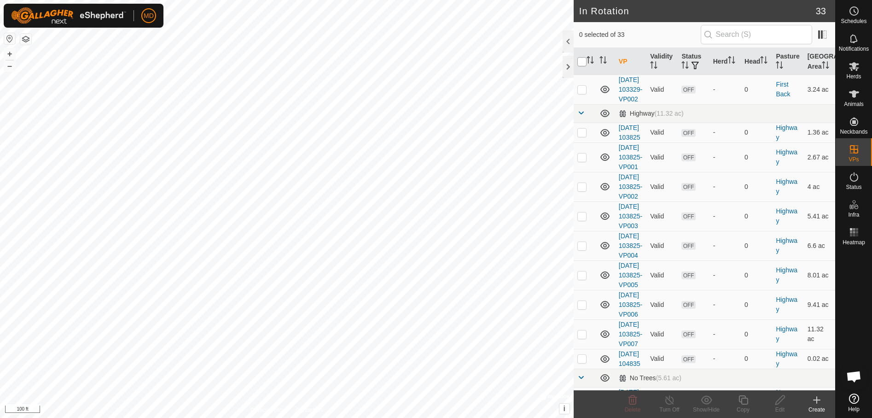
checkbox input "true"
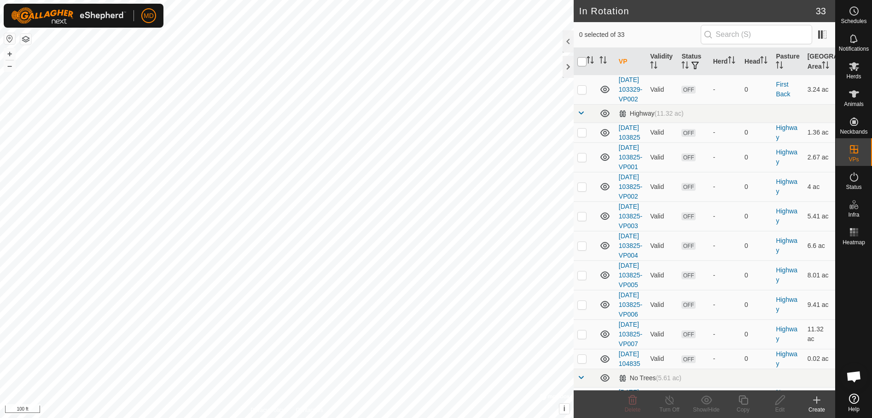
checkbox input "true"
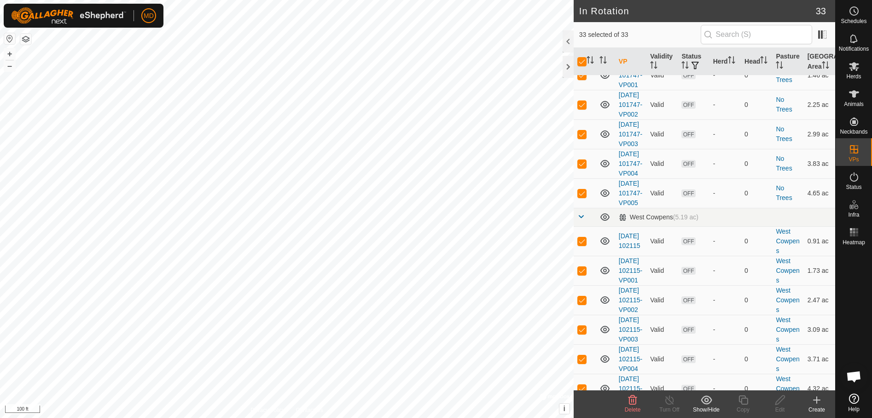
scroll to position [645, 0]
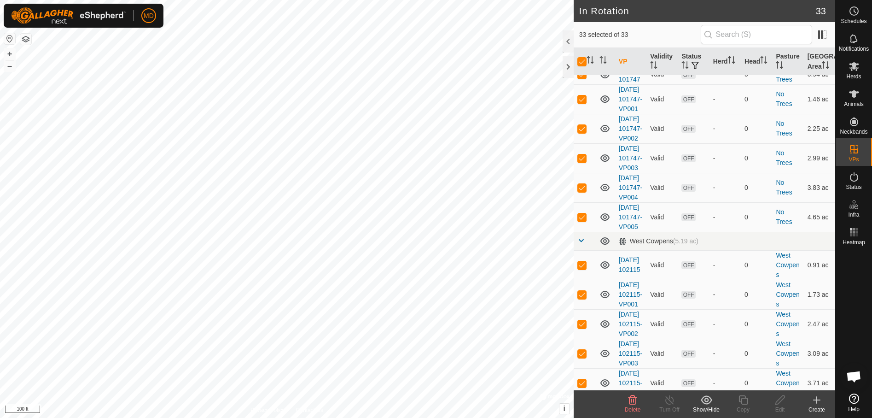
click at [577, 40] on p-checkbox at bounding box center [581, 35] width 9 height 7
checkbox input "false"
click at [584, 62] on input "checkbox" at bounding box center [581, 61] width 9 height 9
checkbox input "true"
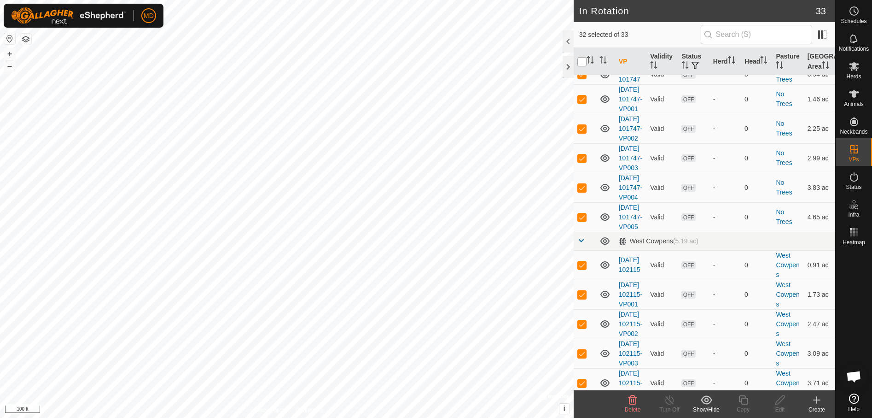
checkbox input "true"
click at [584, 63] on input "checkbox" at bounding box center [581, 61] width 9 height 9
checkbox input "false"
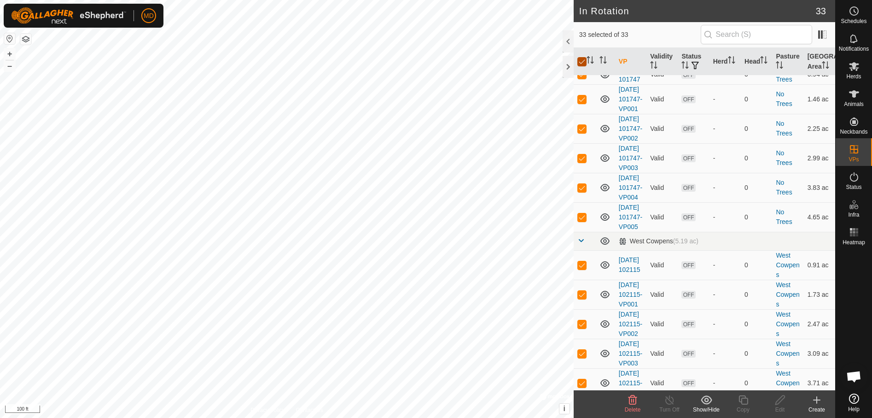
checkbox input "false"
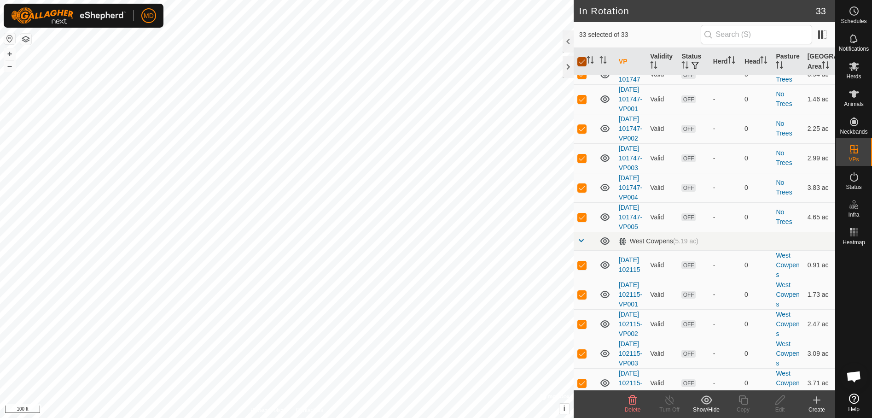
checkbox input "false"
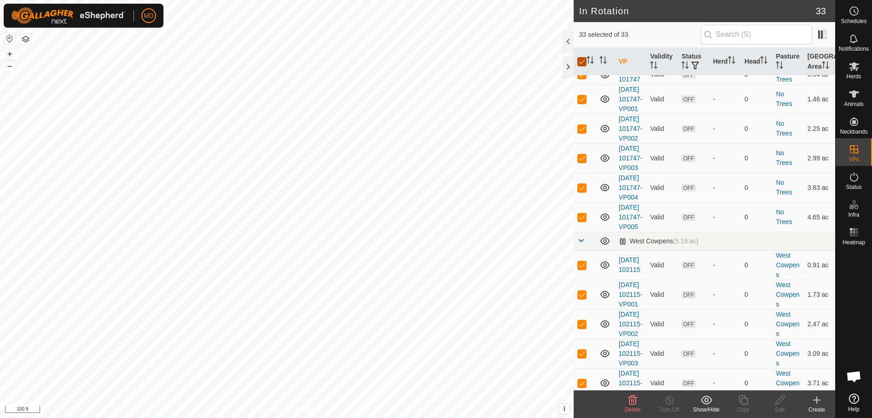
checkbox input "false"
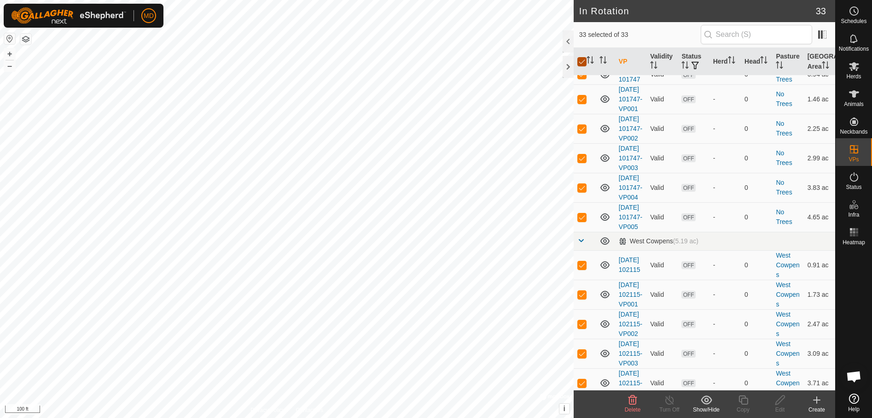
checkbox input "false"
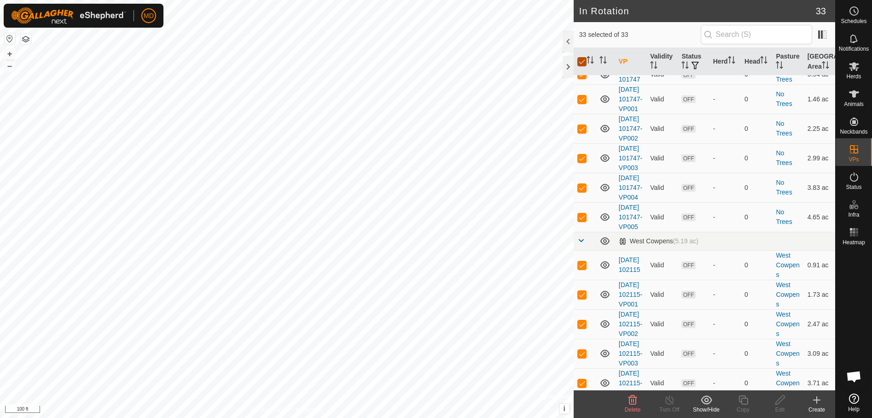
checkbox input "false"
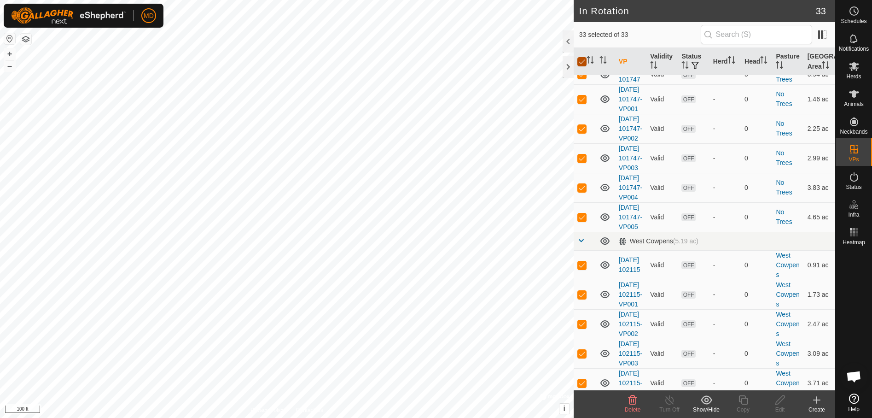
checkbox input "false"
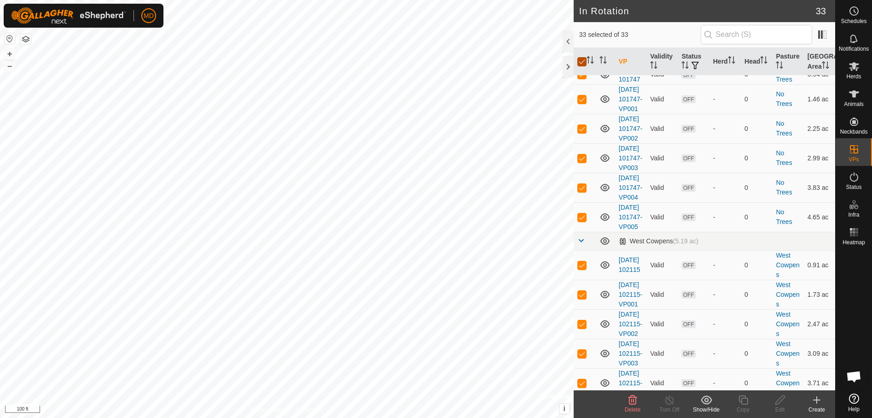
checkbox input "false"
click at [582, 40] on p-checkbox at bounding box center [581, 35] width 9 height 7
checkbox input "true"
click at [745, 399] on icon at bounding box center [744, 399] width 12 height 11
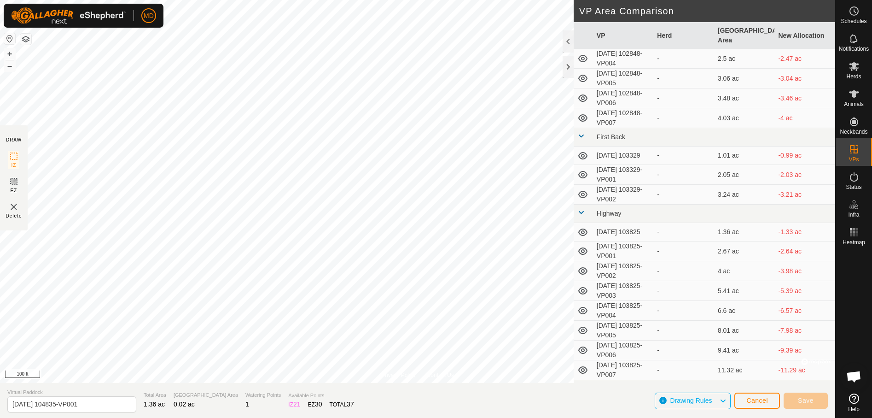
scroll to position [60, 0]
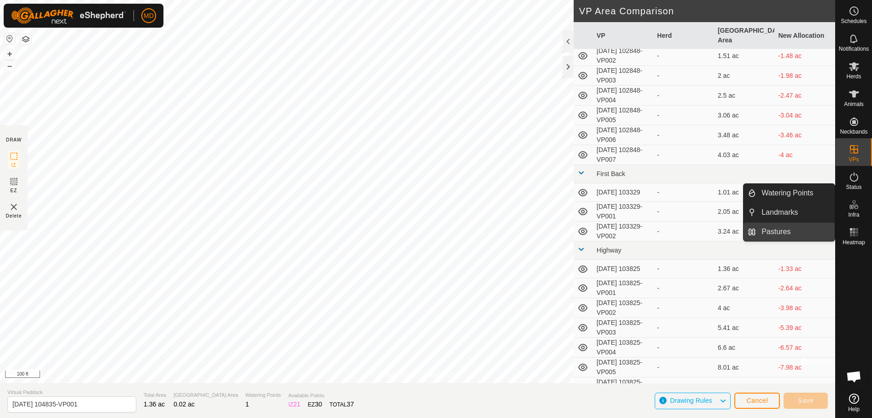
click at [780, 229] on link "Pastures" at bounding box center [795, 231] width 79 height 18
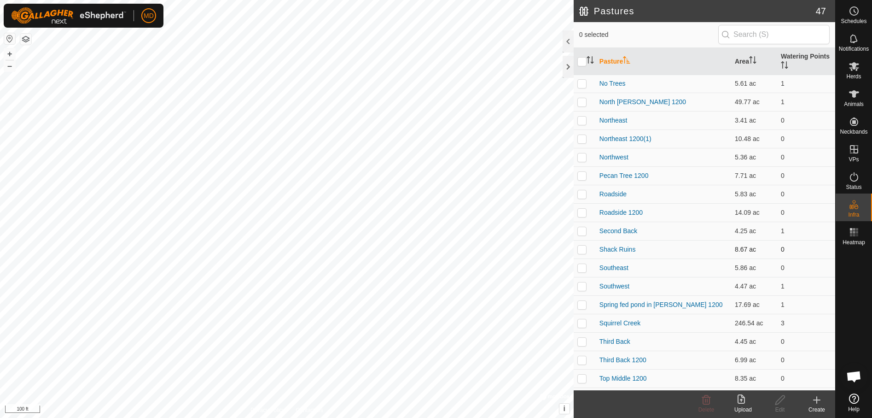
scroll to position [460, 0]
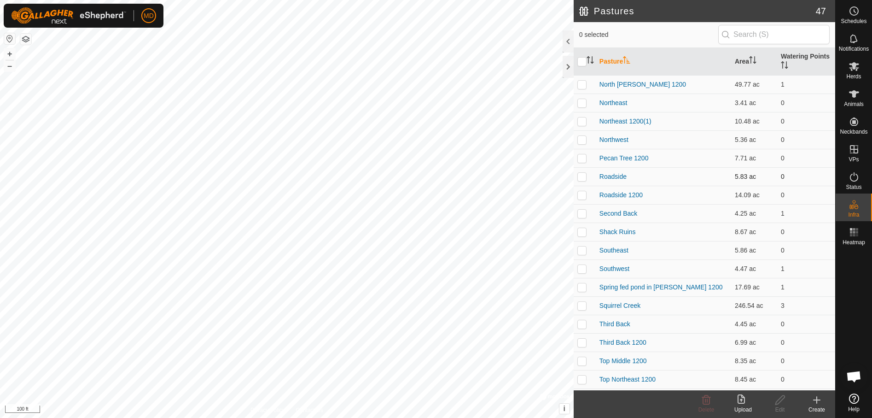
click at [581, 176] on p-checkbox at bounding box center [581, 176] width 9 height 7
checkbox input "true"
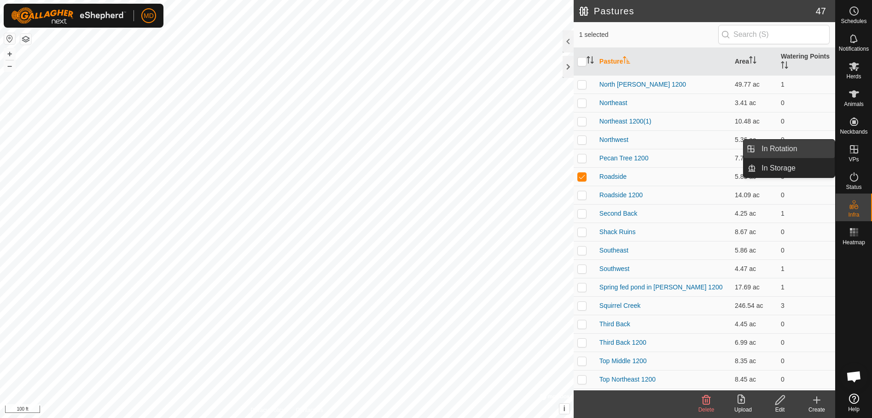
click at [782, 148] on link "In Rotation" at bounding box center [795, 149] width 79 height 18
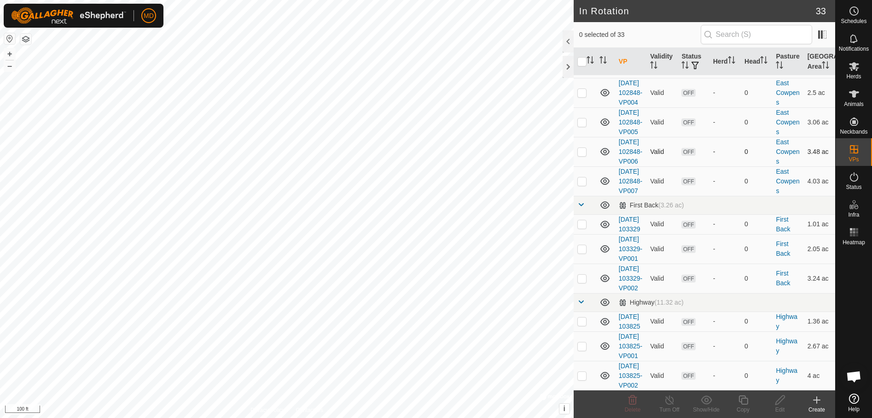
scroll to position [138, 0]
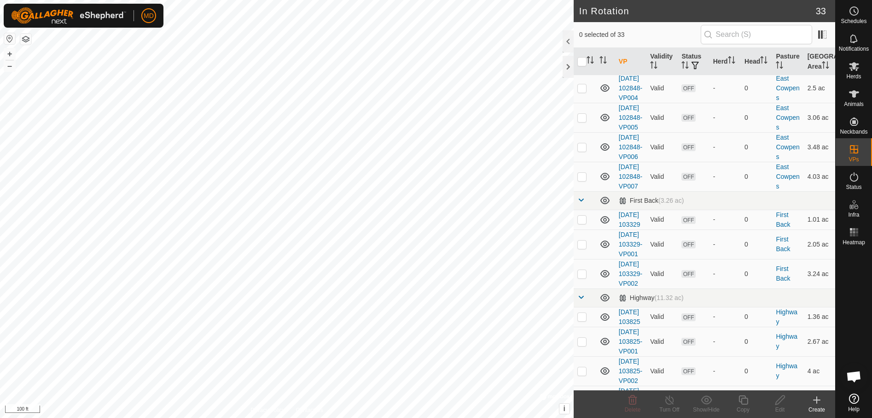
click at [819, 402] on icon at bounding box center [816, 399] width 11 height 11
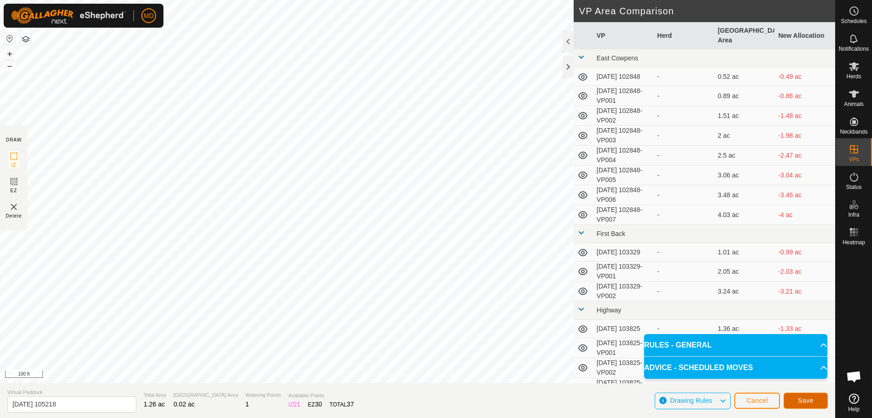
click at [809, 398] on span "Save" at bounding box center [806, 399] width 16 height 7
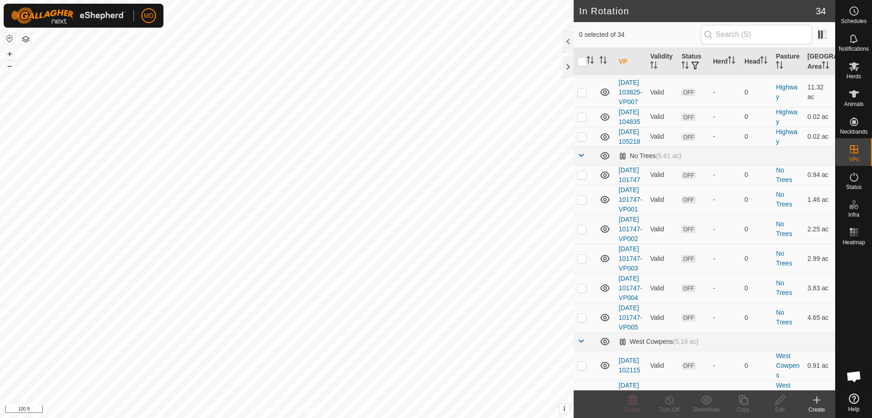
scroll to position [580, 0]
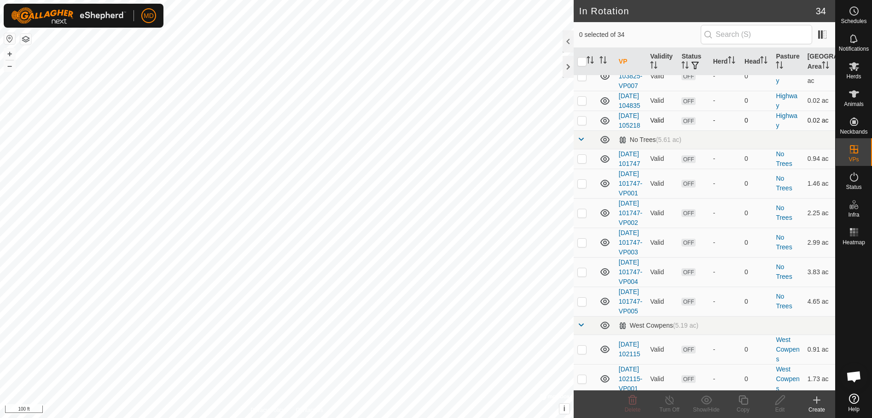
click at [582, 124] on p-checkbox at bounding box center [581, 119] width 9 height 7
checkbox input "true"
click at [746, 402] on icon at bounding box center [744, 399] width 12 height 11
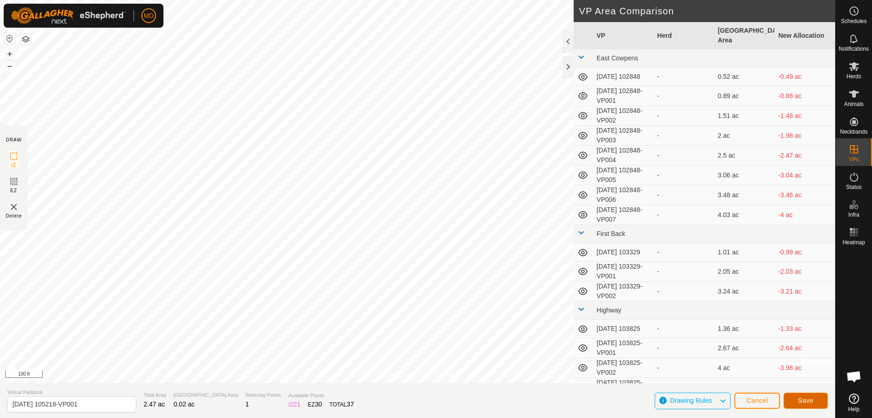
click at [809, 395] on button "Save" at bounding box center [806, 400] width 44 height 16
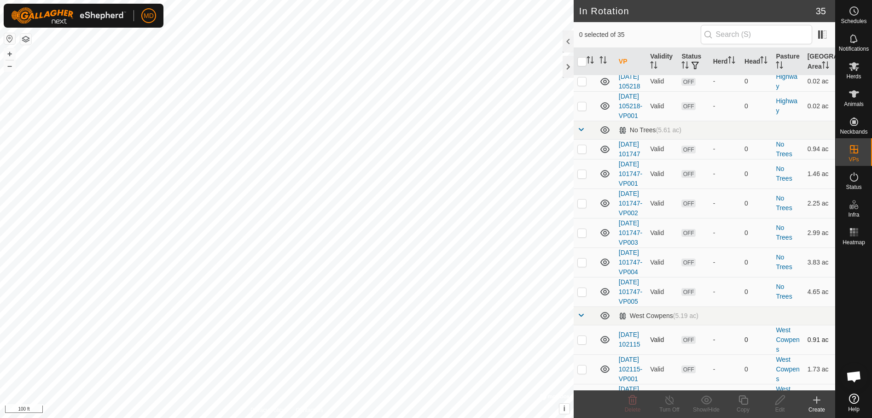
scroll to position [665, 0]
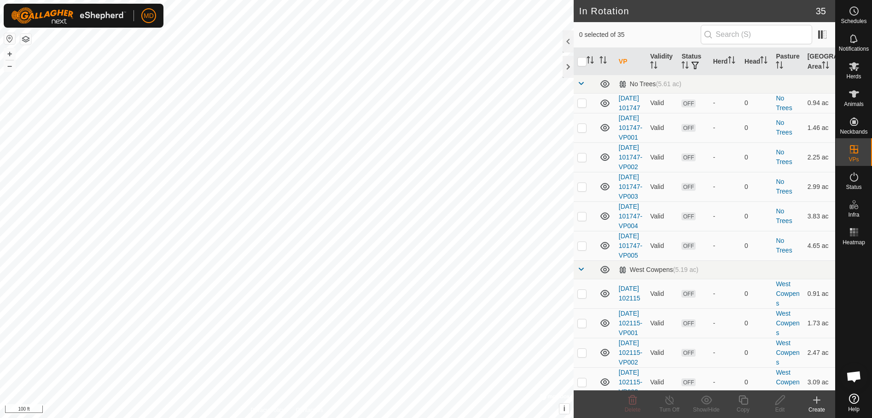
click at [582, 64] on p-checkbox at bounding box center [581, 59] width 9 height 7
checkbox input "true"
click at [744, 401] on icon at bounding box center [744, 399] width 12 height 11
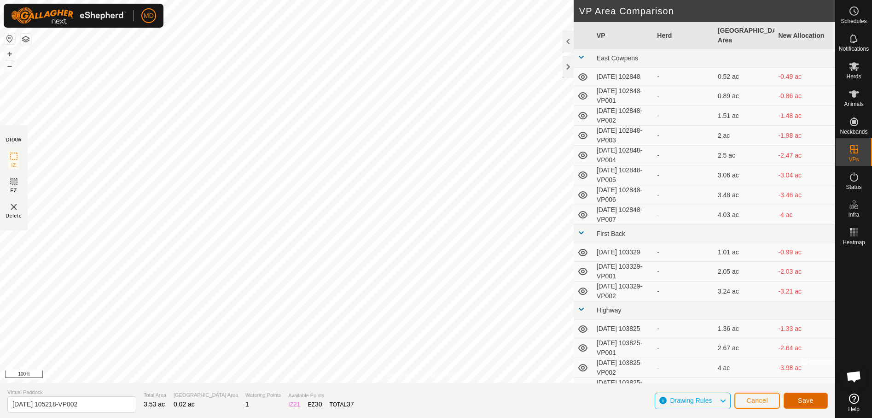
click at [811, 397] on span "Save" at bounding box center [806, 399] width 16 height 7
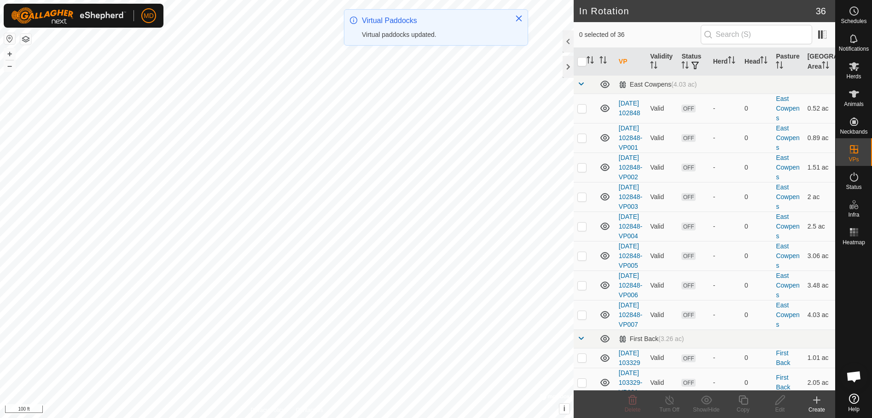
click at [818, 404] on icon at bounding box center [816, 399] width 11 height 11
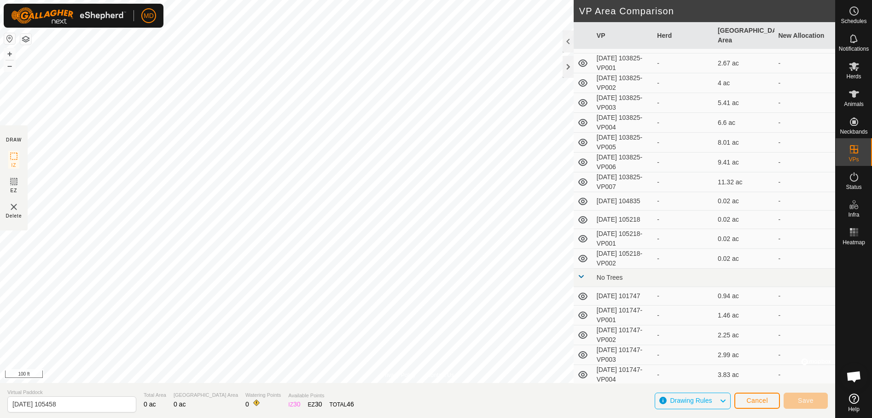
scroll to position [276, 0]
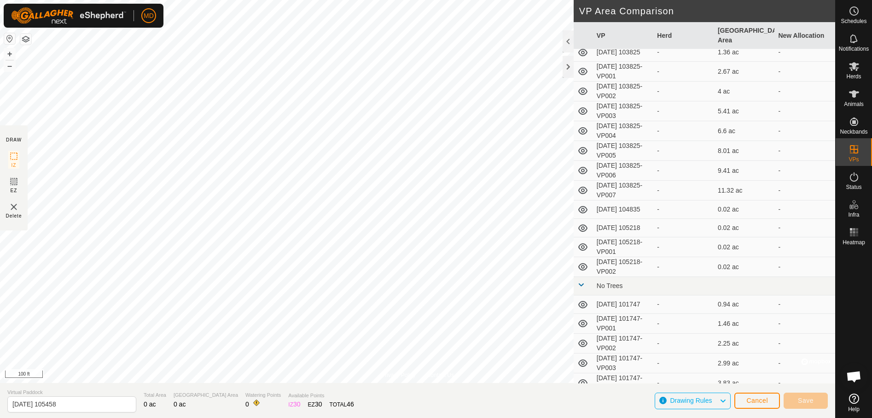
click at [634, 265] on td "[DATE] 105218-VP002" at bounding box center [623, 267] width 61 height 20
click at [785, 314] on td "-" at bounding box center [804, 324] width 61 height 20
click at [762, 400] on span "Cancel" at bounding box center [757, 399] width 22 height 7
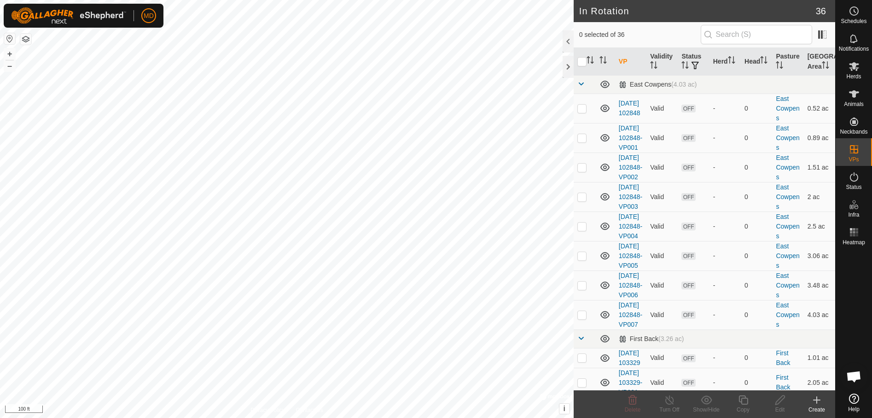
click at [817, 402] on icon at bounding box center [817, 399] width 0 height 6
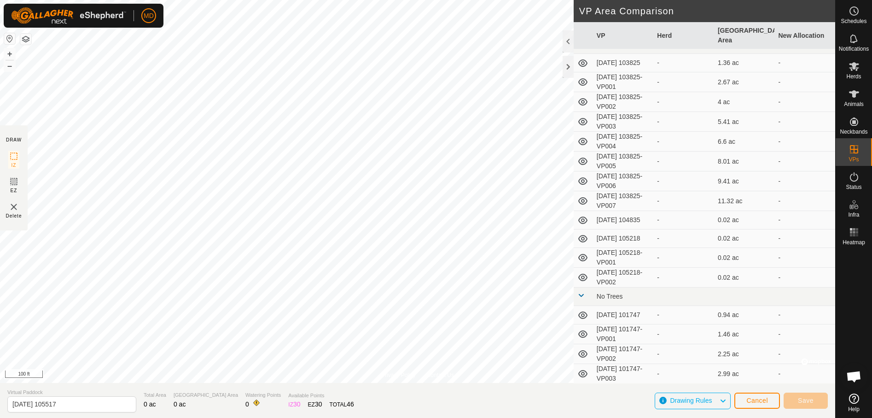
scroll to position [322, 0]
click at [621, 215] on td "[DATE] 105218-VP002" at bounding box center [623, 221] width 61 height 20
click at [753, 400] on span "Cancel" at bounding box center [757, 399] width 22 height 7
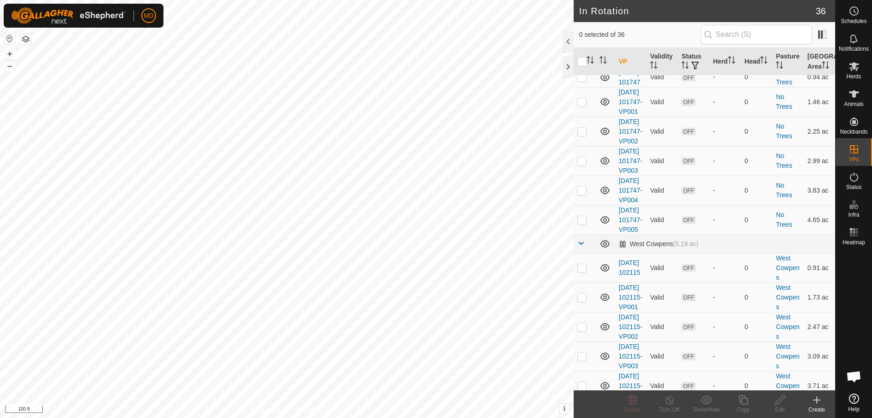
scroll to position [737, 0]
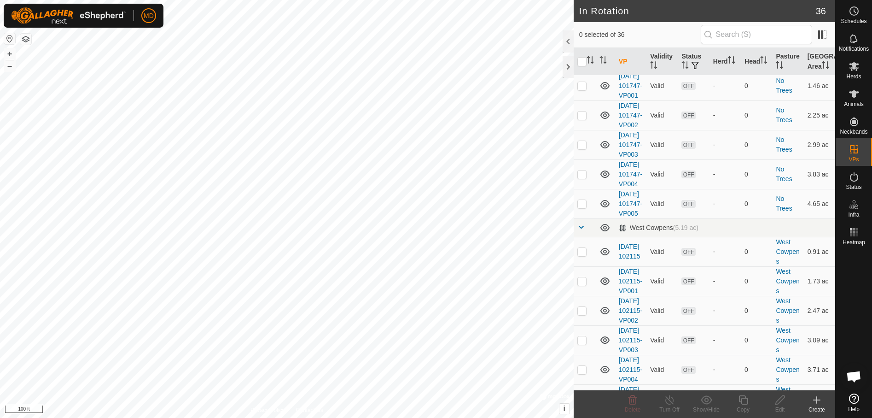
click at [817, 399] on icon at bounding box center [817, 399] width 0 height 6
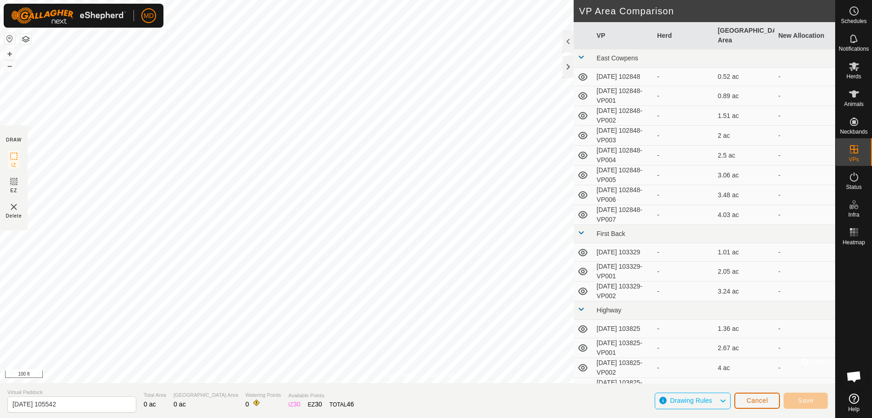
click at [764, 399] on span "Cancel" at bounding box center [757, 399] width 22 height 7
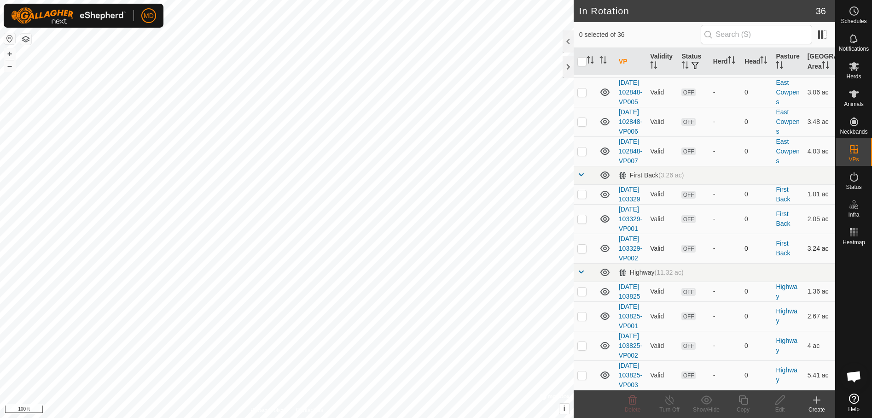
scroll to position [184, 0]
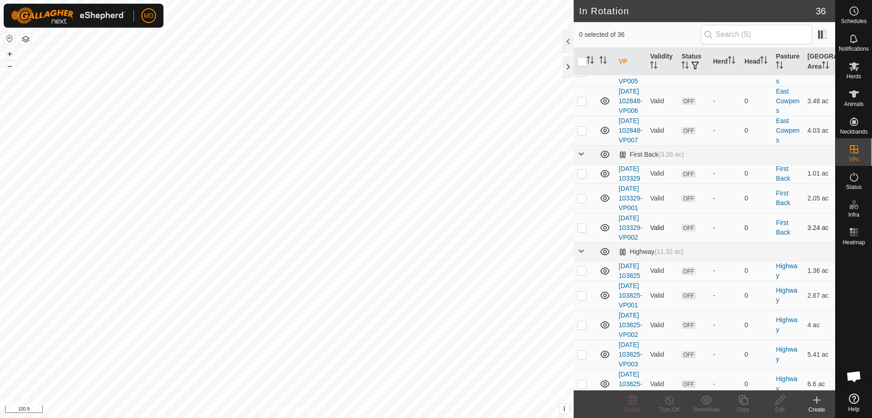
click at [583, 231] on p-checkbox at bounding box center [581, 227] width 9 height 7
checkbox input "true"
click at [743, 402] on icon at bounding box center [744, 399] width 12 height 11
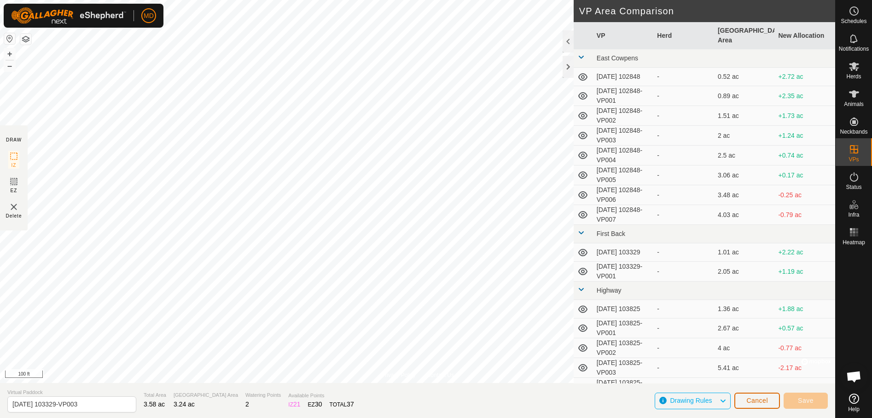
click at [757, 400] on span "Cancel" at bounding box center [757, 399] width 22 height 7
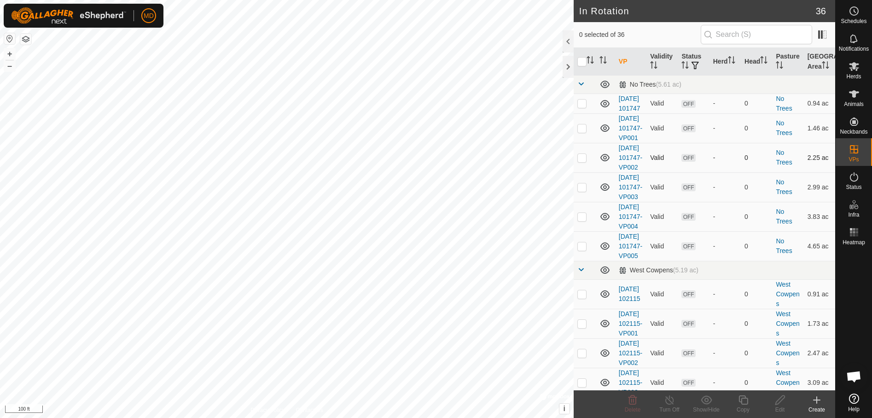
scroll to position [691, 0]
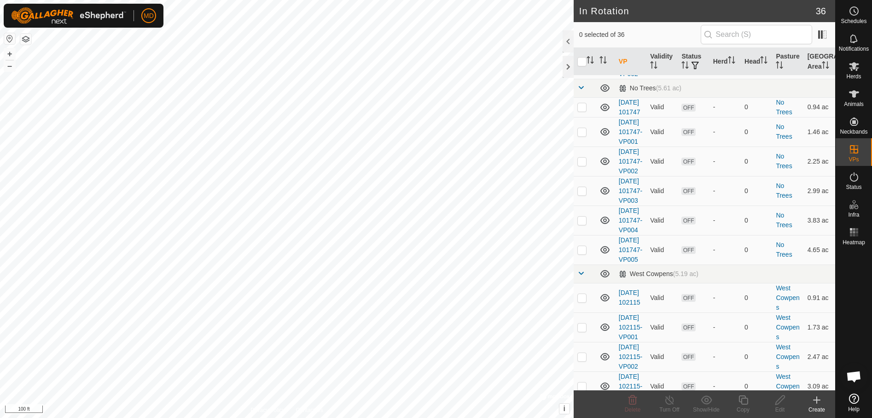
click at [582, 68] on p-checkbox at bounding box center [581, 63] width 9 height 7
checkbox input "true"
click at [743, 399] on icon at bounding box center [744, 399] width 12 height 11
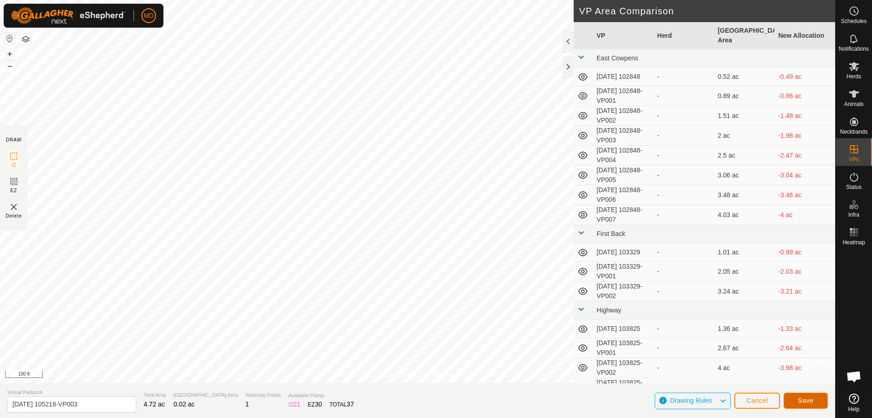
click at [800, 399] on span "Save" at bounding box center [806, 399] width 16 height 7
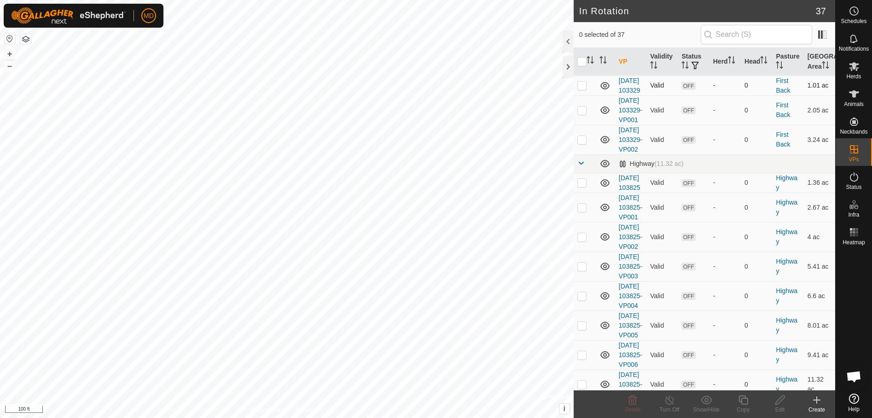
scroll to position [322, 0]
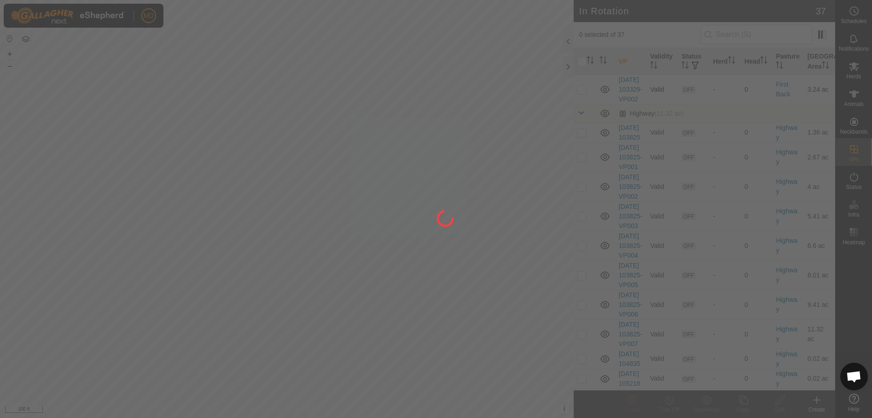
click at [583, 183] on div at bounding box center [436, 209] width 872 height 418
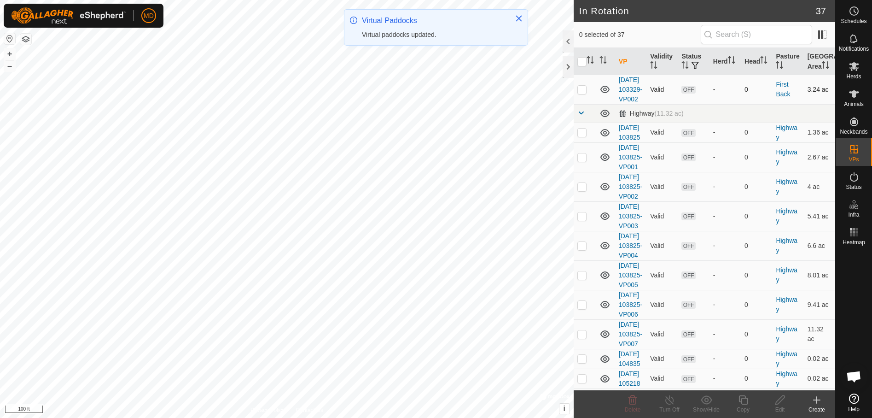
click at [583, 93] on p-checkbox at bounding box center [581, 89] width 9 height 7
checkbox input "true"
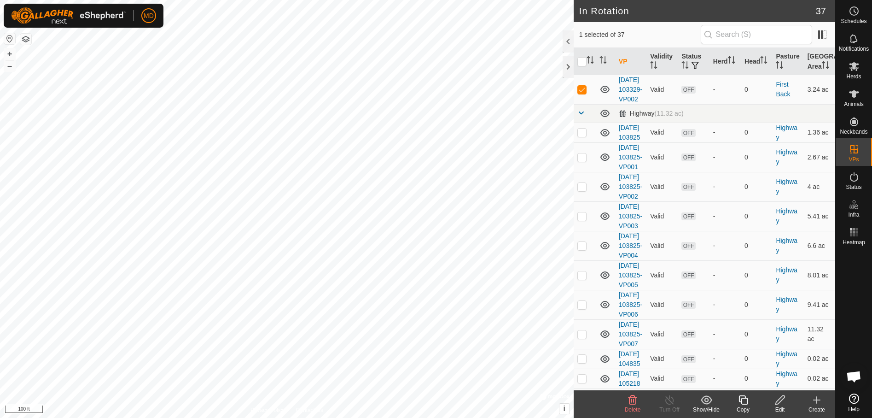
click at [745, 403] on icon at bounding box center [743, 399] width 9 height 9
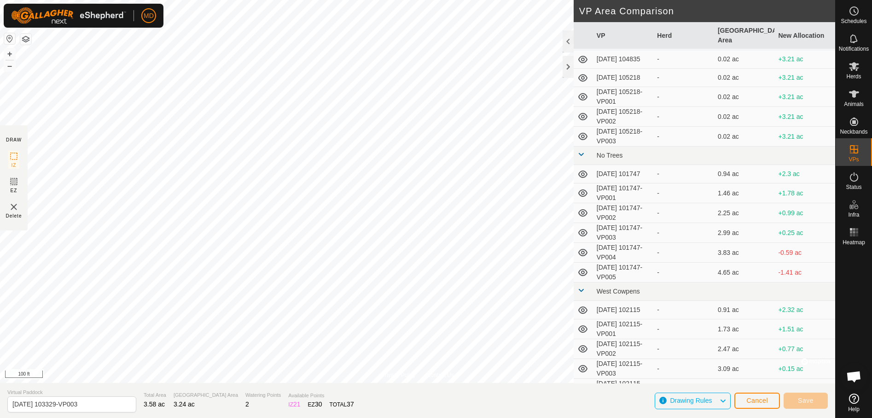
scroll to position [323, 0]
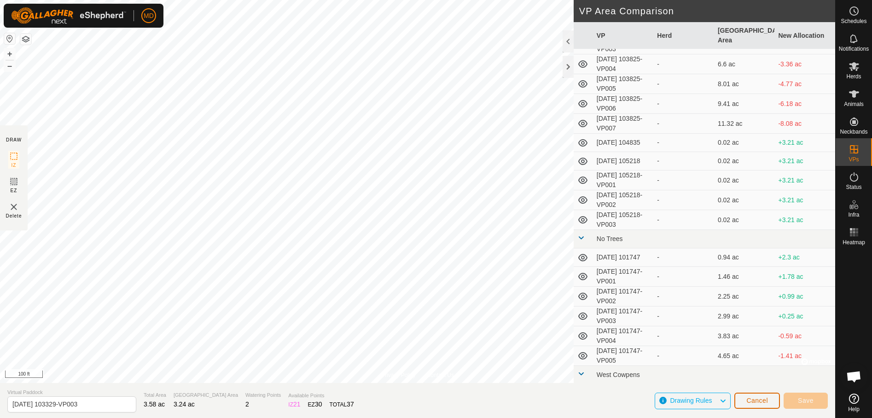
click at [763, 400] on span "Cancel" at bounding box center [757, 399] width 22 height 7
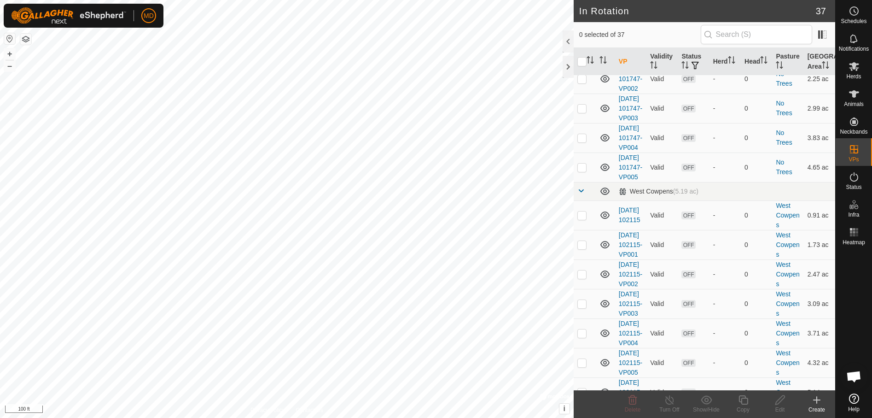
scroll to position [829, 0]
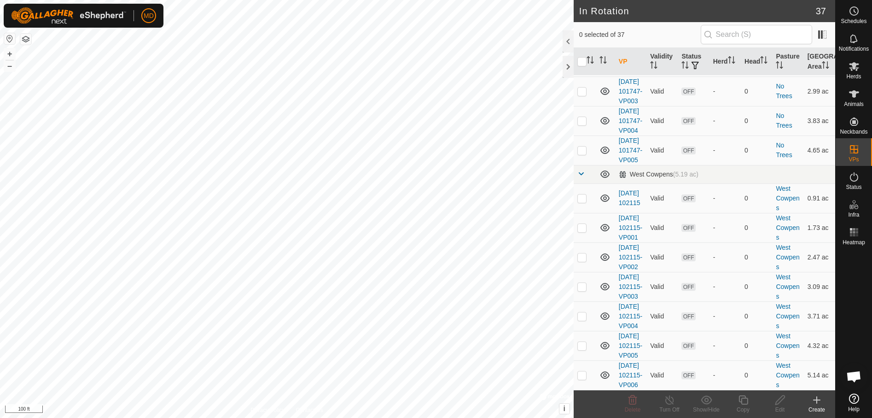
checkbox input "true"
click at [743, 403] on icon at bounding box center [744, 399] width 12 height 11
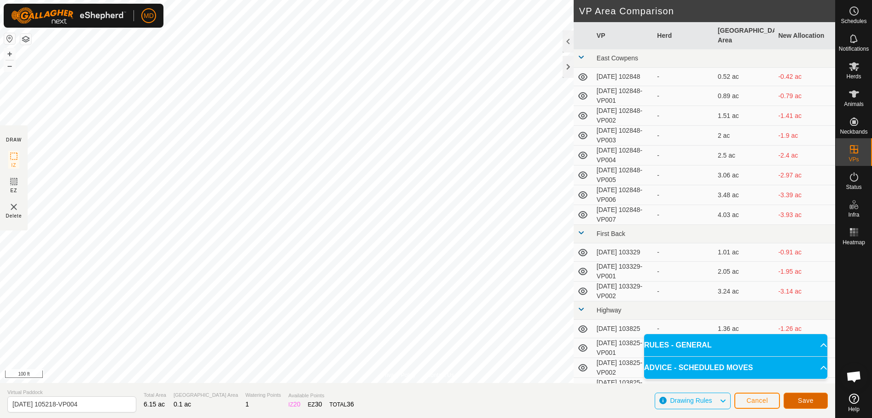
click at [807, 397] on span "Save" at bounding box center [806, 399] width 16 height 7
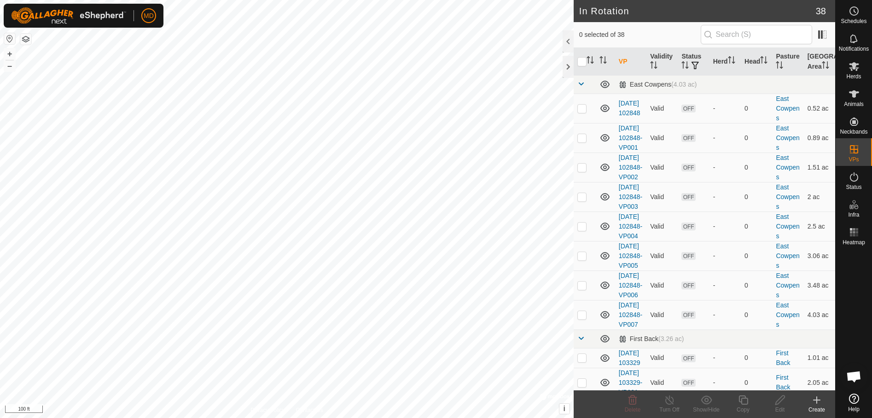
click at [815, 402] on icon at bounding box center [816, 399] width 11 height 11
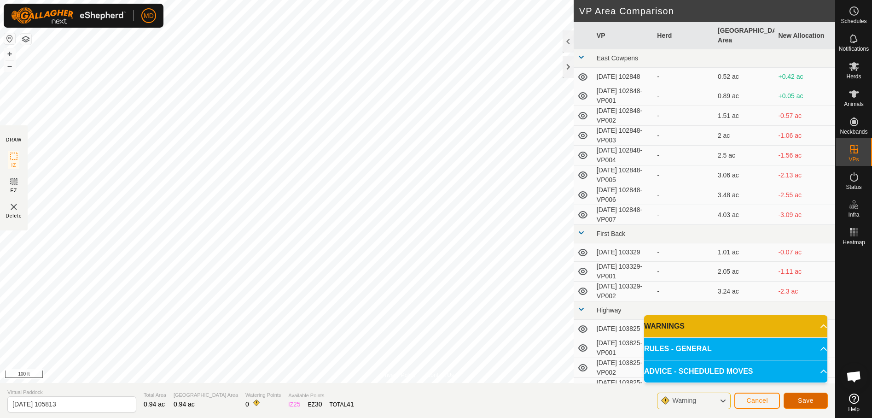
click at [803, 396] on span "Save" at bounding box center [806, 399] width 16 height 7
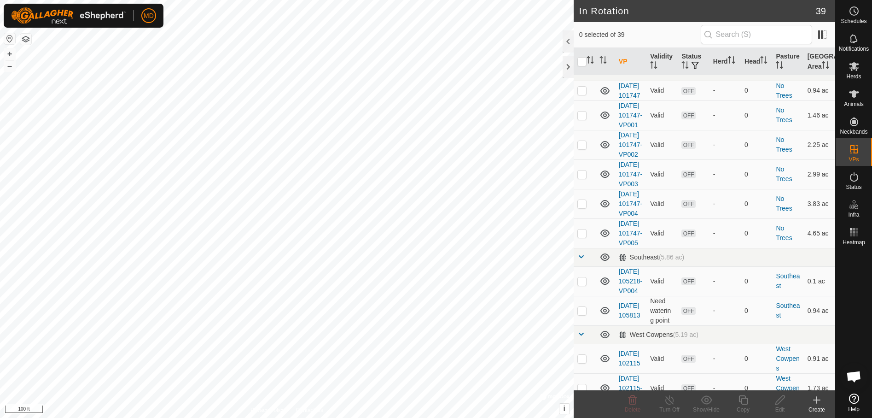
scroll to position [783, 0]
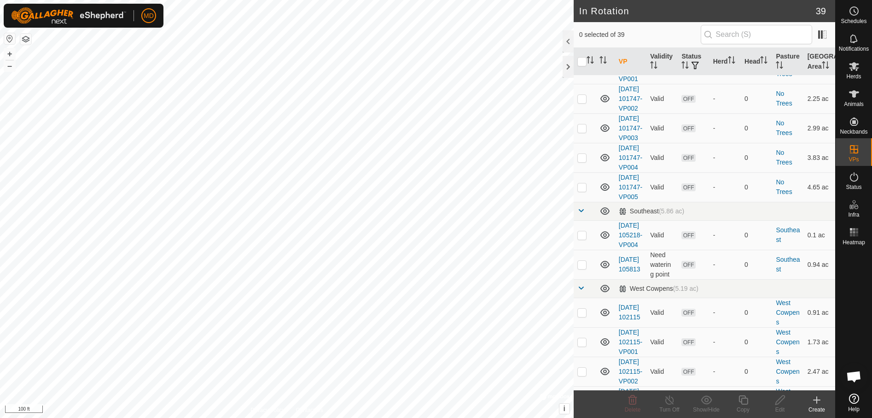
click at [582, 5] on p-checkbox at bounding box center [581, 1] width 9 height 7
checkbox input "true"
click at [779, 404] on icon at bounding box center [780, 399] width 12 height 11
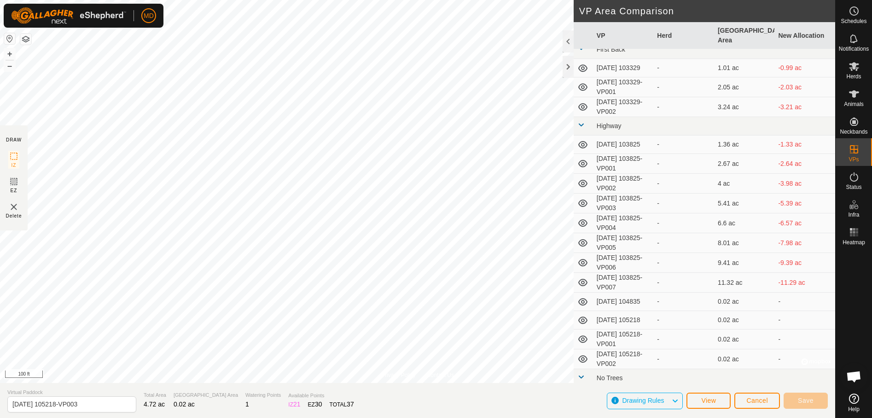
scroll to position [230, 0]
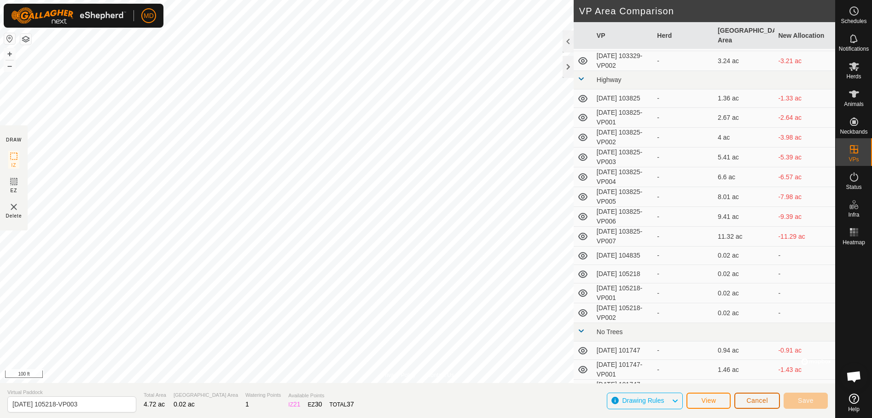
click at [759, 402] on span "Cancel" at bounding box center [757, 399] width 22 height 7
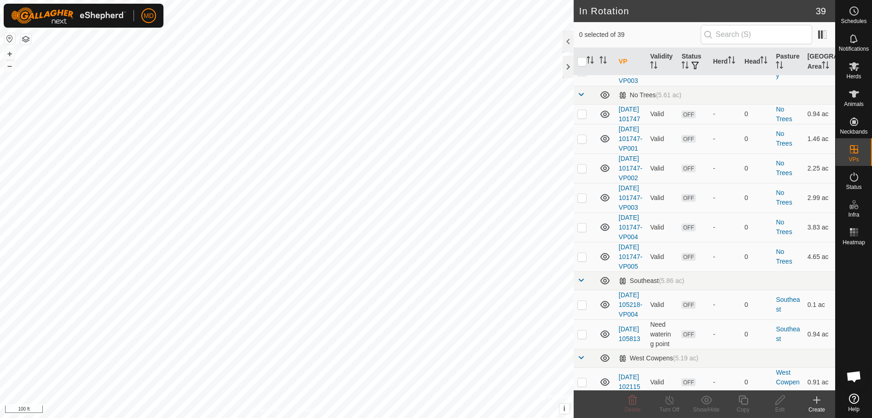
scroll to position [783, 0]
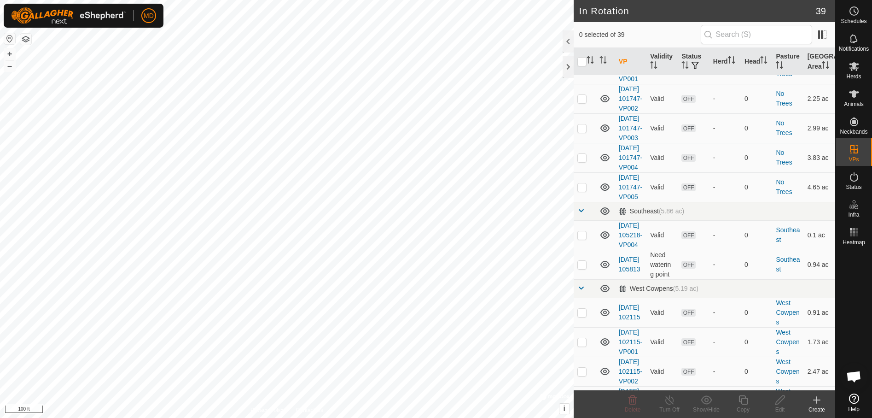
click at [581, 5] on p-checkbox at bounding box center [581, 1] width 9 height 7
checkbox input "true"
click at [747, 399] on icon at bounding box center [744, 399] width 12 height 11
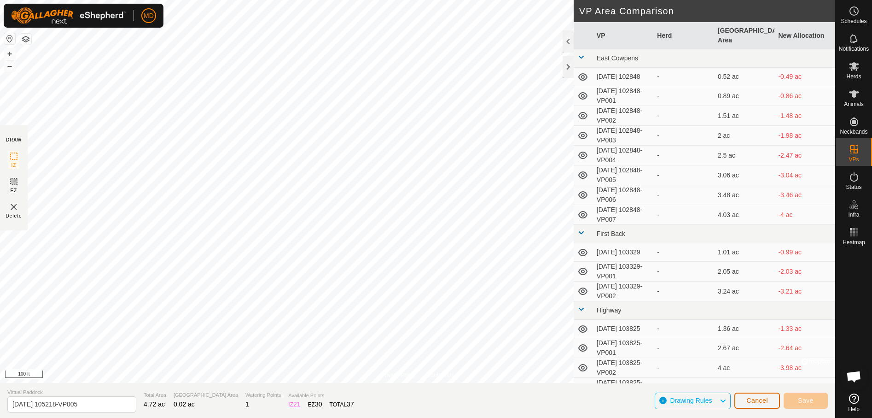
click at [760, 401] on span "Cancel" at bounding box center [757, 399] width 22 height 7
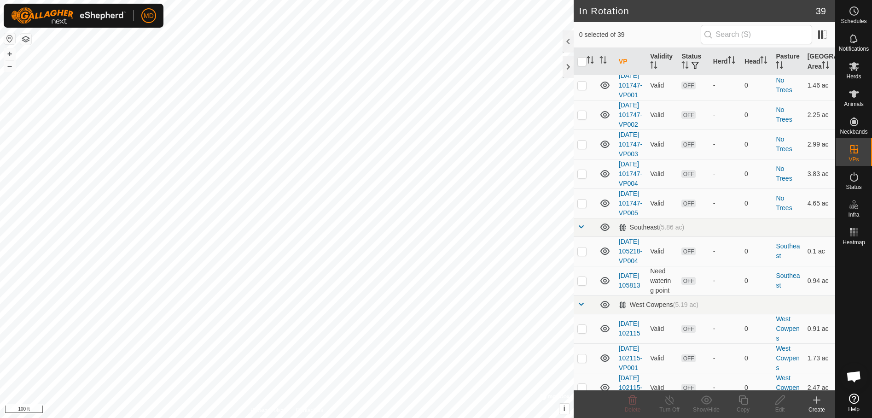
scroll to position [783, 0]
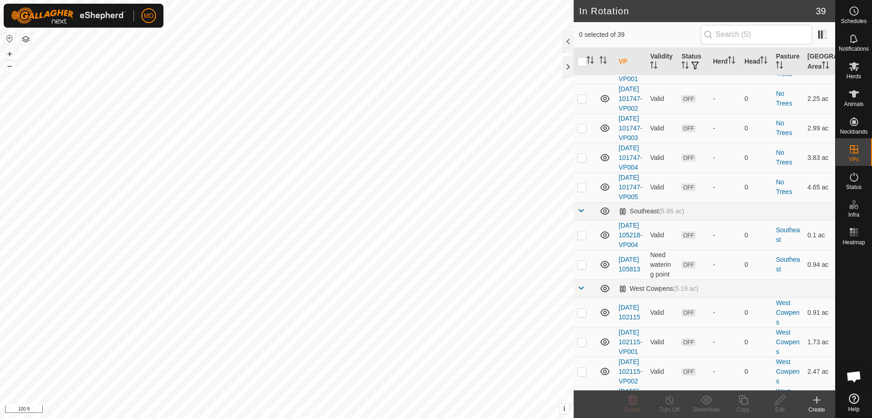
click at [580, 5] on p-checkbox at bounding box center [581, 1] width 9 height 7
checkbox input "true"
click at [743, 403] on icon at bounding box center [744, 399] width 12 height 11
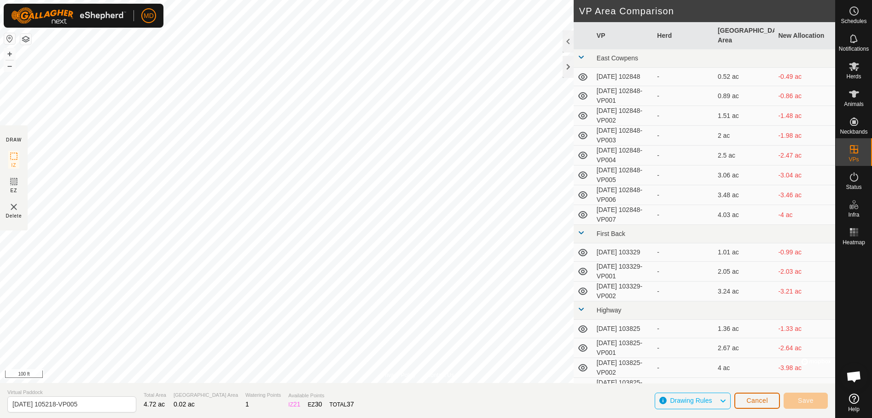
click at [761, 398] on span "Cancel" at bounding box center [757, 399] width 22 height 7
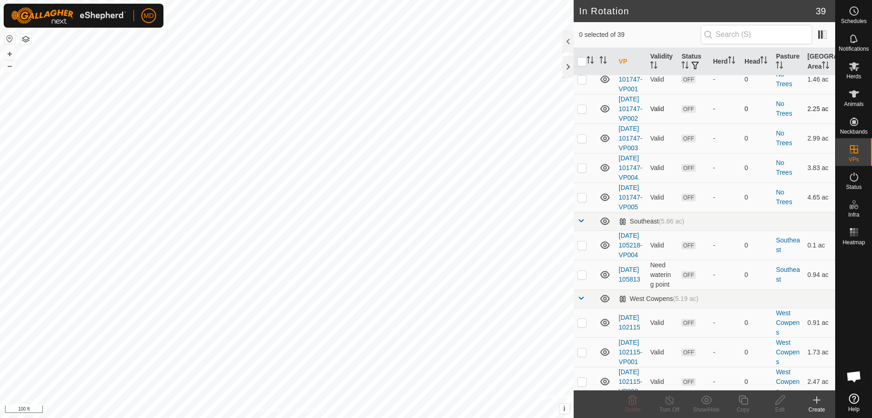
scroll to position [783, 0]
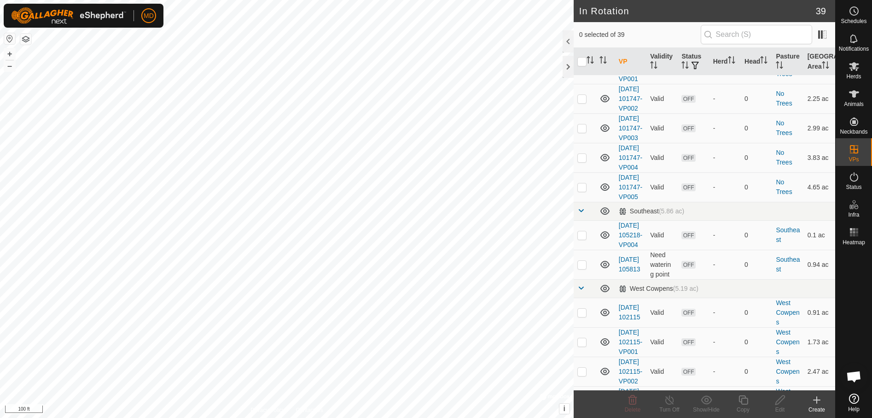
checkbox input "true"
click at [746, 403] on icon at bounding box center [744, 399] width 12 height 11
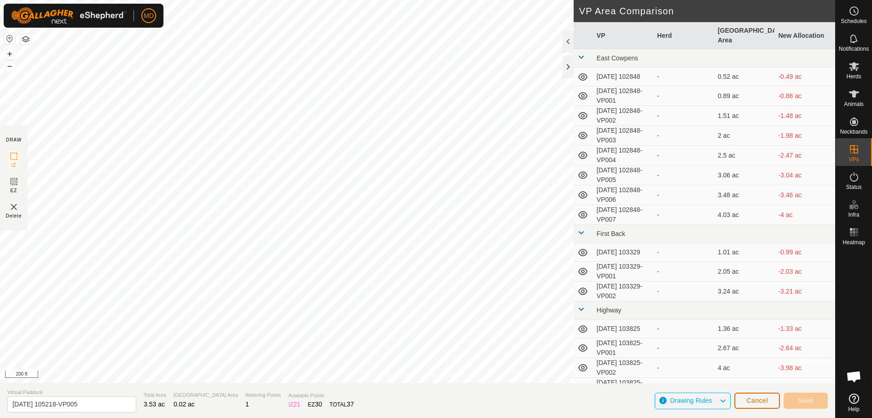
click at [765, 402] on span "Cancel" at bounding box center [757, 399] width 22 height 7
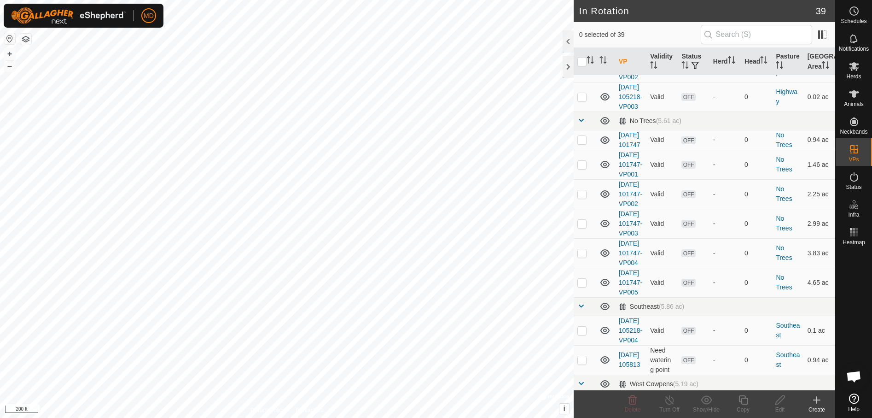
scroll to position [691, 0]
click at [581, 38] on p-checkbox at bounding box center [581, 34] width 9 height 7
checkbox input "true"
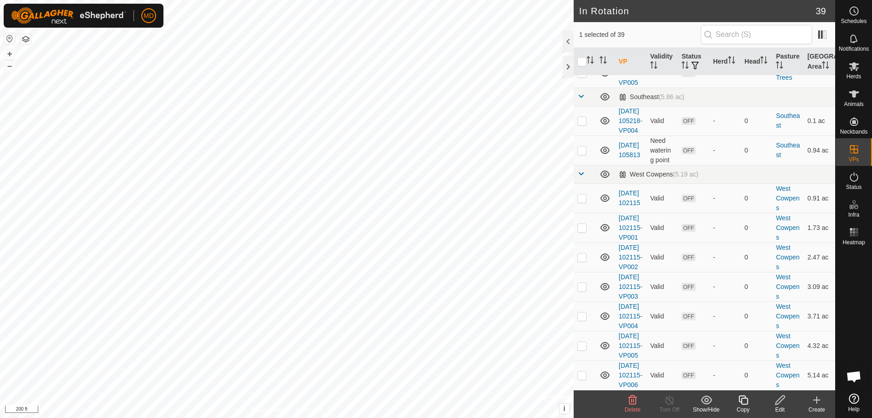
scroll to position [1105, 0]
click at [582, 154] on p-checkbox at bounding box center [581, 149] width 9 height 7
checkbox input "true"
click at [704, 402] on icon at bounding box center [707, 399] width 12 height 11
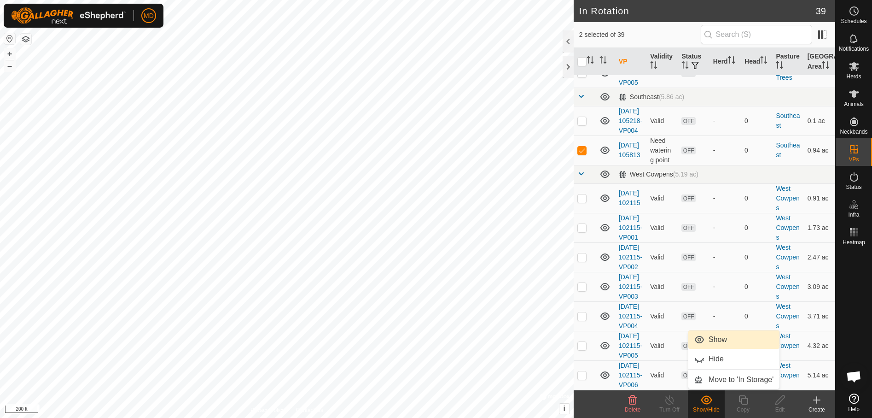
click at [711, 339] on link "Show" at bounding box center [733, 339] width 91 height 18
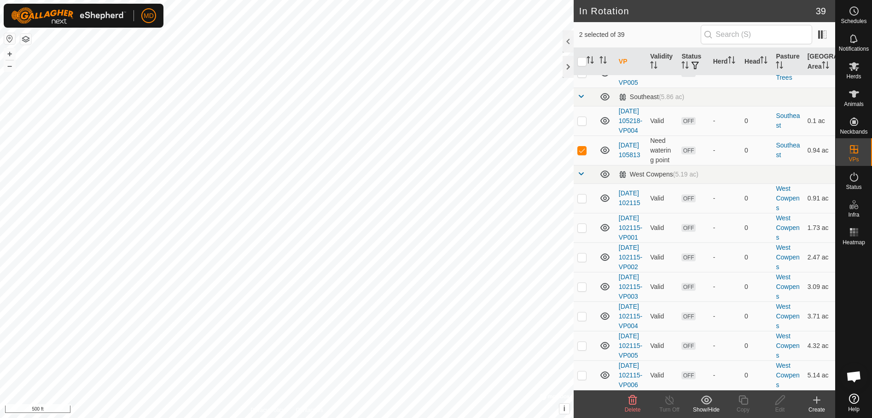
click at [819, 401] on icon at bounding box center [816, 399] width 11 height 11
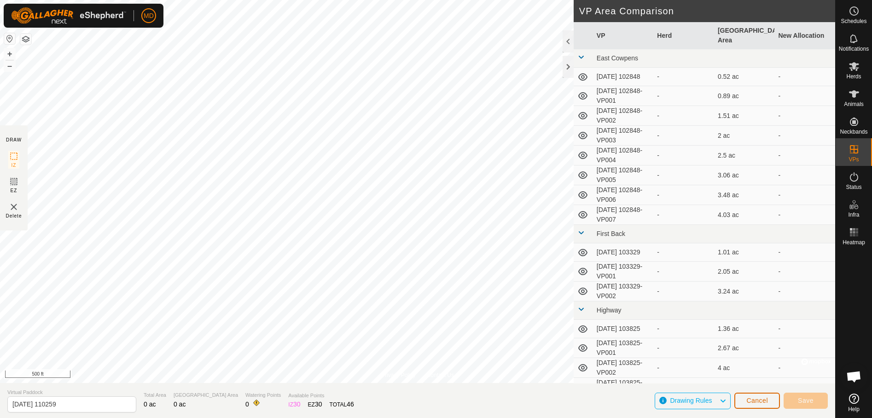
click at [760, 398] on span "Cancel" at bounding box center [757, 399] width 22 height 7
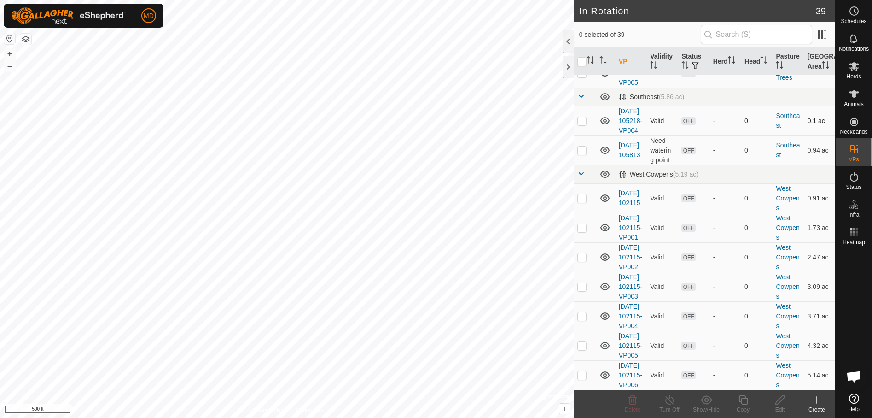
scroll to position [1105, 0]
click at [581, 154] on p-checkbox at bounding box center [581, 149] width 9 height 7
checkbox input "true"
click at [744, 401] on icon at bounding box center [744, 399] width 12 height 11
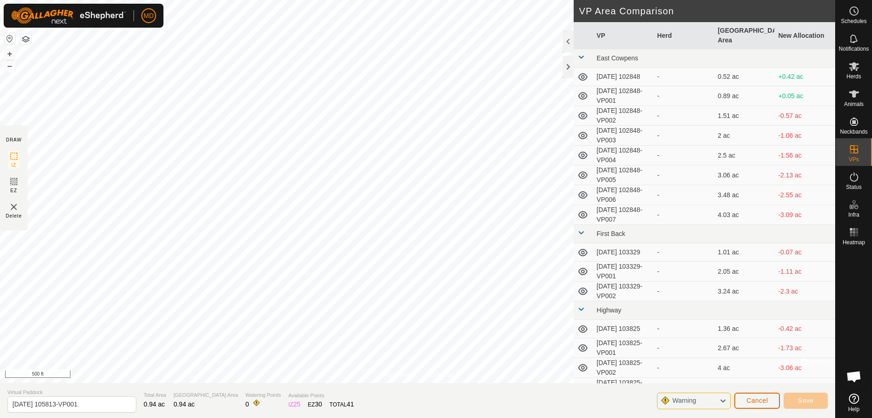
click at [751, 399] on span "Cancel" at bounding box center [757, 399] width 22 height 7
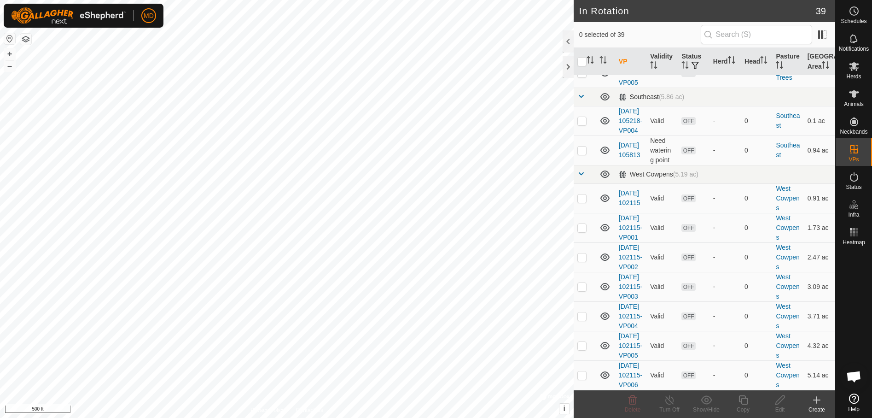
scroll to position [1105, 0]
click at [582, 124] on p-checkbox at bounding box center [581, 120] width 9 height 7
checkbox input "true"
click at [745, 401] on icon at bounding box center [744, 399] width 12 height 11
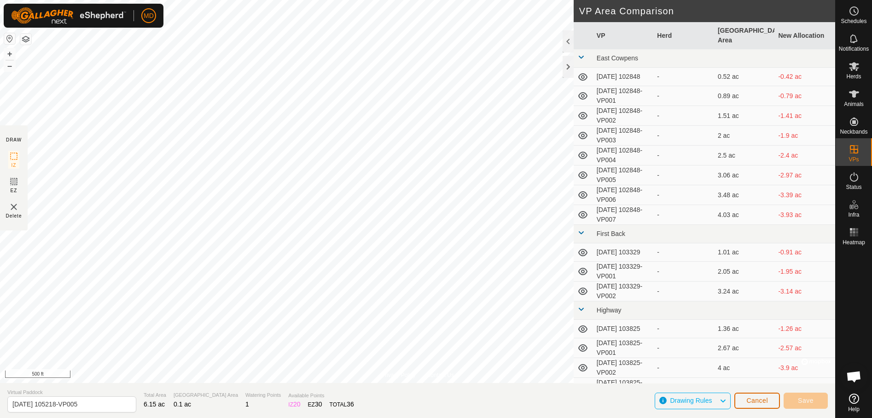
click at [753, 398] on span "Cancel" at bounding box center [757, 399] width 22 height 7
